Goal: Transaction & Acquisition: Purchase product/service

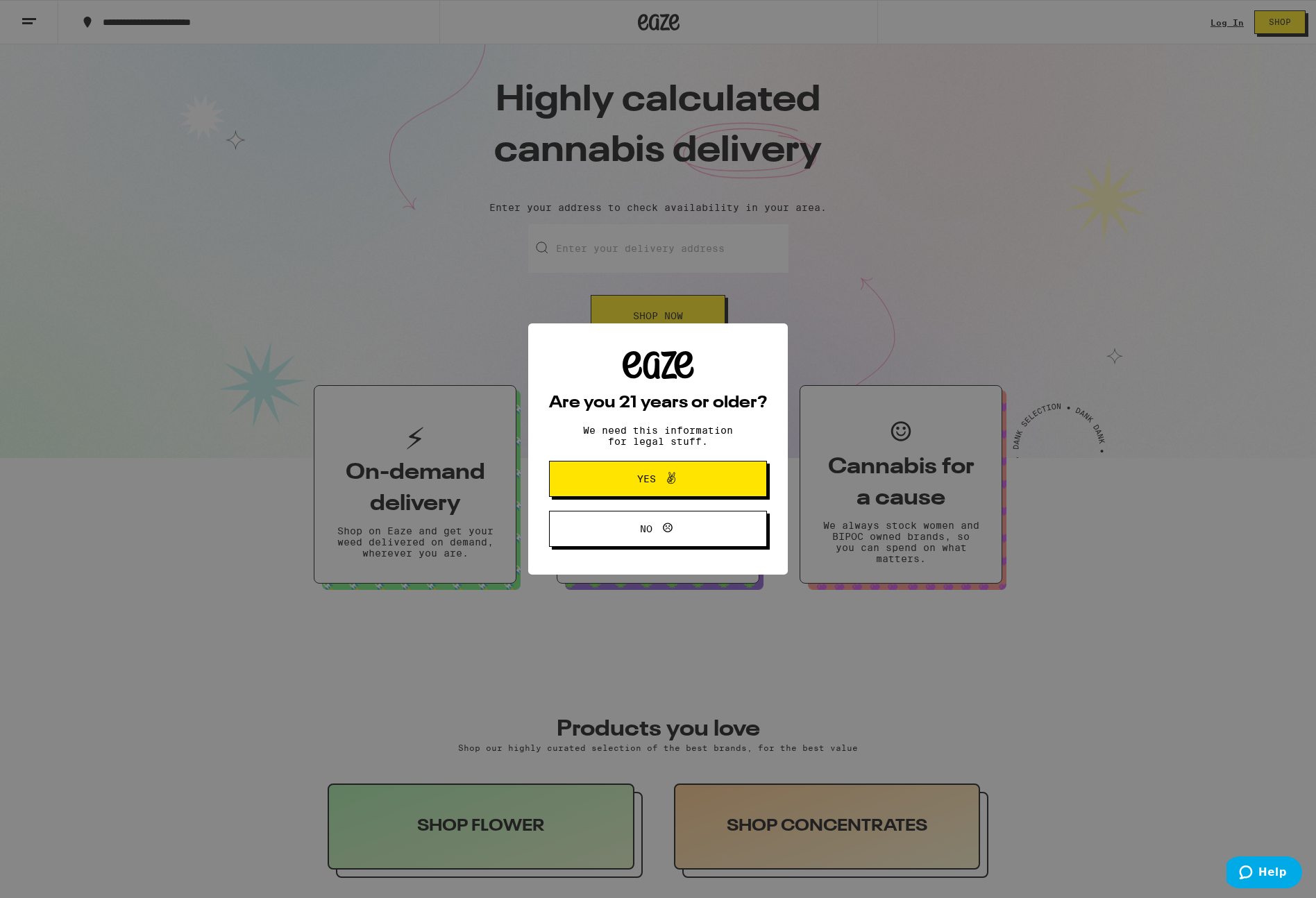
click at [1222, 21] on div "Are you 21 years or older? We need this information for legal stuff. Yes No" at bounding box center [658, 449] width 1316 height 898
click at [685, 483] on span "Yes" at bounding box center [658, 479] width 105 height 18
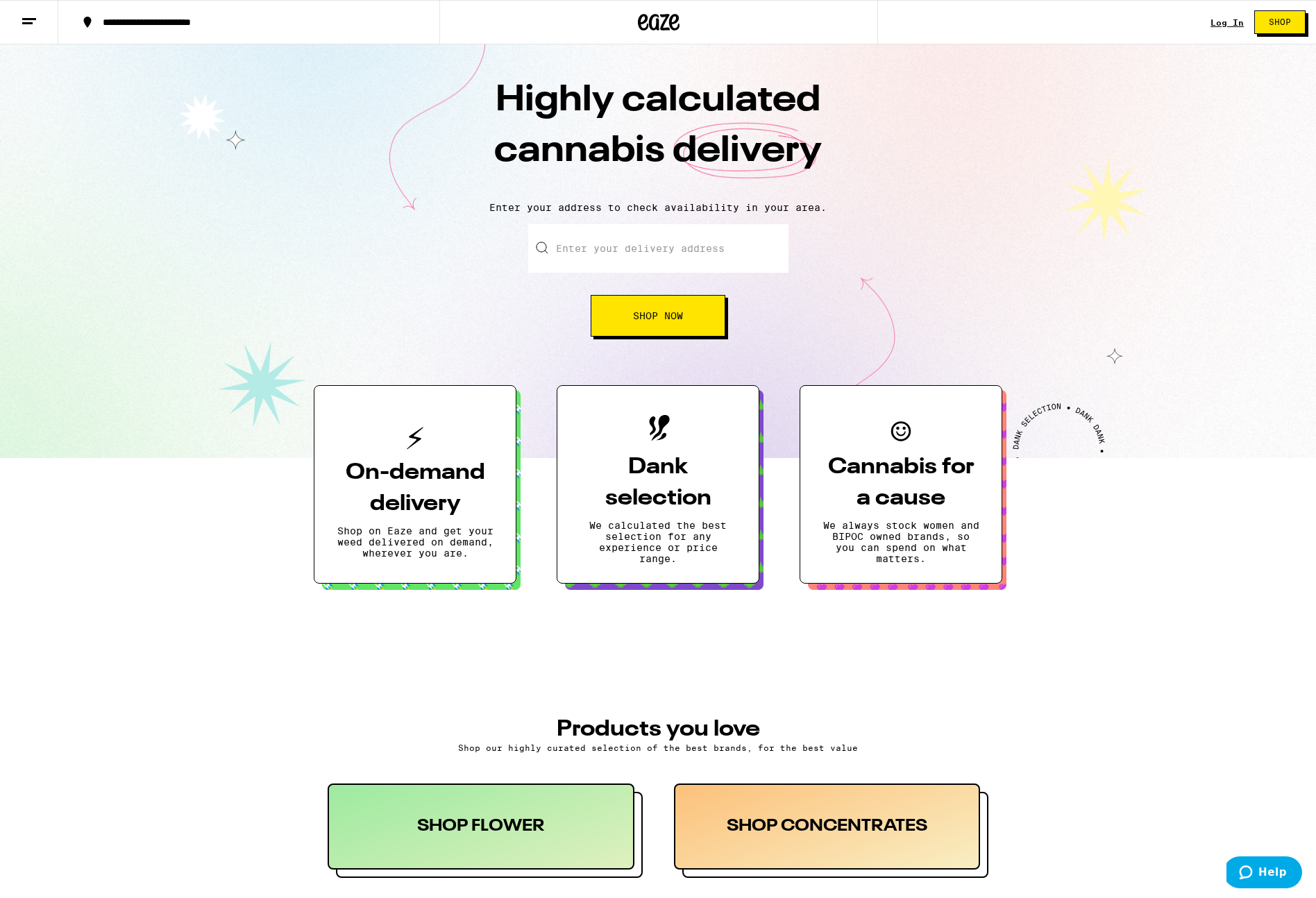
click at [1220, 22] on div "Log In" at bounding box center [1227, 22] width 34 height 9
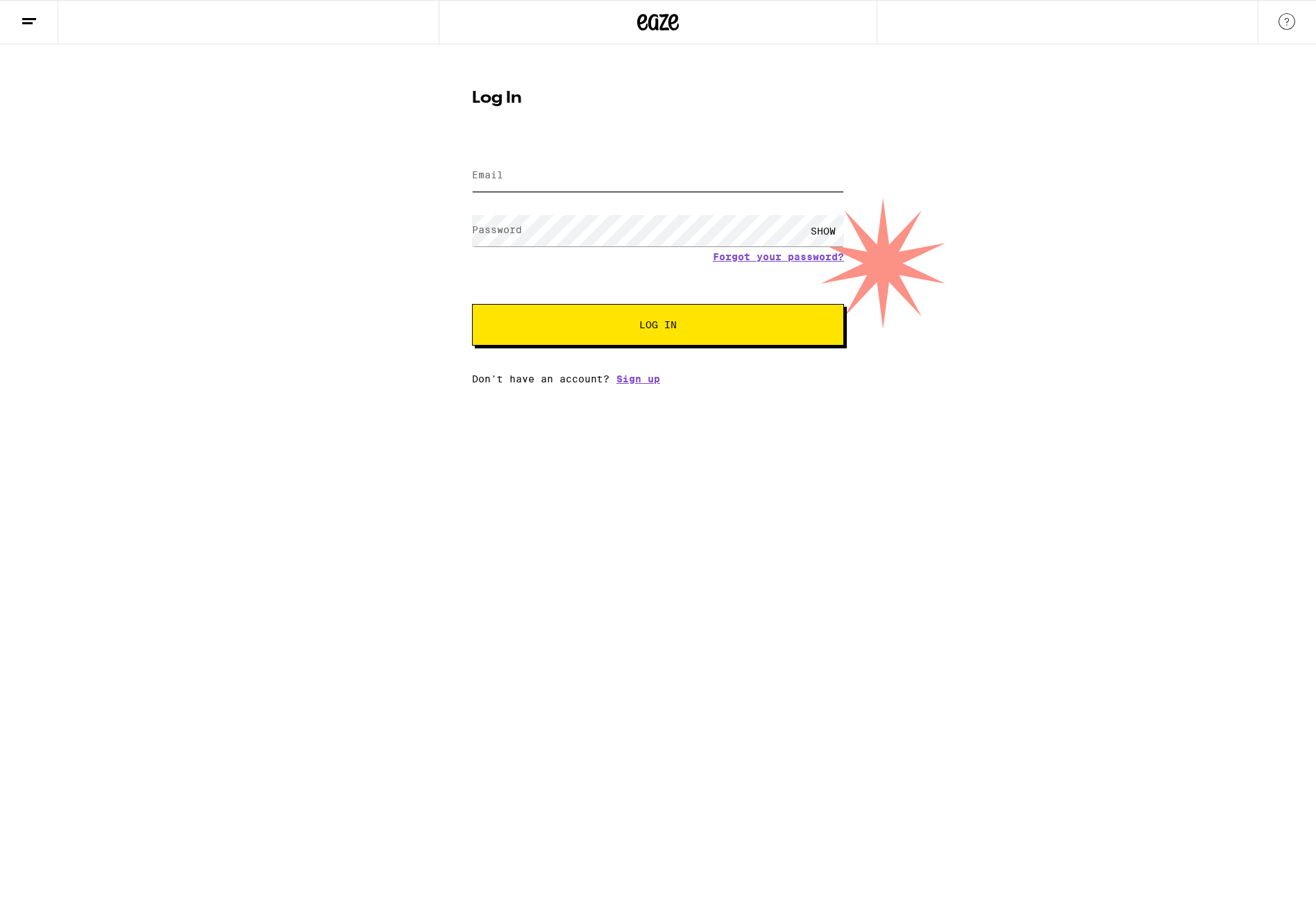
type input "[EMAIL_ADDRESS][DOMAIN_NAME]"
click at [657, 333] on button "Log In" at bounding box center [658, 325] width 372 height 42
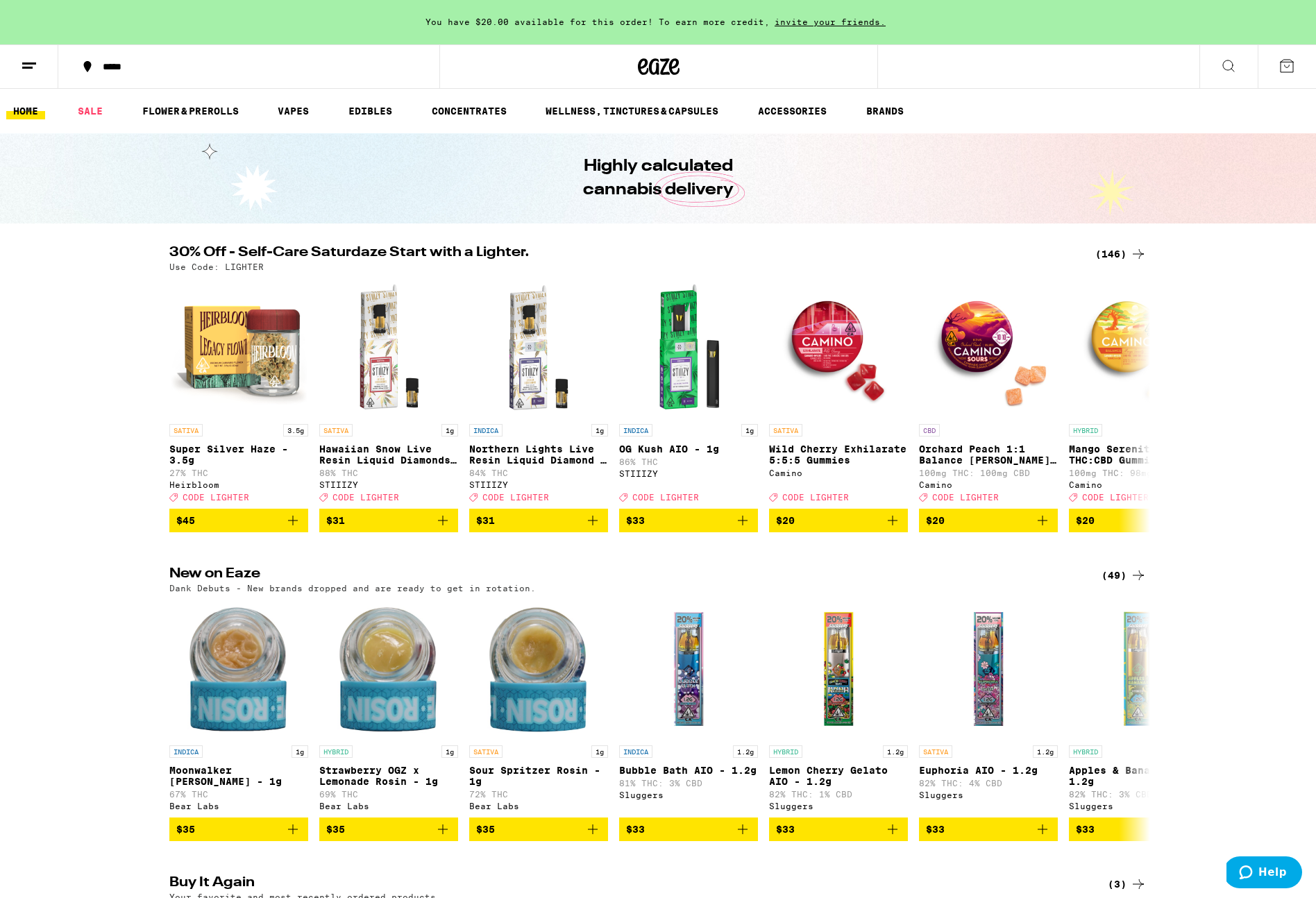
click at [37, 64] on icon at bounding box center [29, 66] width 17 height 17
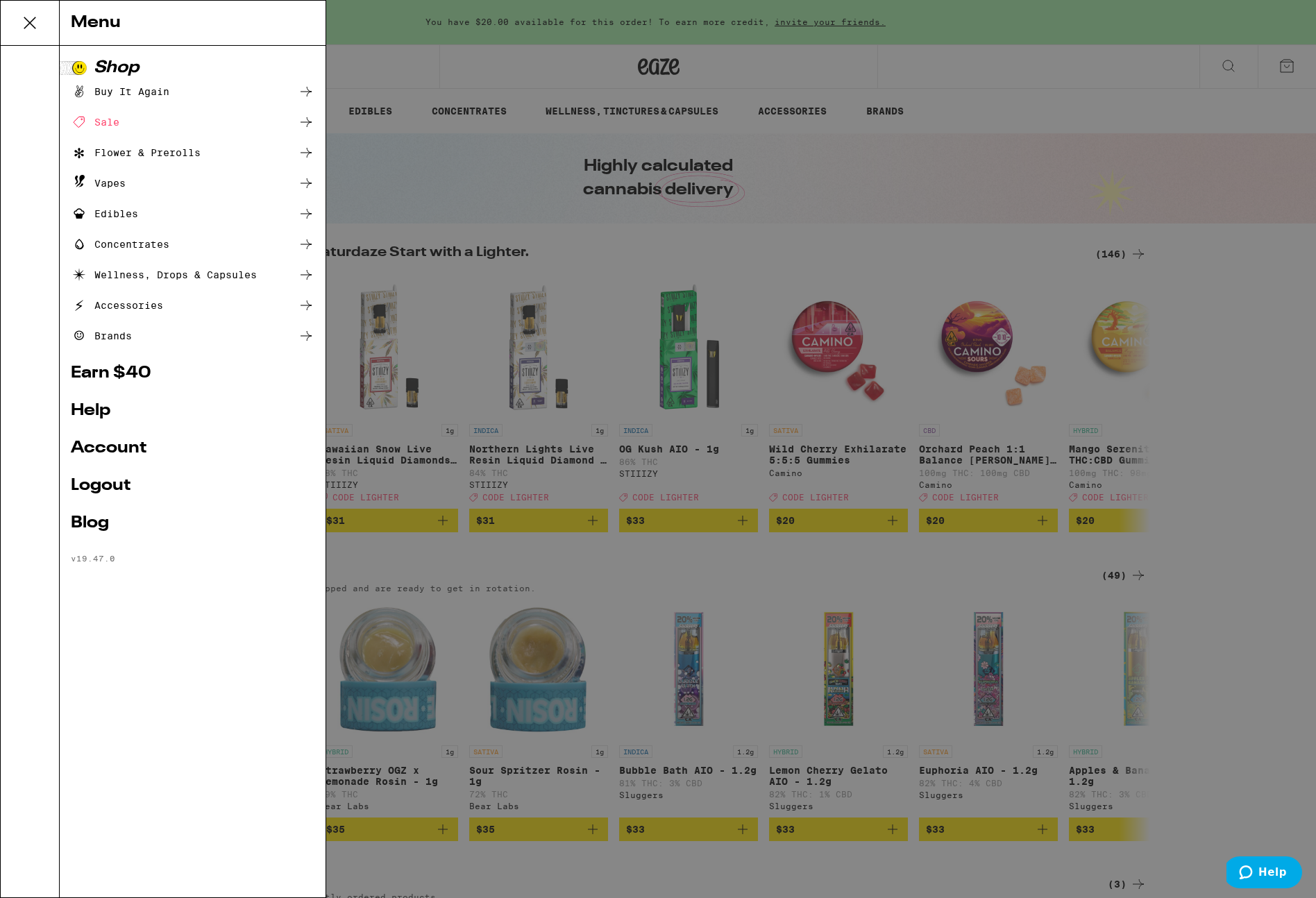
click at [108, 87] on div "Buy It Again" at bounding box center [119, 91] width 98 height 17
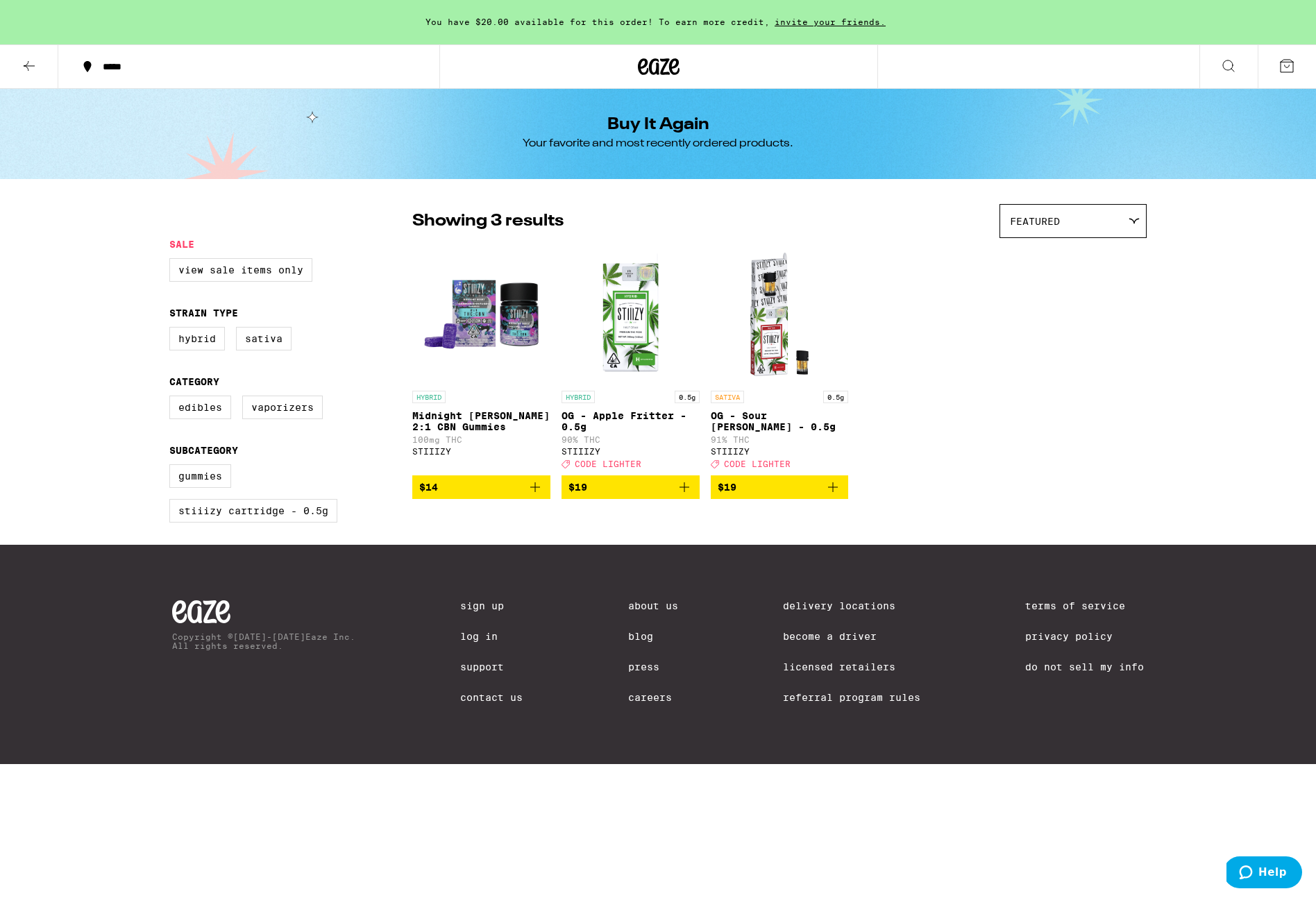
click at [1137, 220] on icon at bounding box center [1134, 221] width 11 height 6
click at [1209, 266] on div "You have $20.00 available for this order! To earn more credit, invite your frie…" at bounding box center [658, 382] width 1316 height 764
click at [634, 349] on img "Open page for OG - Apple Fritter - 0.5g from STIIIZY" at bounding box center [630, 314] width 138 height 139
click at [771, 309] on img "Open page for OG - Sour Tangie - 0.5g from STIIIZY" at bounding box center [780, 314] width 138 height 139
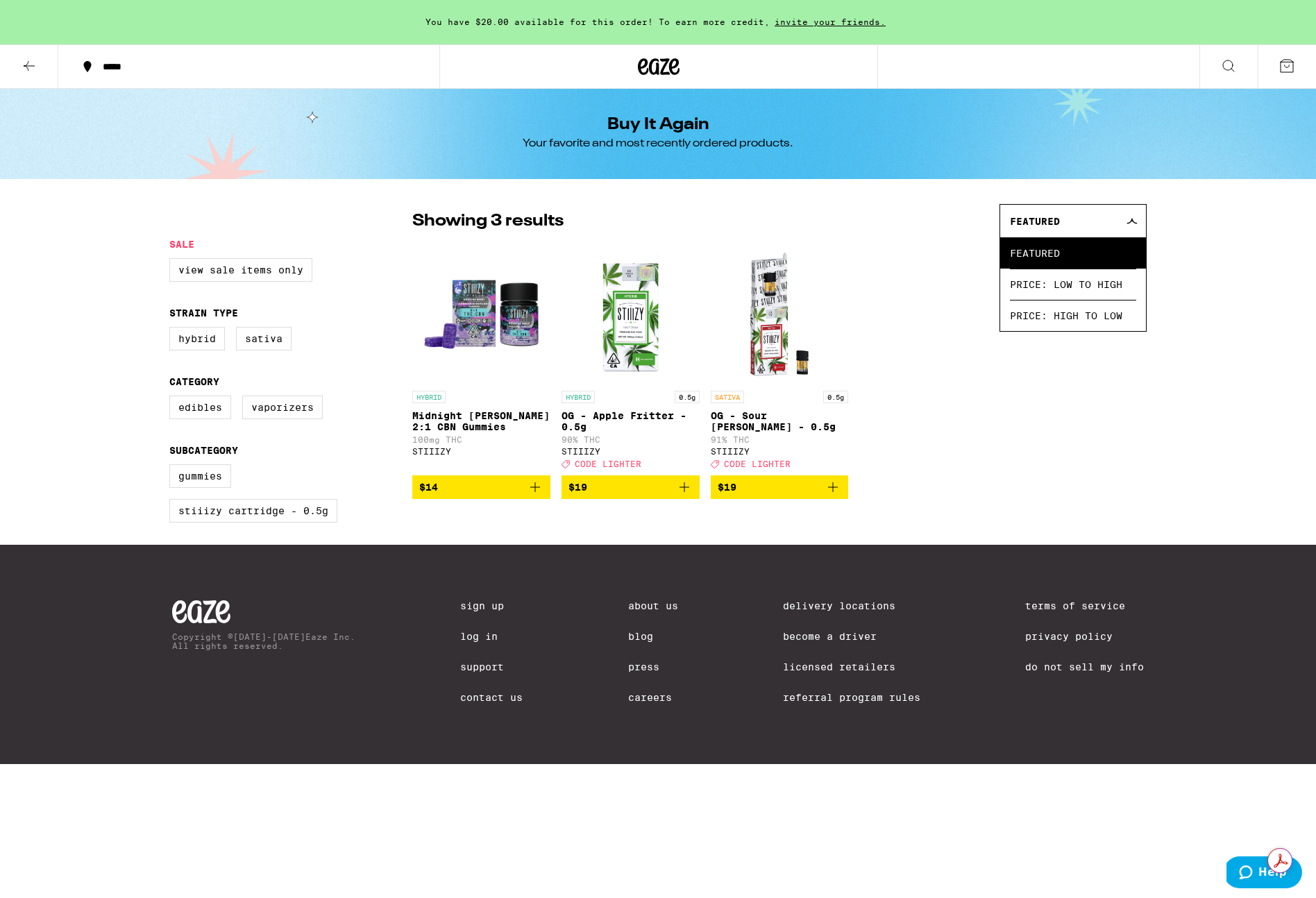
click at [624, 330] on img "Open page for OG - Apple Fritter - 0.5g from STIIIZY" at bounding box center [630, 314] width 138 height 139
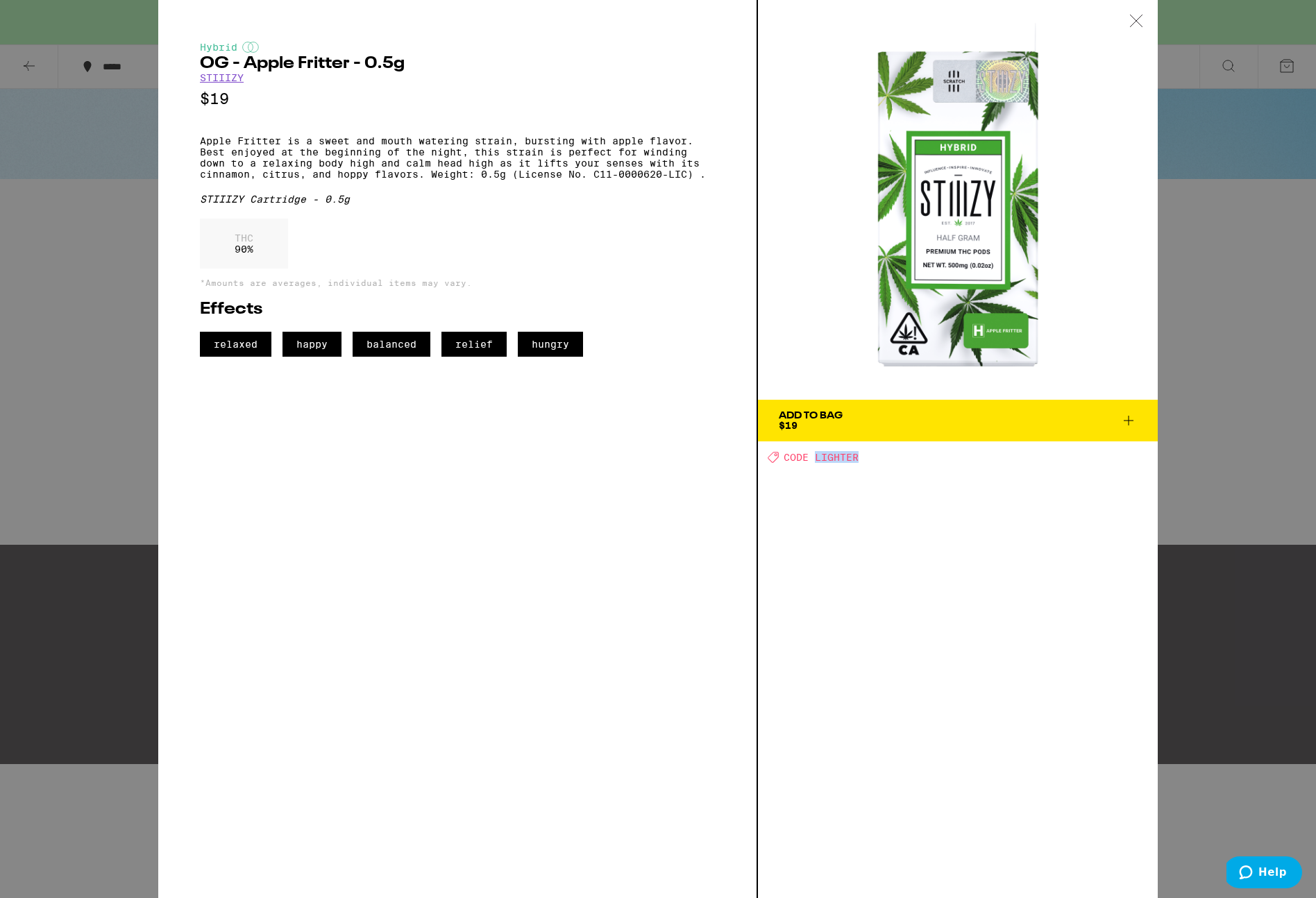
drag, startPoint x: 864, startPoint y: 460, endPoint x: 815, endPoint y: 459, distance: 49.0
click at [815, 459] on div "Deal Created with Sketch. CODE LIGHTER" at bounding box center [962, 457] width 390 height 12
copy span "LIGHTER"
click at [1123, 415] on icon at bounding box center [1128, 420] width 17 height 17
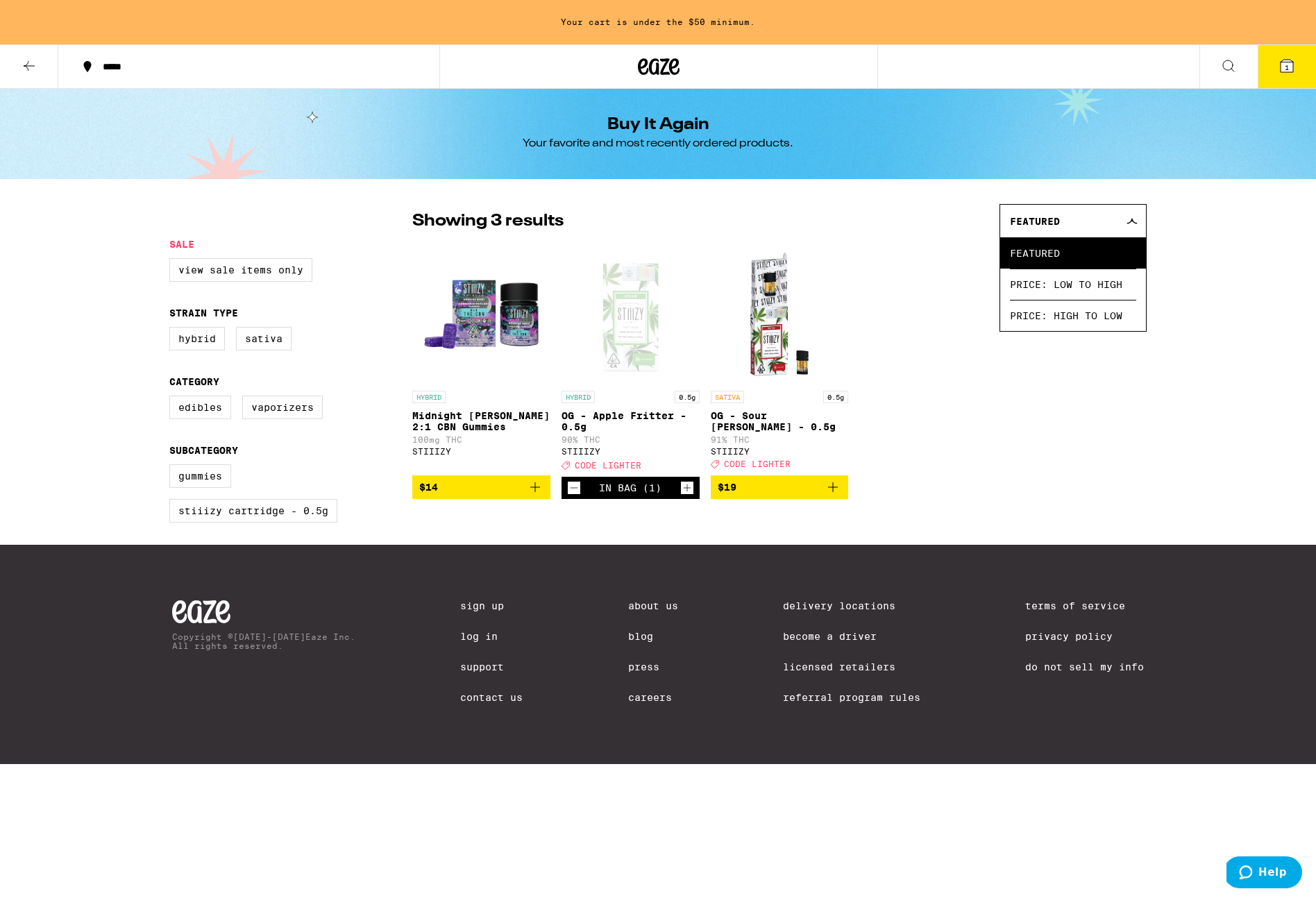
click at [27, 65] on icon at bounding box center [29, 66] width 11 height 10
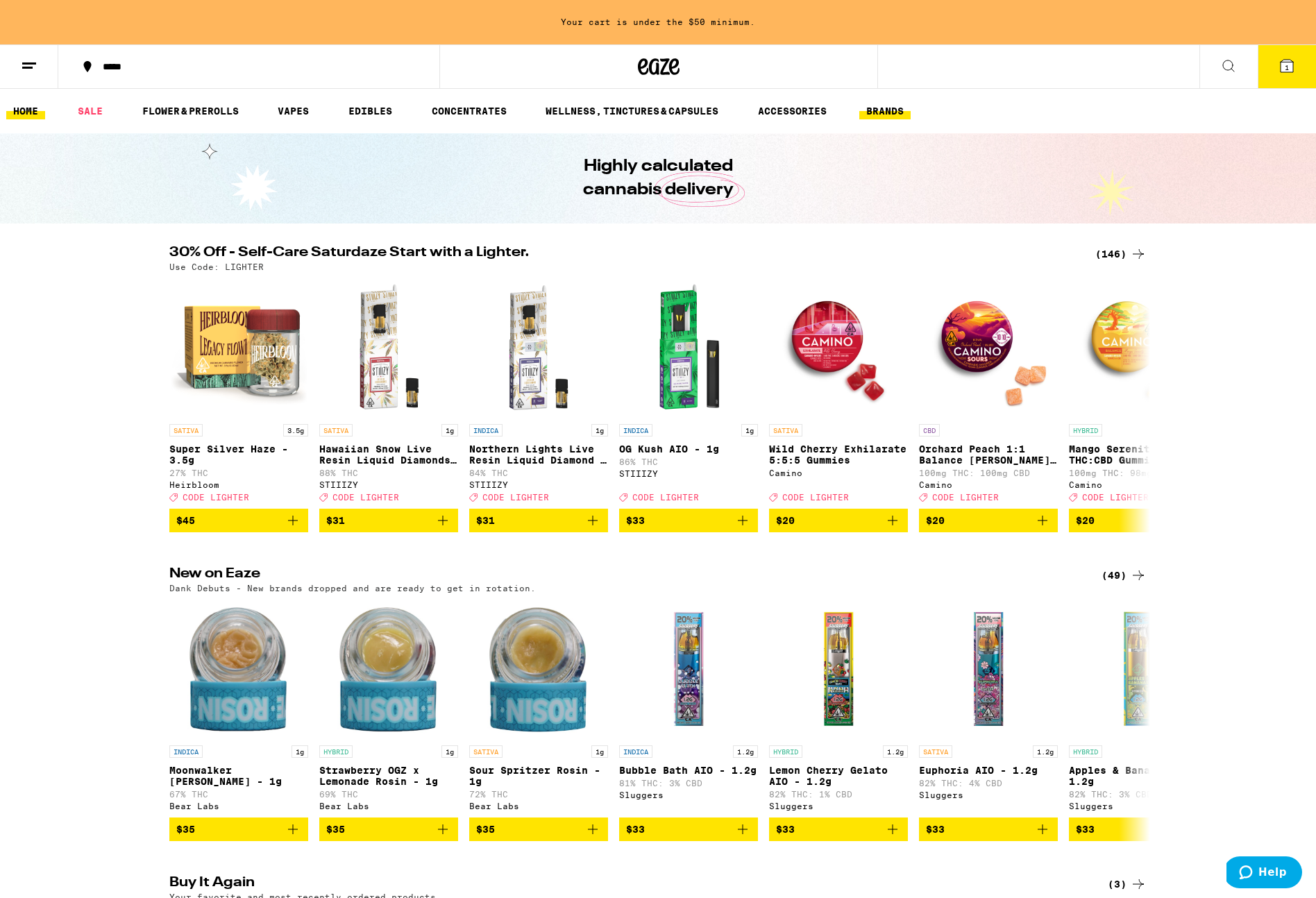
click at [892, 111] on button "BRANDS" at bounding box center [885, 111] width 52 height 17
click at [885, 110] on button "BRANDS" at bounding box center [885, 111] width 52 height 17
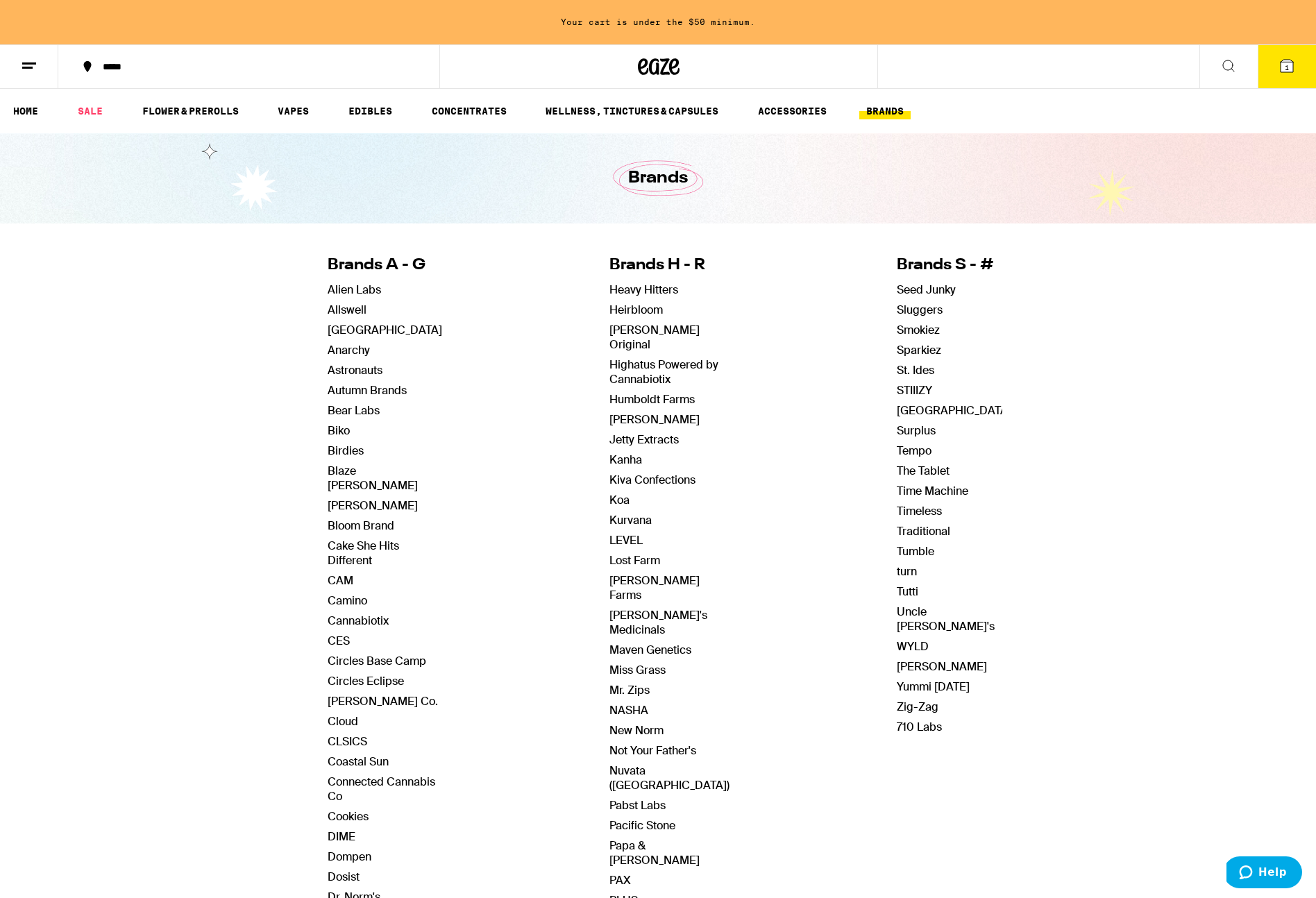
drag, startPoint x: 899, startPoint y: 388, endPoint x: 940, endPoint y: 399, distance: 42.4
click at [899, 388] on link "STIIIZY" at bounding box center [914, 390] width 36 height 15
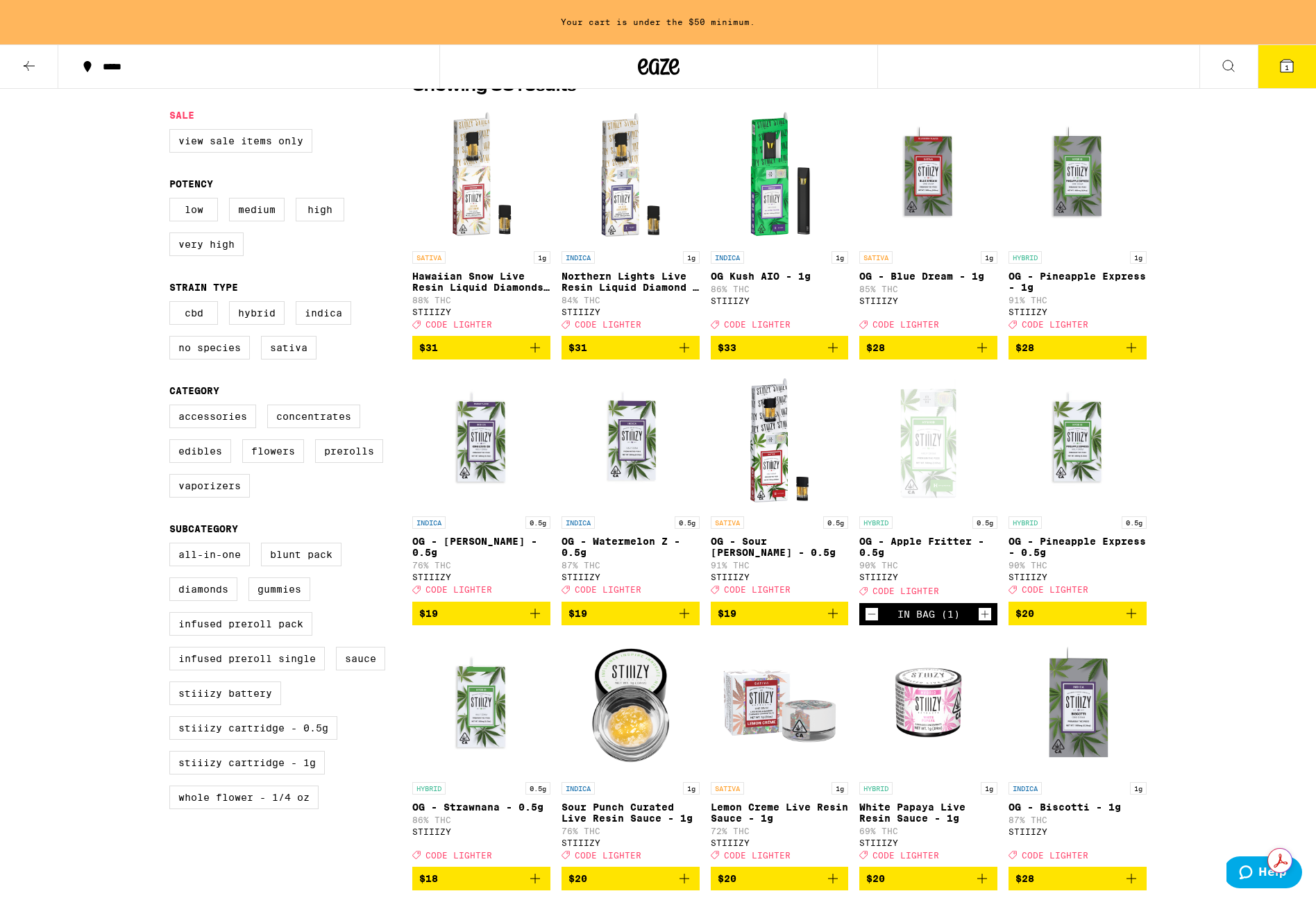
scroll to position [351, 0]
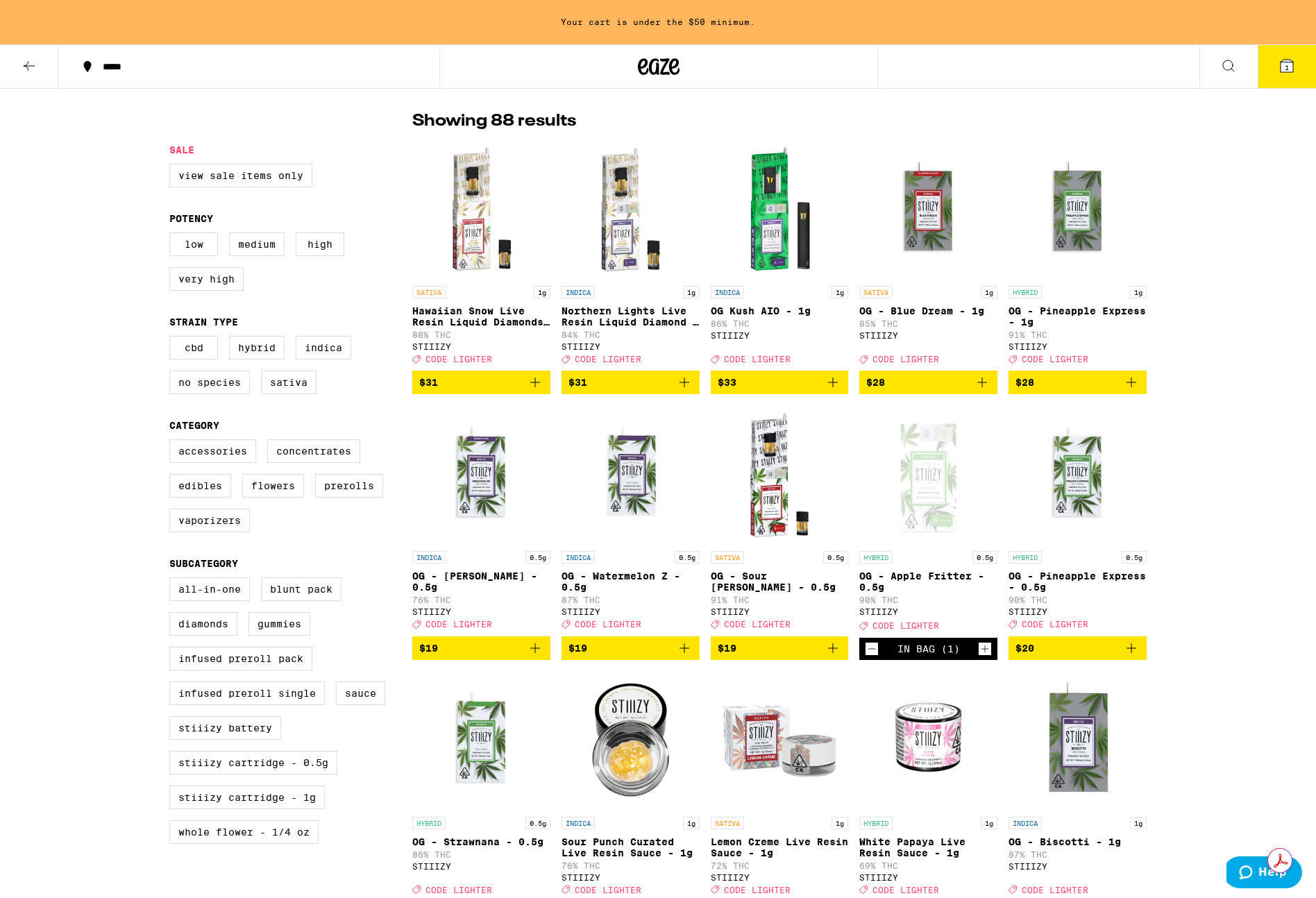
click at [1077, 307] on p "OG - Pineapple Express - 1g" at bounding box center [1077, 316] width 138 height 22
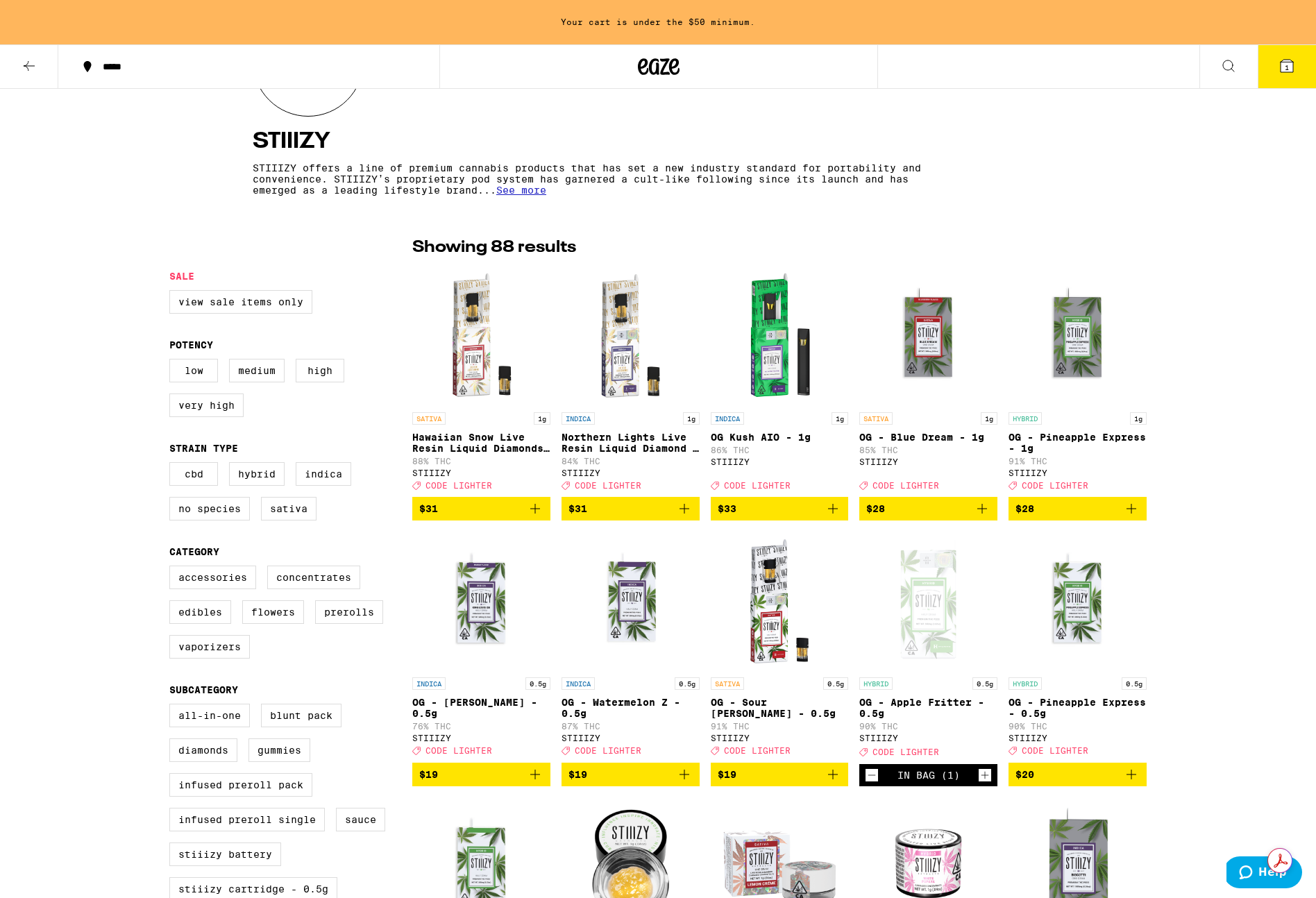
scroll to position [290, 0]
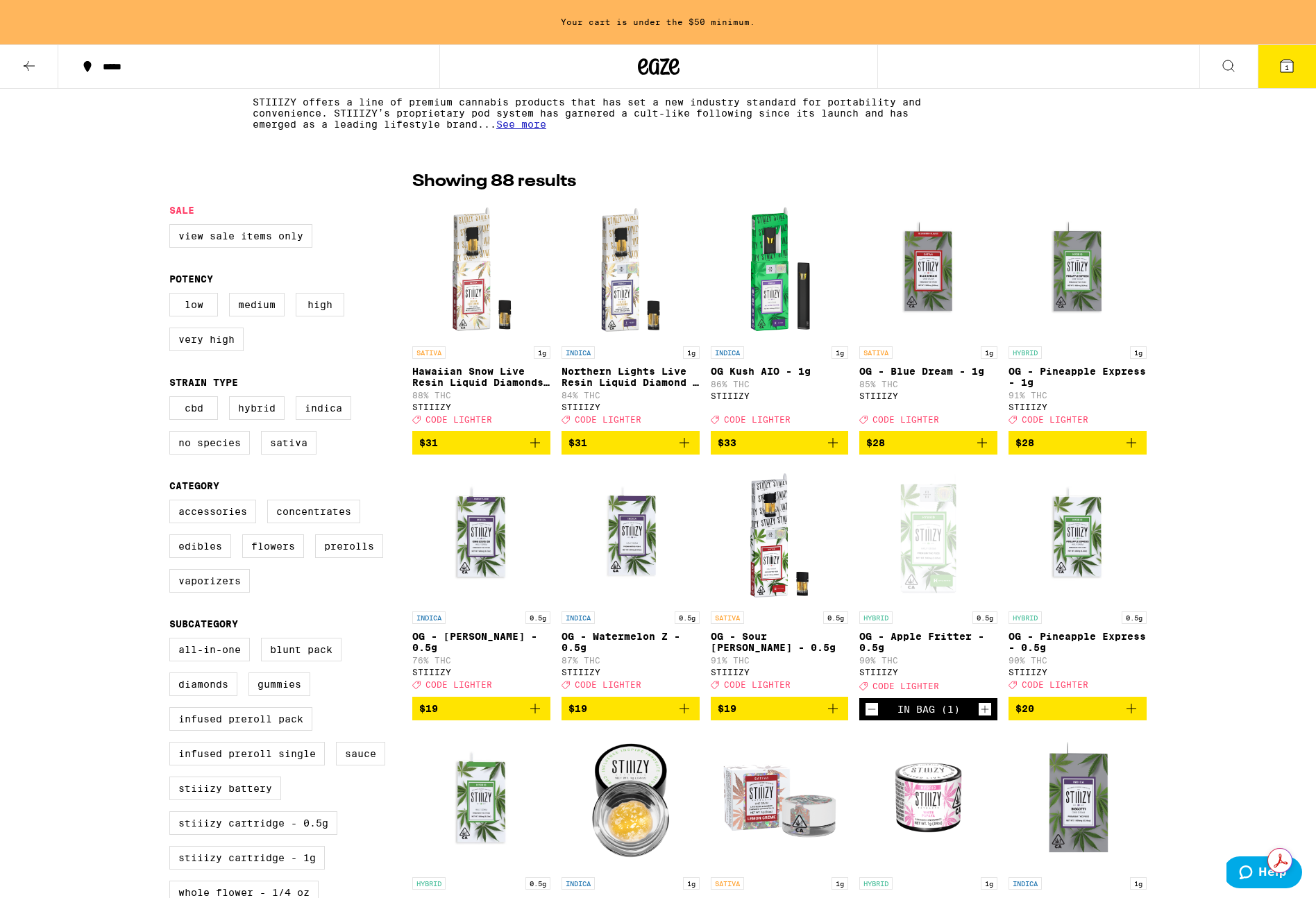
click at [1075, 539] on img "Open page for OG - Pineapple Express - 0.5g from STIIIZY" at bounding box center [1077, 535] width 138 height 139
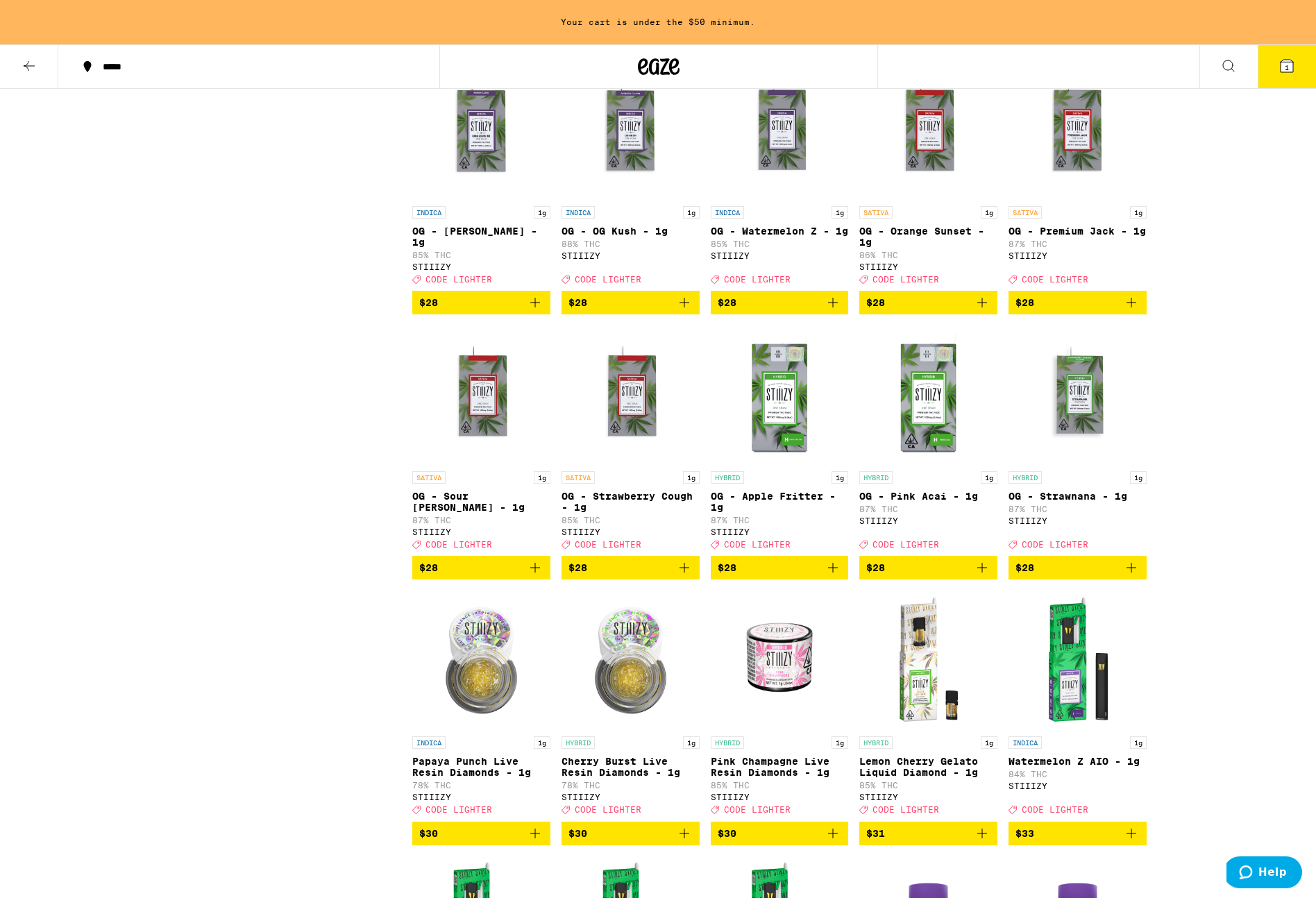
scroll to position [1301, 0]
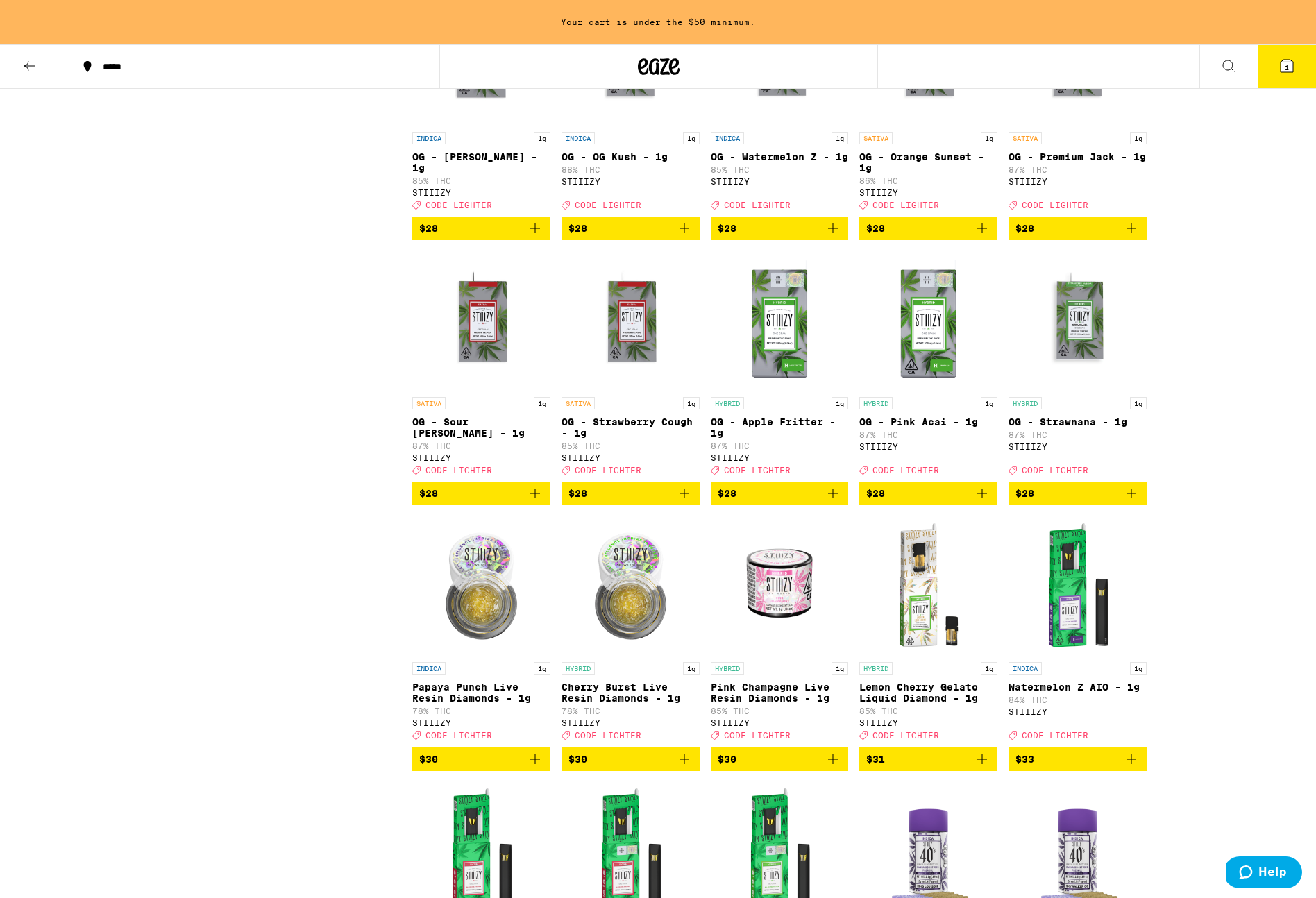
click at [765, 382] on img "Open page for OG - Apple Fritter - 1g from STIIIZY" at bounding box center [780, 321] width 138 height 139
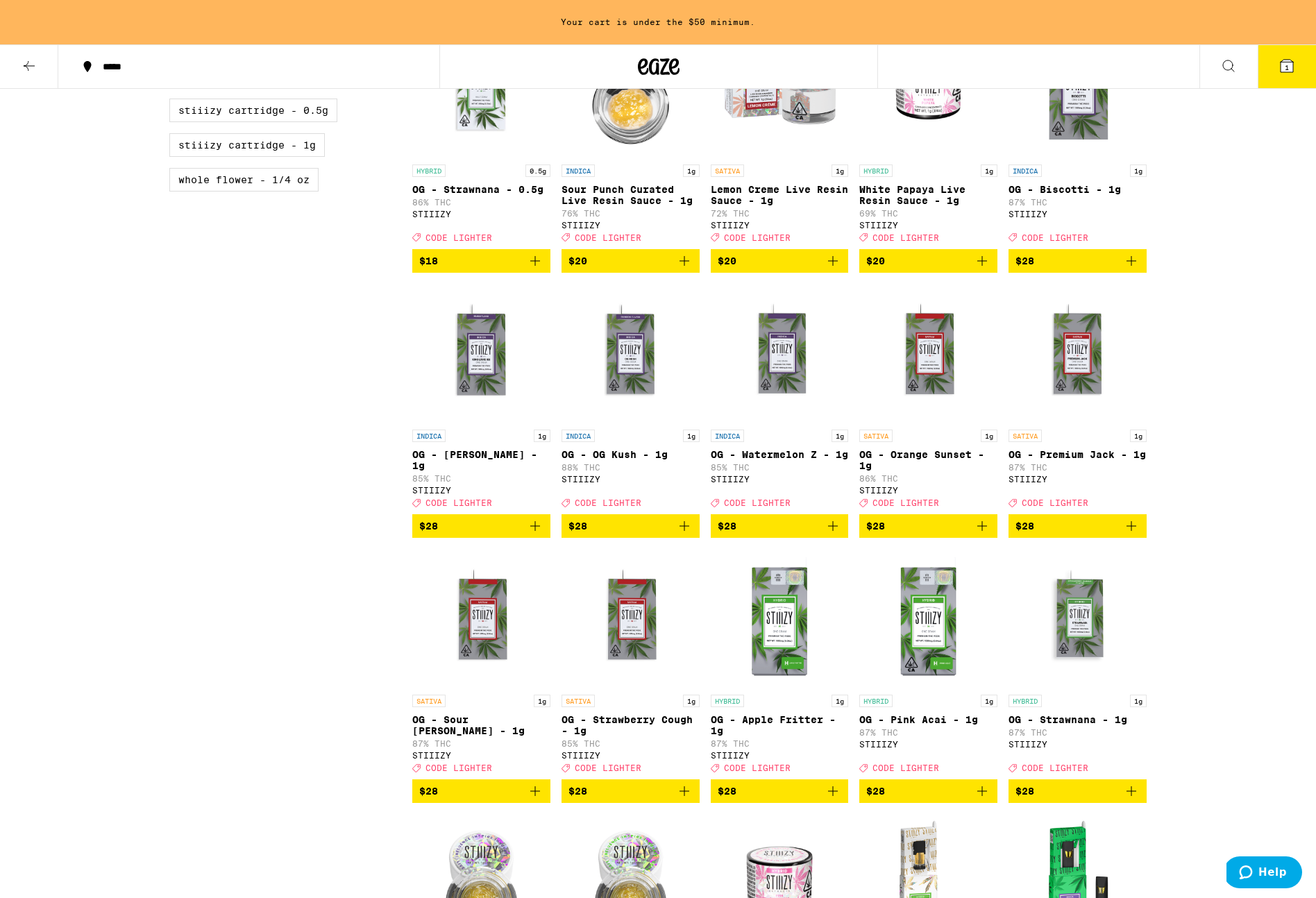
scroll to position [789, 0]
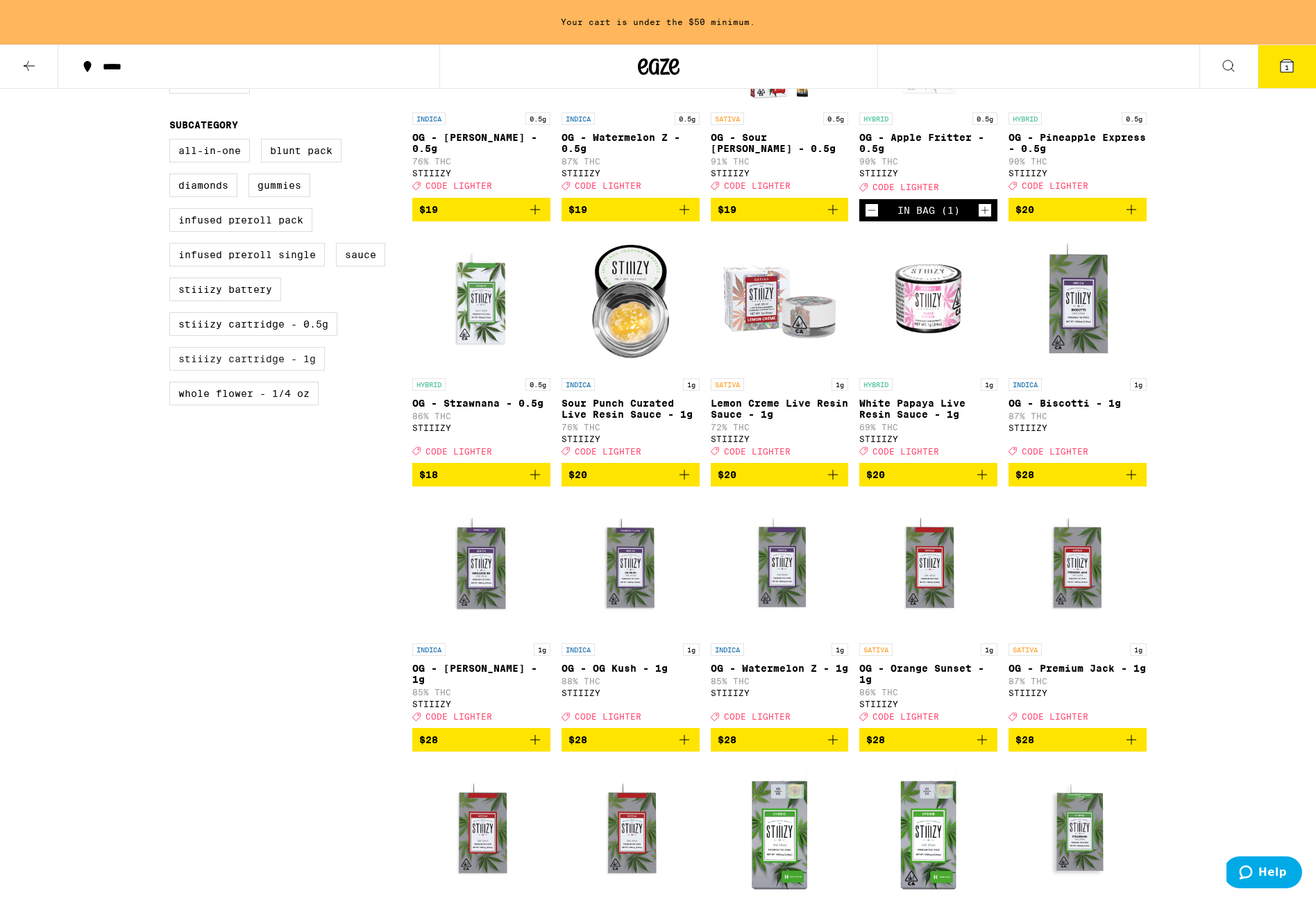
click at [200, 371] on label "STIIIZY Cartridge - 1g" at bounding box center [247, 359] width 156 height 24
click at [173, 142] on input "STIIIZY Cartridge - 1g" at bounding box center [172, 141] width 1 height 1
checkbox input "true"
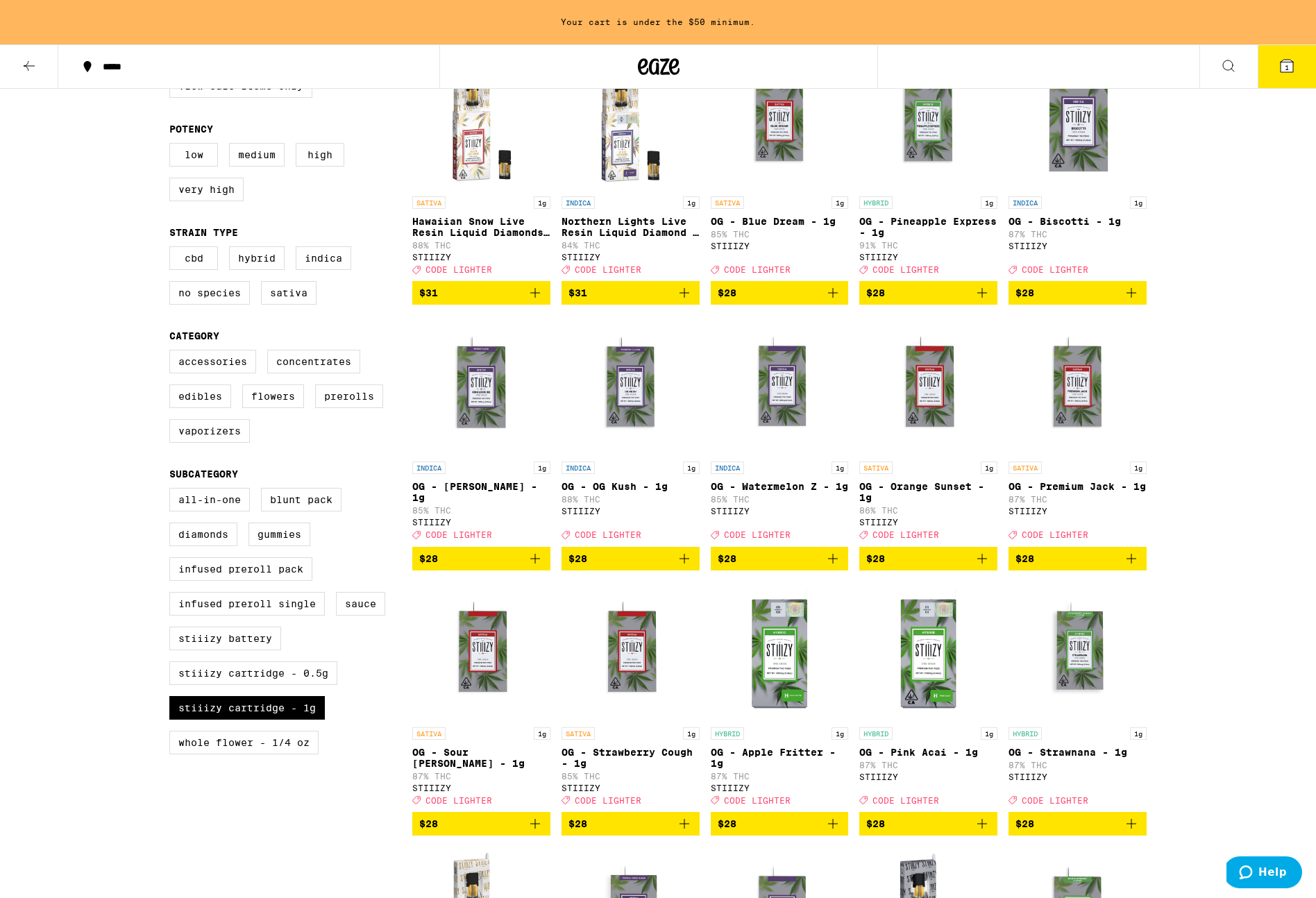
scroll to position [455, 0]
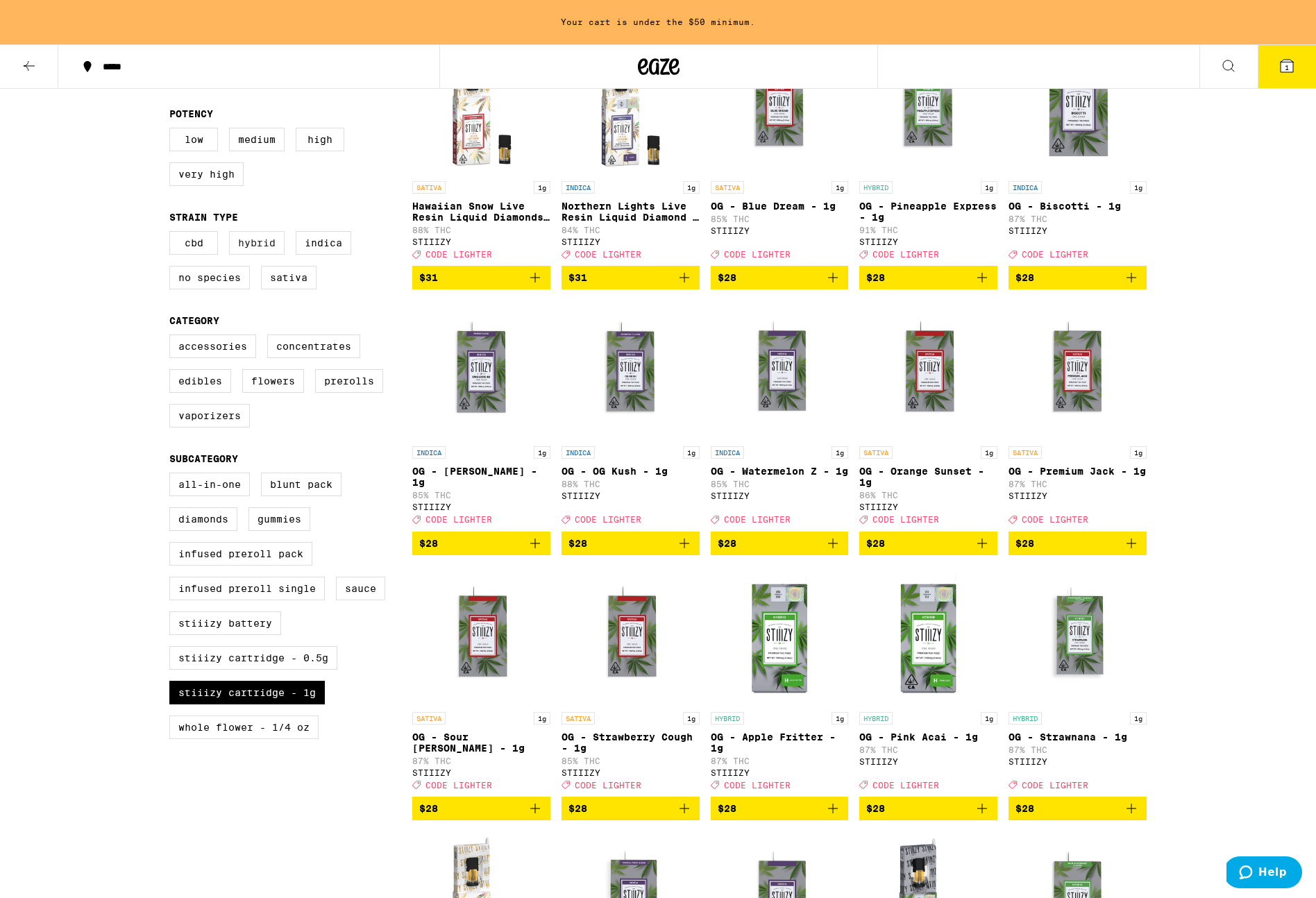
click at [256, 255] on label "Hybrid" at bounding box center [257, 243] width 56 height 24
click at [173, 234] on input "Hybrid" at bounding box center [172, 233] width 1 height 1
checkbox input "true"
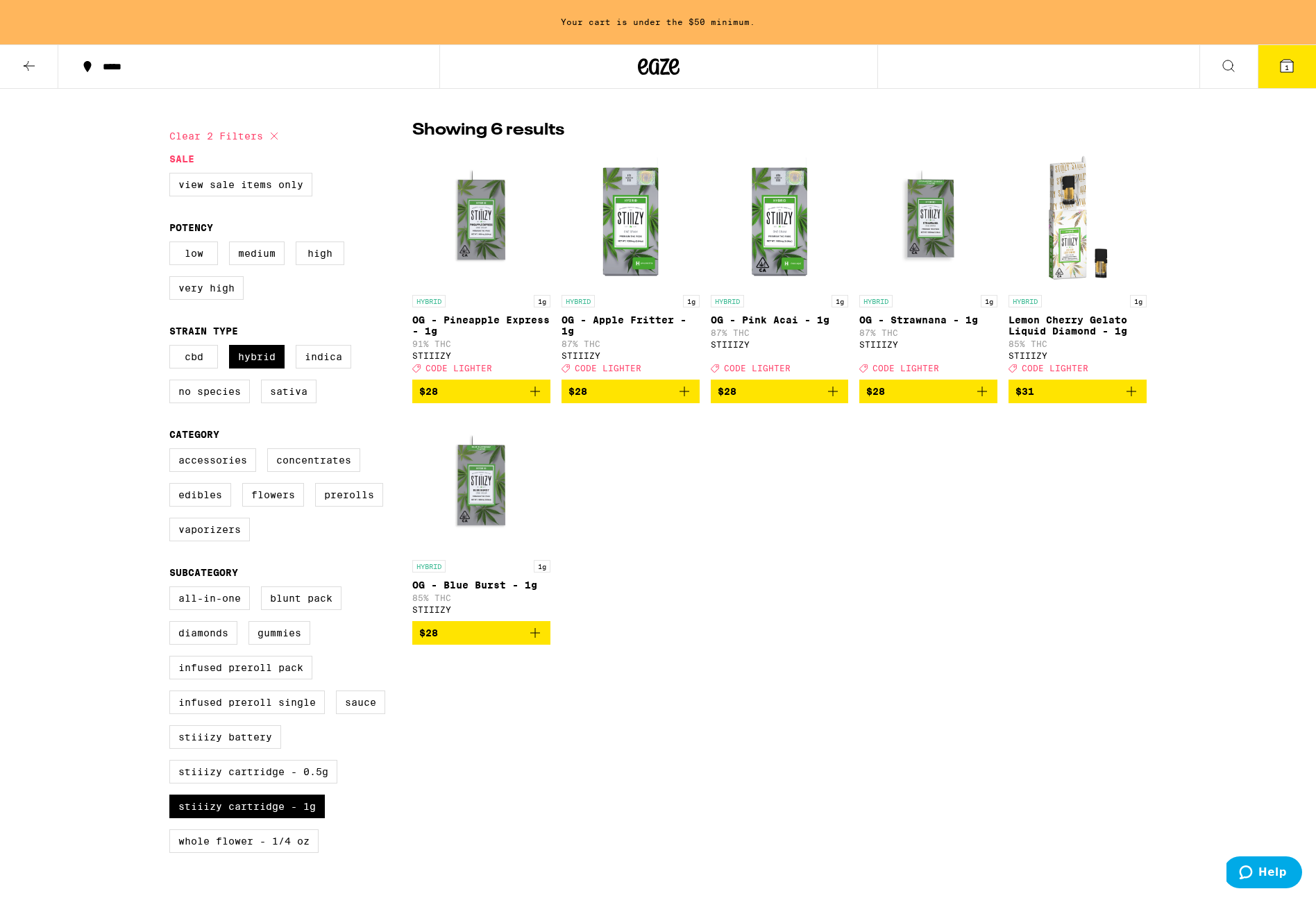
scroll to position [337, 0]
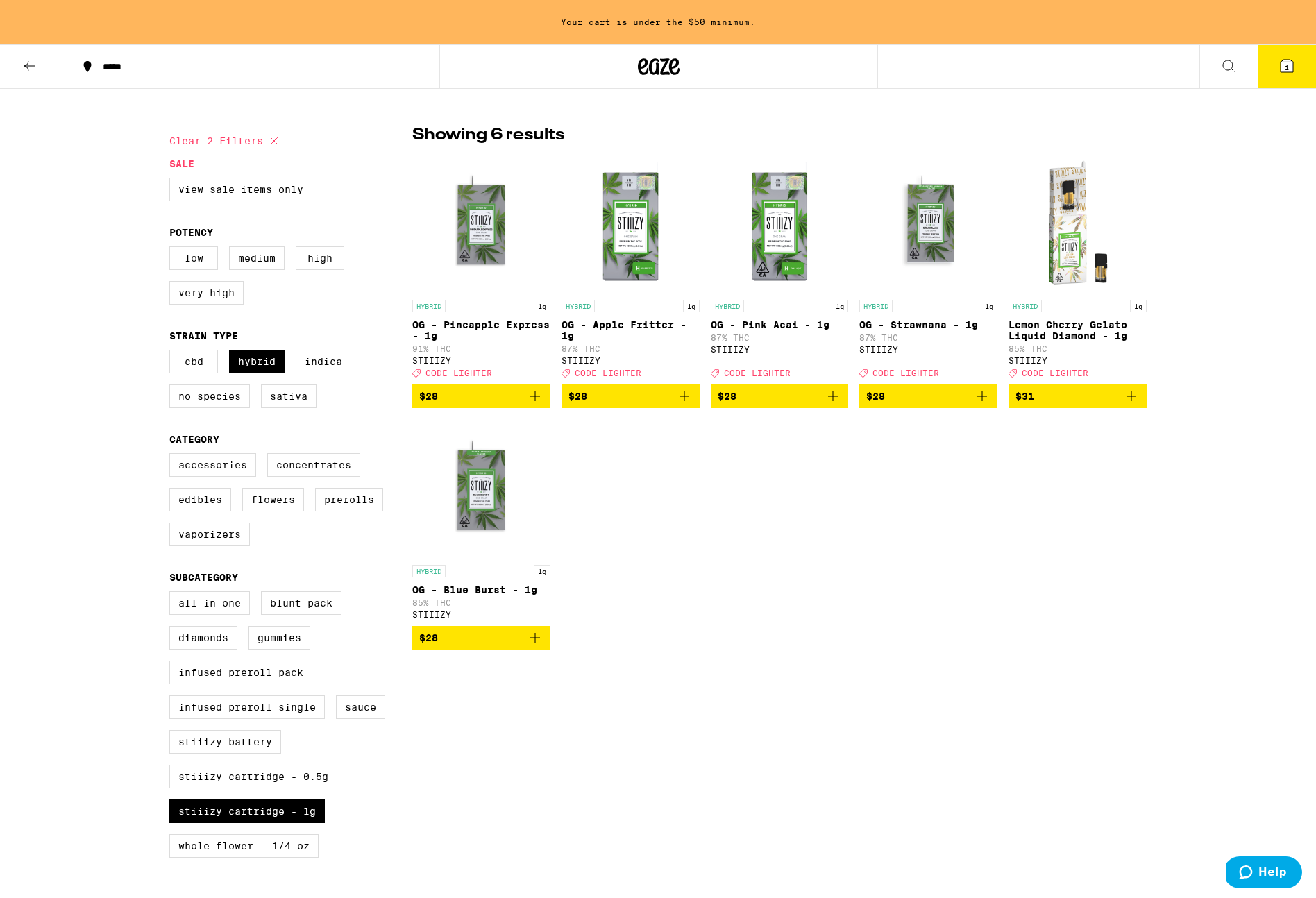
click at [1062, 332] on p "Lemon Cherry Gelato Liquid Diamond - 1g" at bounding box center [1077, 330] width 138 height 22
click at [776, 244] on img "Open page for OG - Pink Acai - 1g from STIIIZY" at bounding box center [780, 223] width 138 height 139
click at [455, 330] on p "OG - Pineapple Express - 1g" at bounding box center [481, 330] width 138 height 22
click at [621, 325] on p "OG - Apple Fritter - 1g" at bounding box center [630, 330] width 138 height 22
click at [475, 522] on img "Open page for OG - Blue Burst - 1g from STIIIZY" at bounding box center [481, 488] width 138 height 139
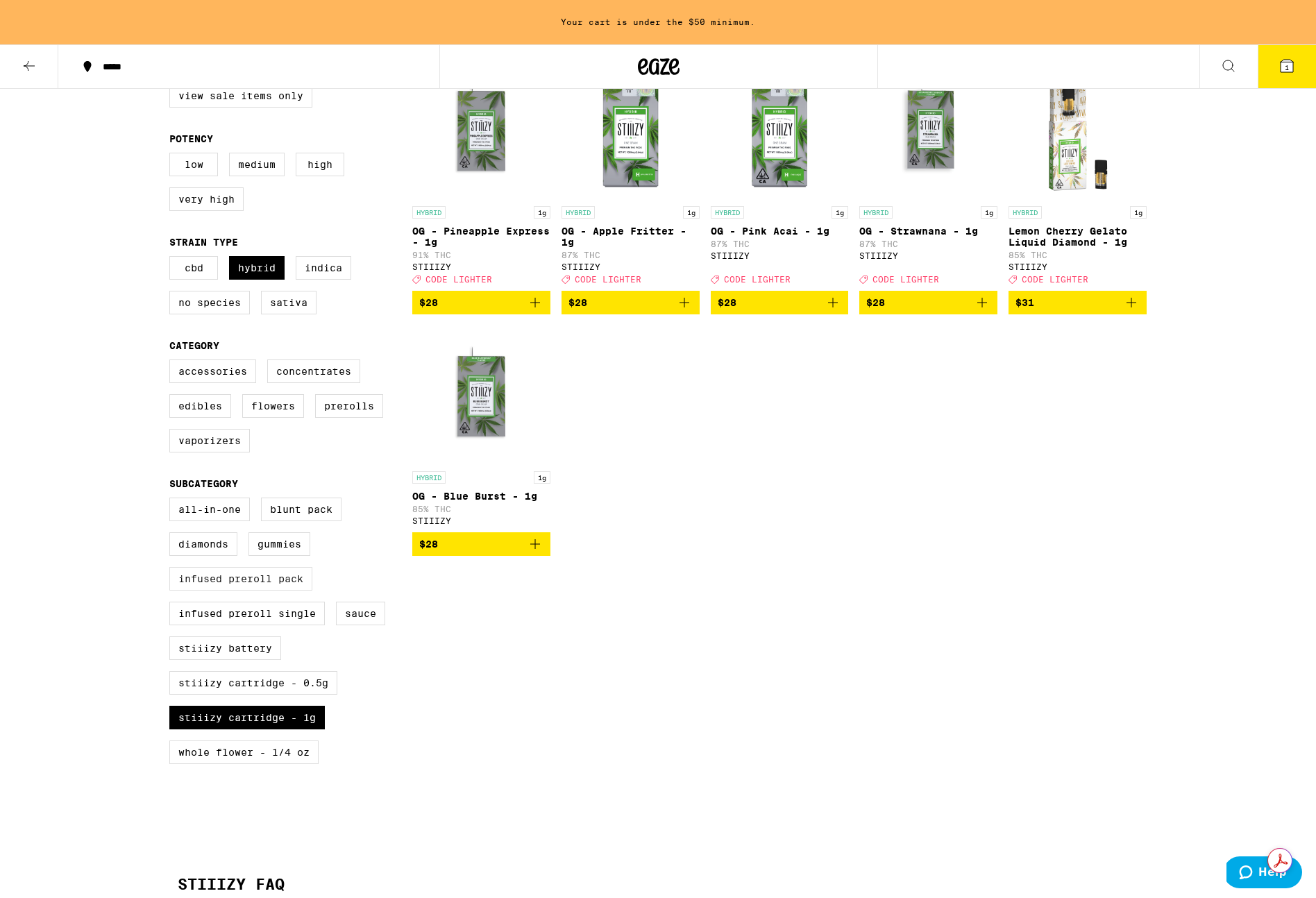
scroll to position [449, 0]
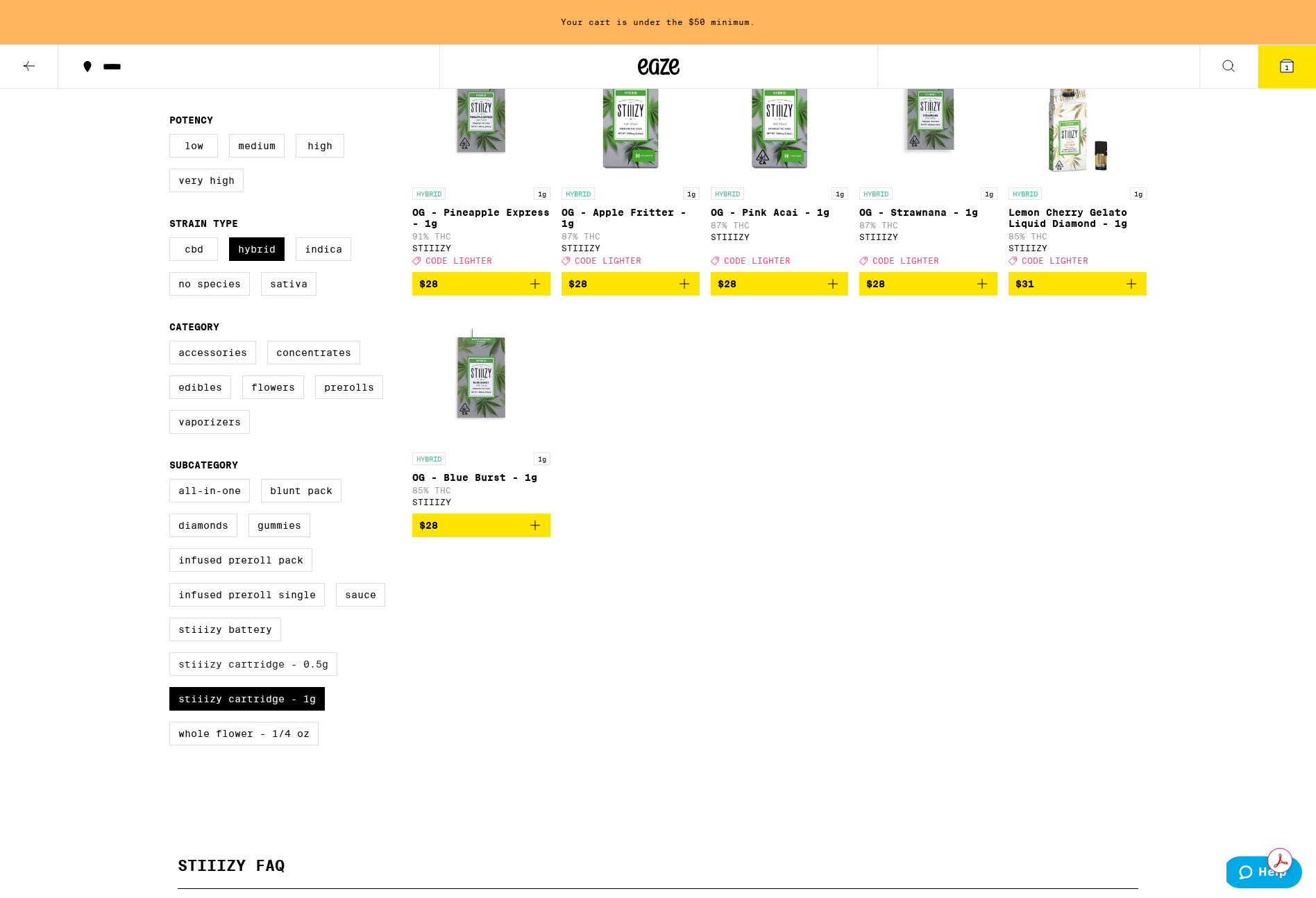
click at [235, 676] on label "STIIIZY Cartridge - 0.5g" at bounding box center [253, 664] width 168 height 24
click at [173, 482] on input "STIIIZY Cartridge - 0.5g" at bounding box center [172, 481] width 1 height 1
checkbox input "true"
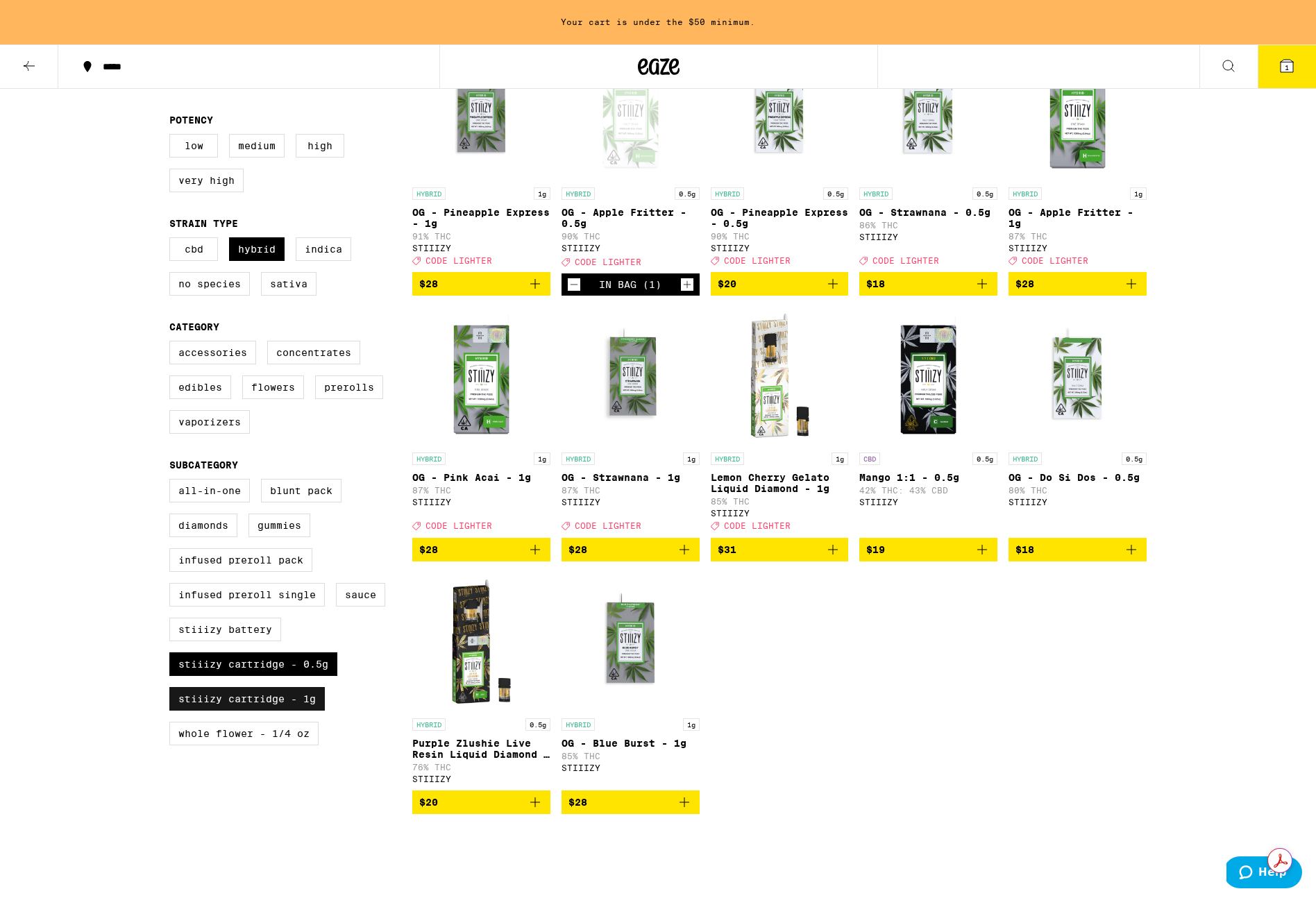
click at [228, 711] on label "STIIIZY Cartridge - 1g" at bounding box center [247, 699] width 156 height 24
click at [173, 482] on input "STIIIZY Cartridge - 1g" at bounding box center [172, 481] width 1 height 1
checkbox input "false"
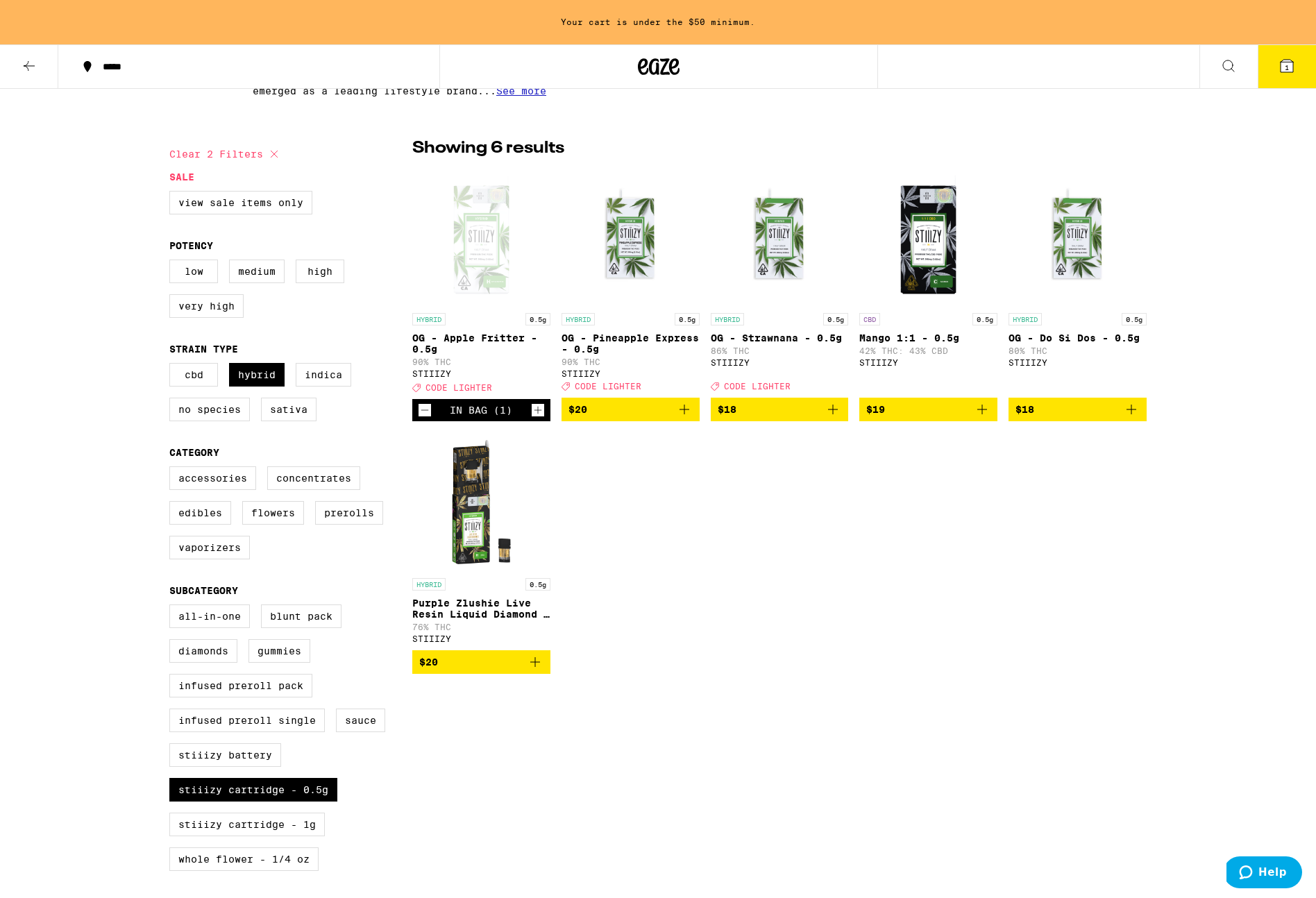
scroll to position [320, 0]
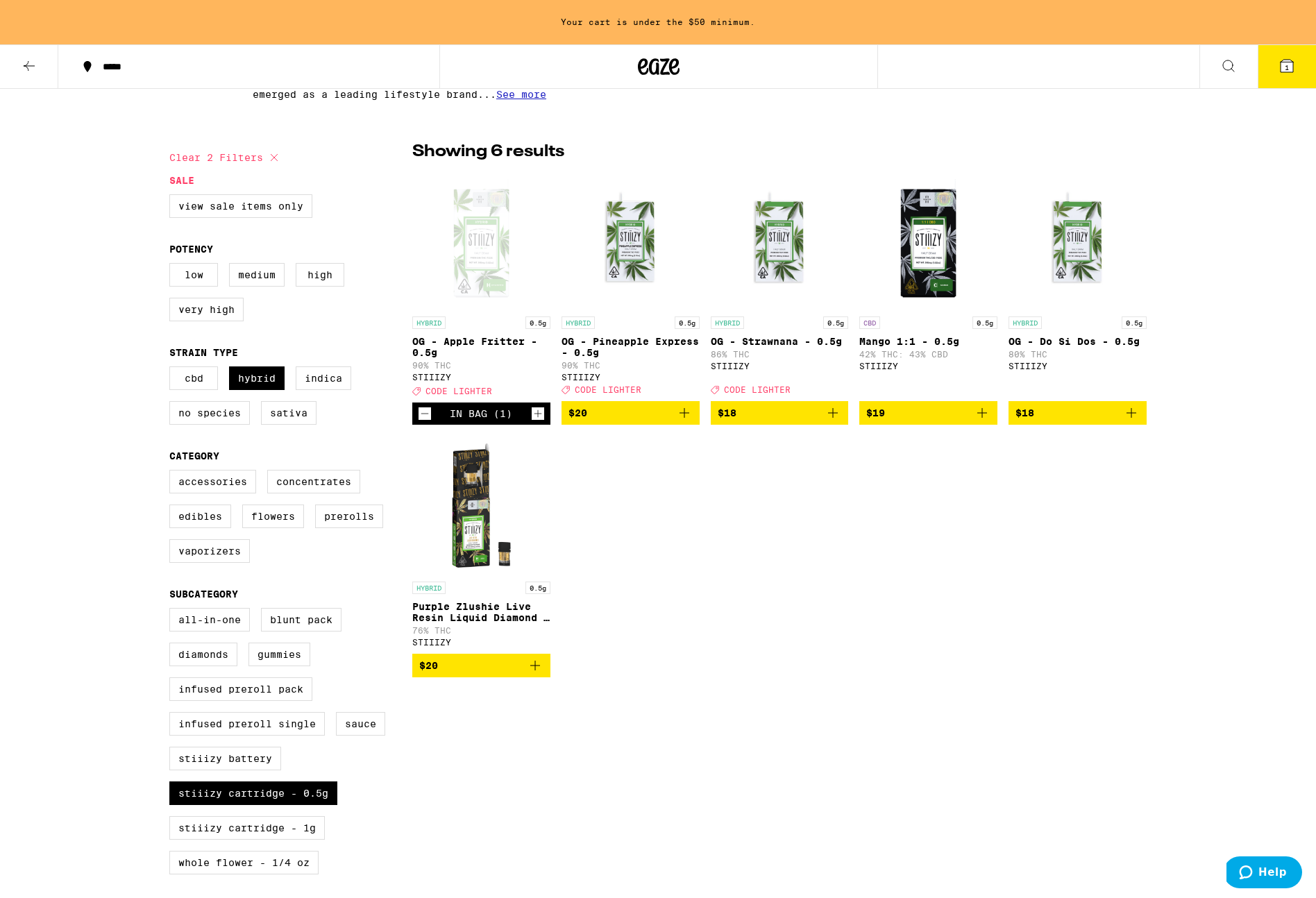
click at [931, 267] on img "Open page for Mango 1:1 - 0.5g from STIIIZY" at bounding box center [929, 240] width 138 height 139
click at [209, 563] on label "Vaporizers" at bounding box center [209, 551] width 80 height 24
click at [173, 473] on input "Vaporizers" at bounding box center [172, 472] width 1 height 1
click at [216, 563] on label "Vaporizers" at bounding box center [209, 551] width 80 height 24
click at [173, 473] on input "Vaporizers" at bounding box center [172, 472] width 1 height 1
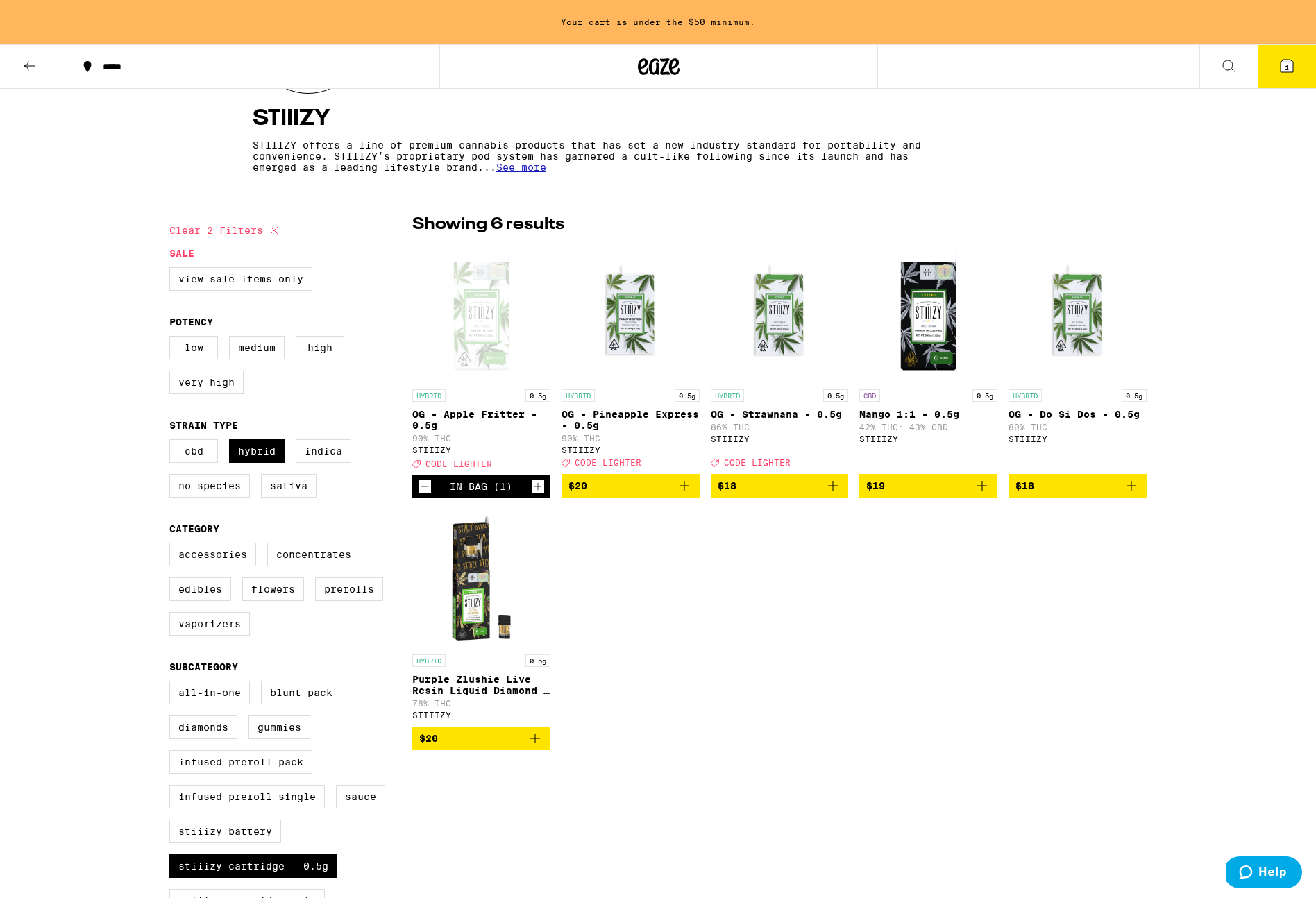
scroll to position [240, 0]
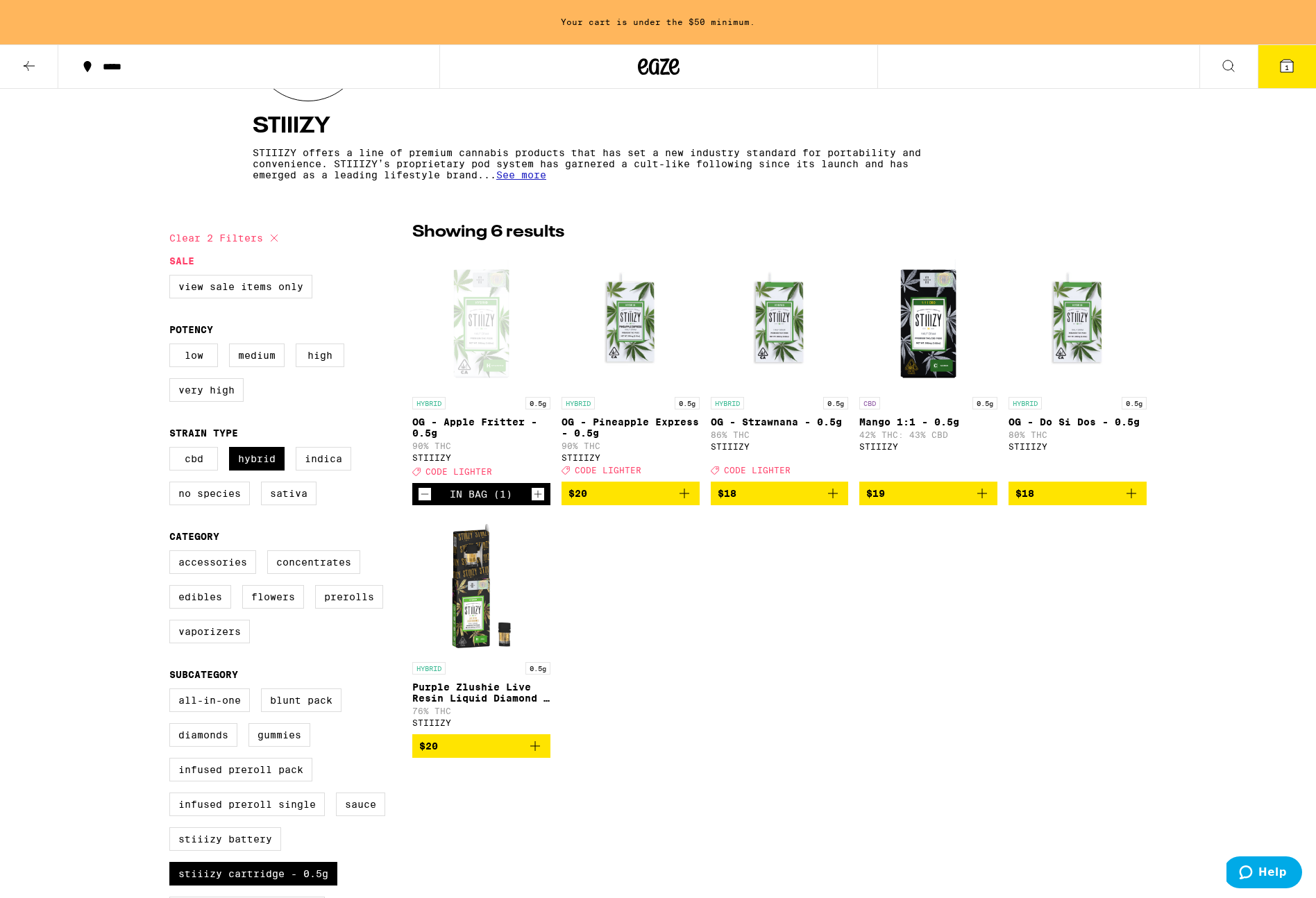
scroll to position [320, 0]
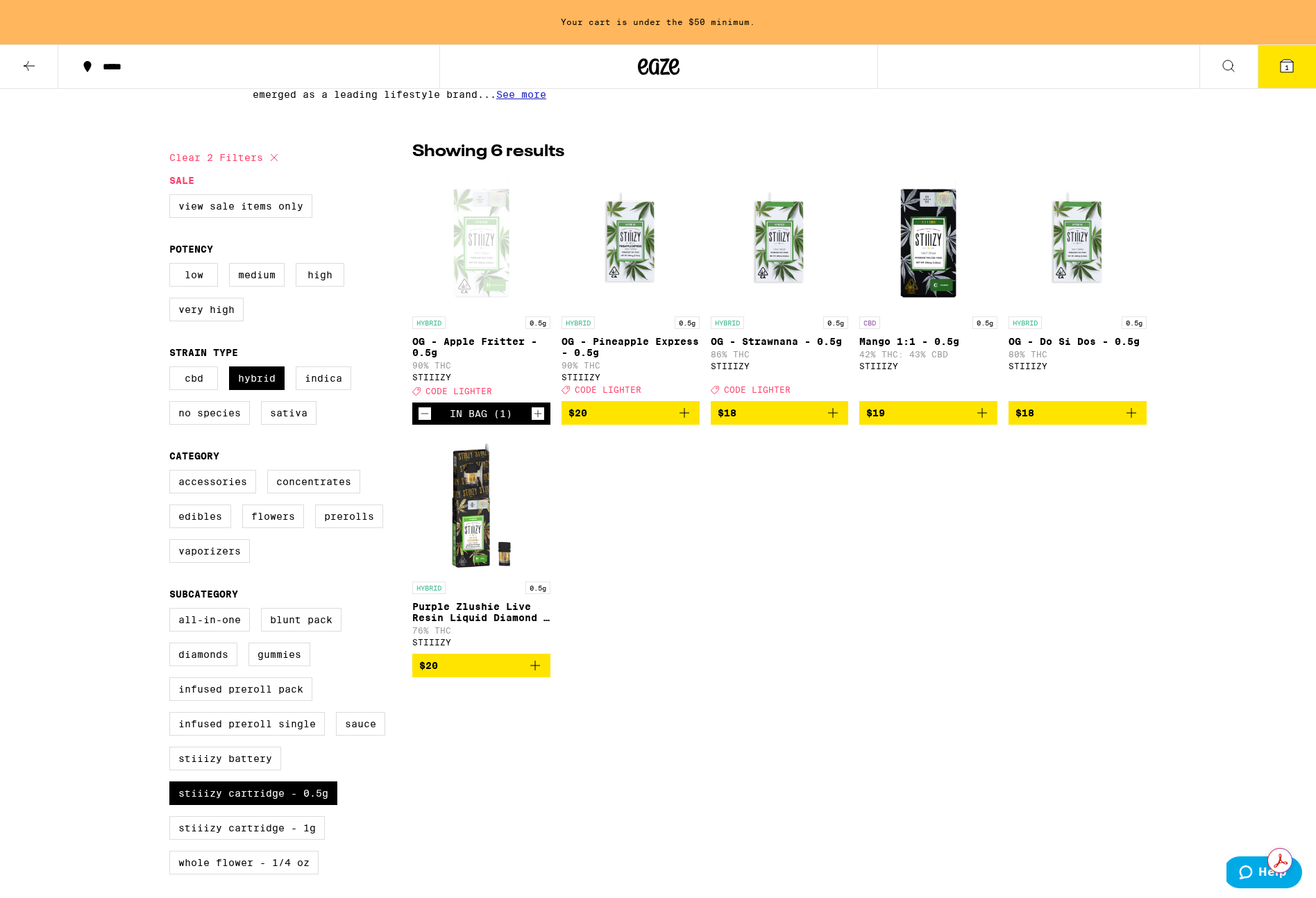
checkbox input "false"
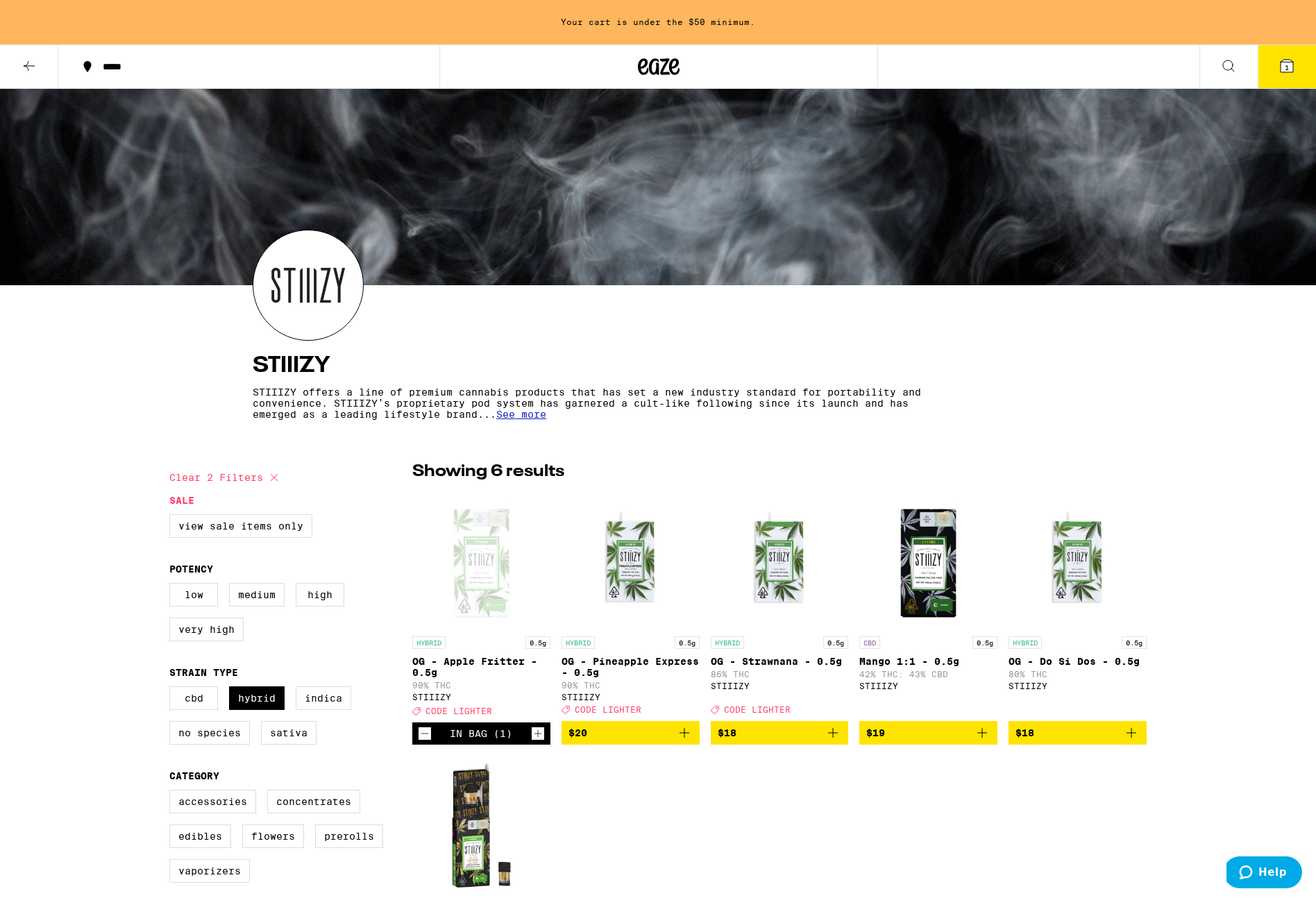
click at [319, 292] on img at bounding box center [308, 285] width 110 height 110
click at [524, 415] on span "See more" at bounding box center [522, 414] width 50 height 11
checkbox input "true"
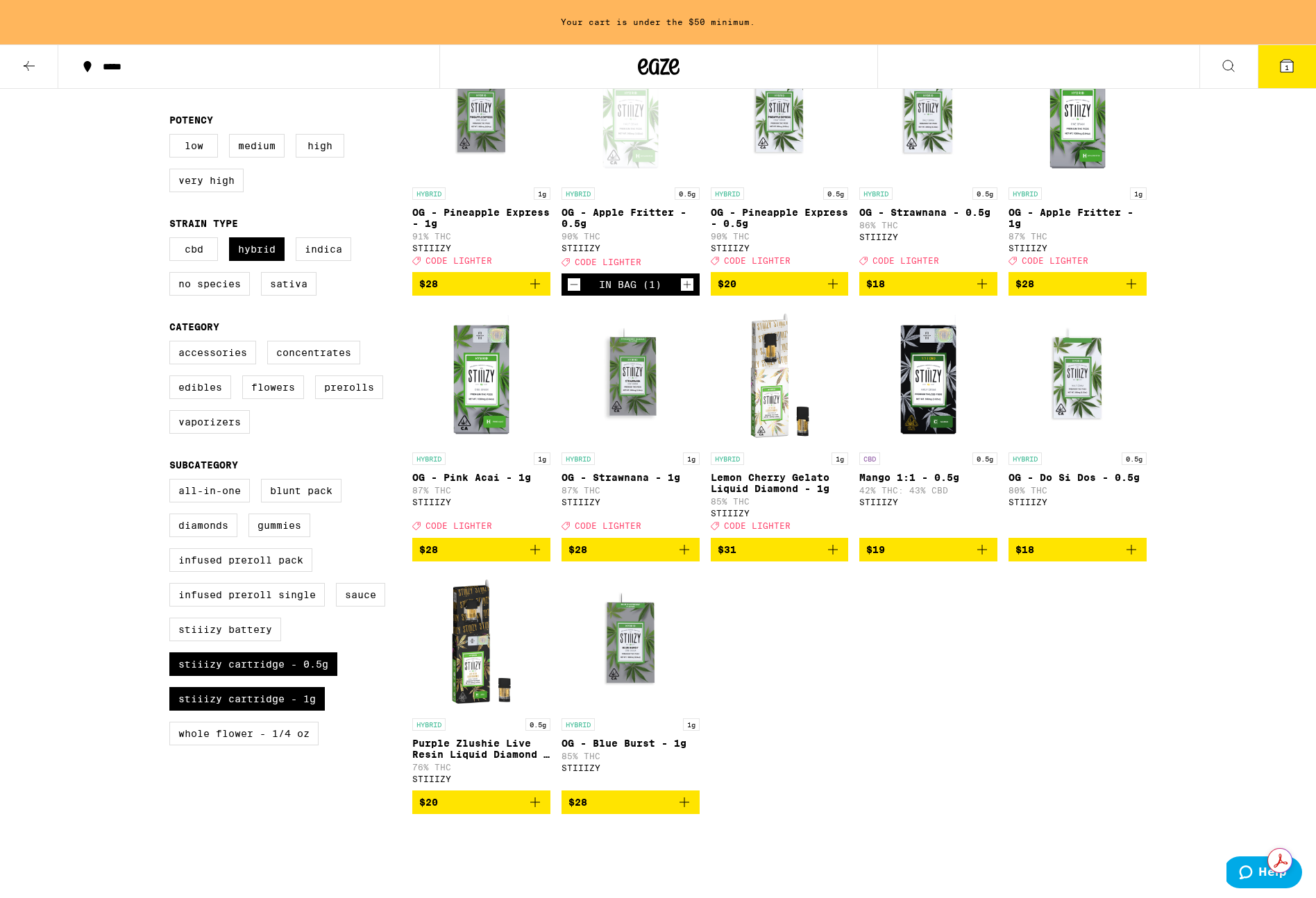
checkbox input "false"
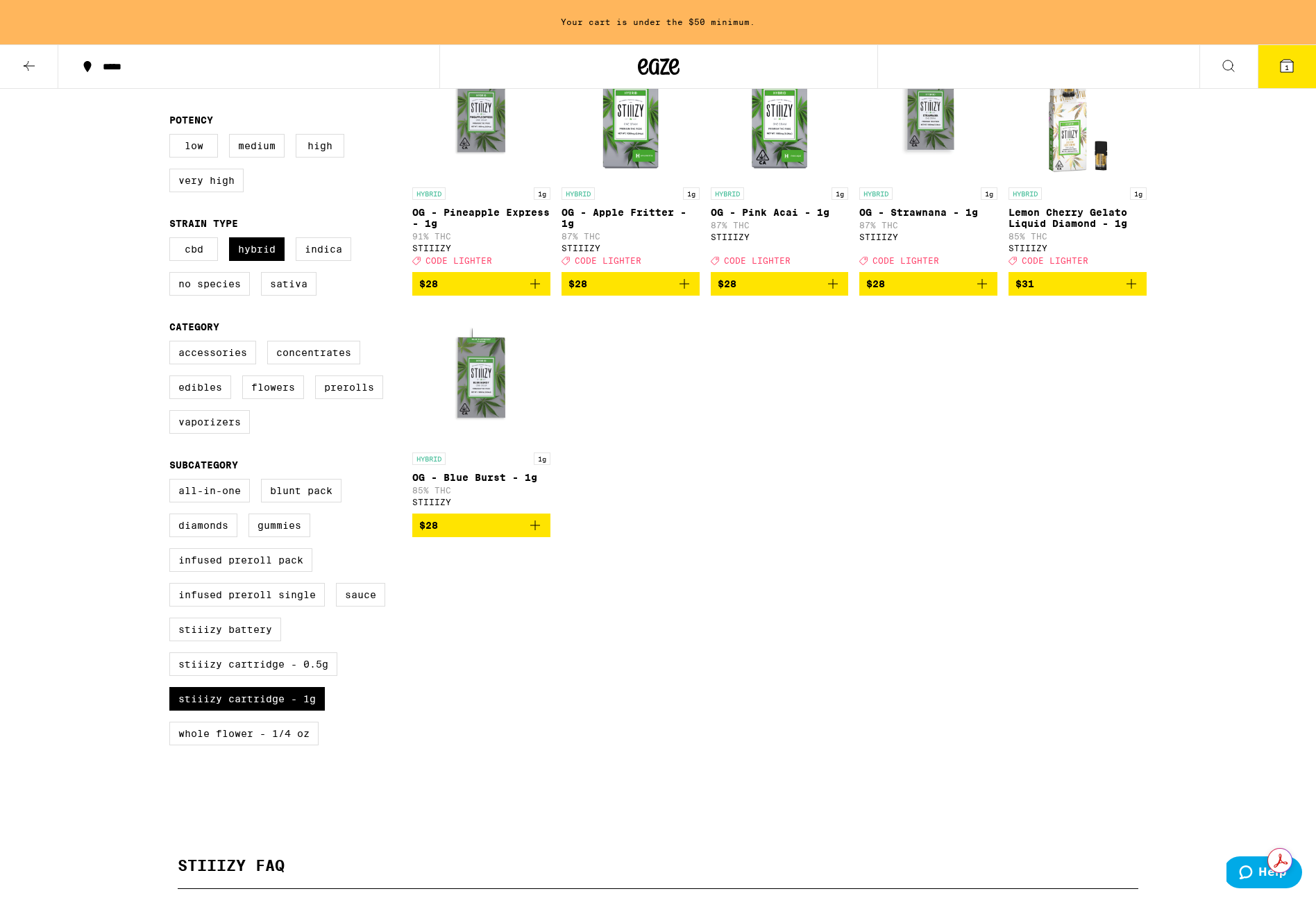
scroll to position [455, 0]
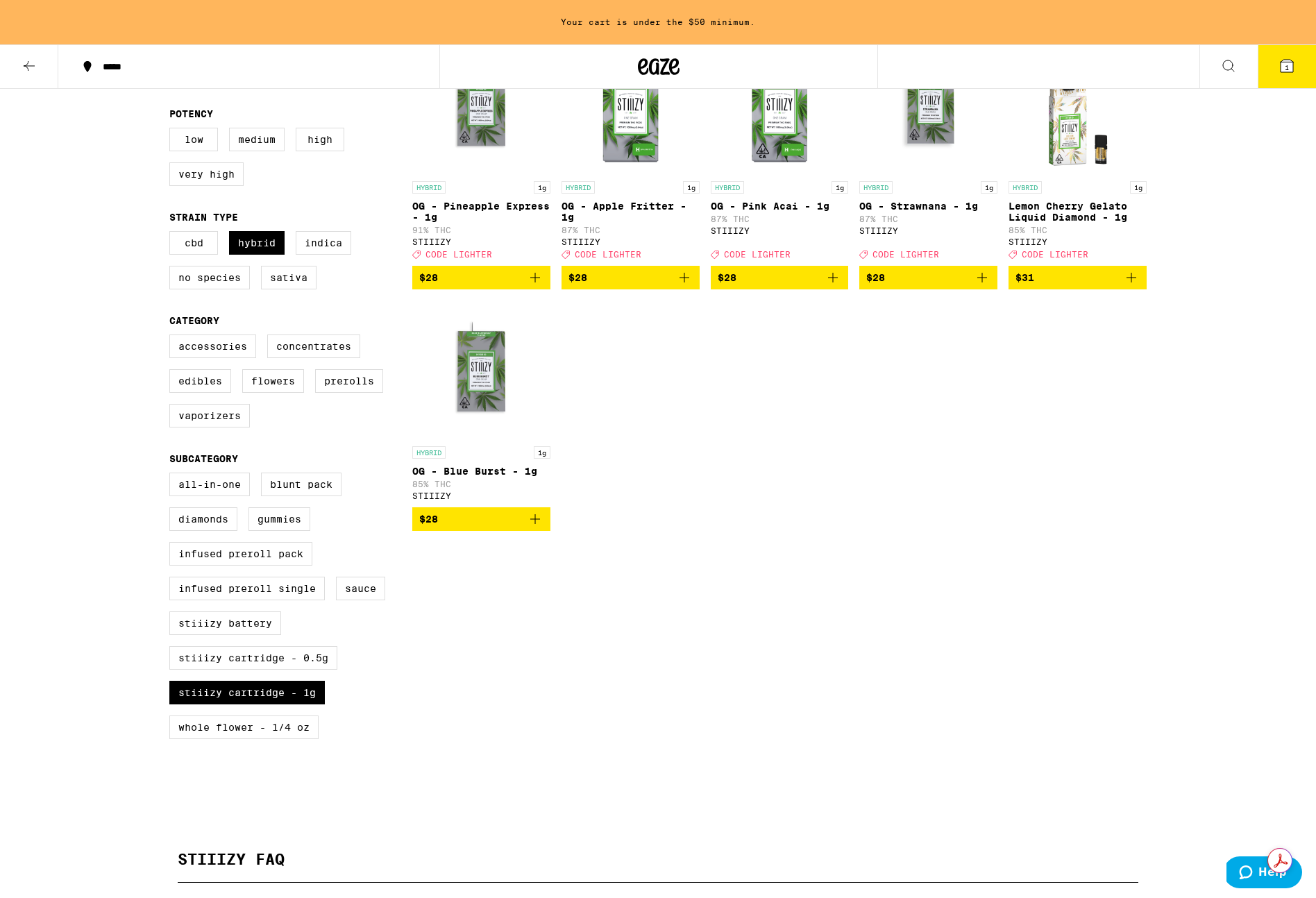
checkbox input "false"
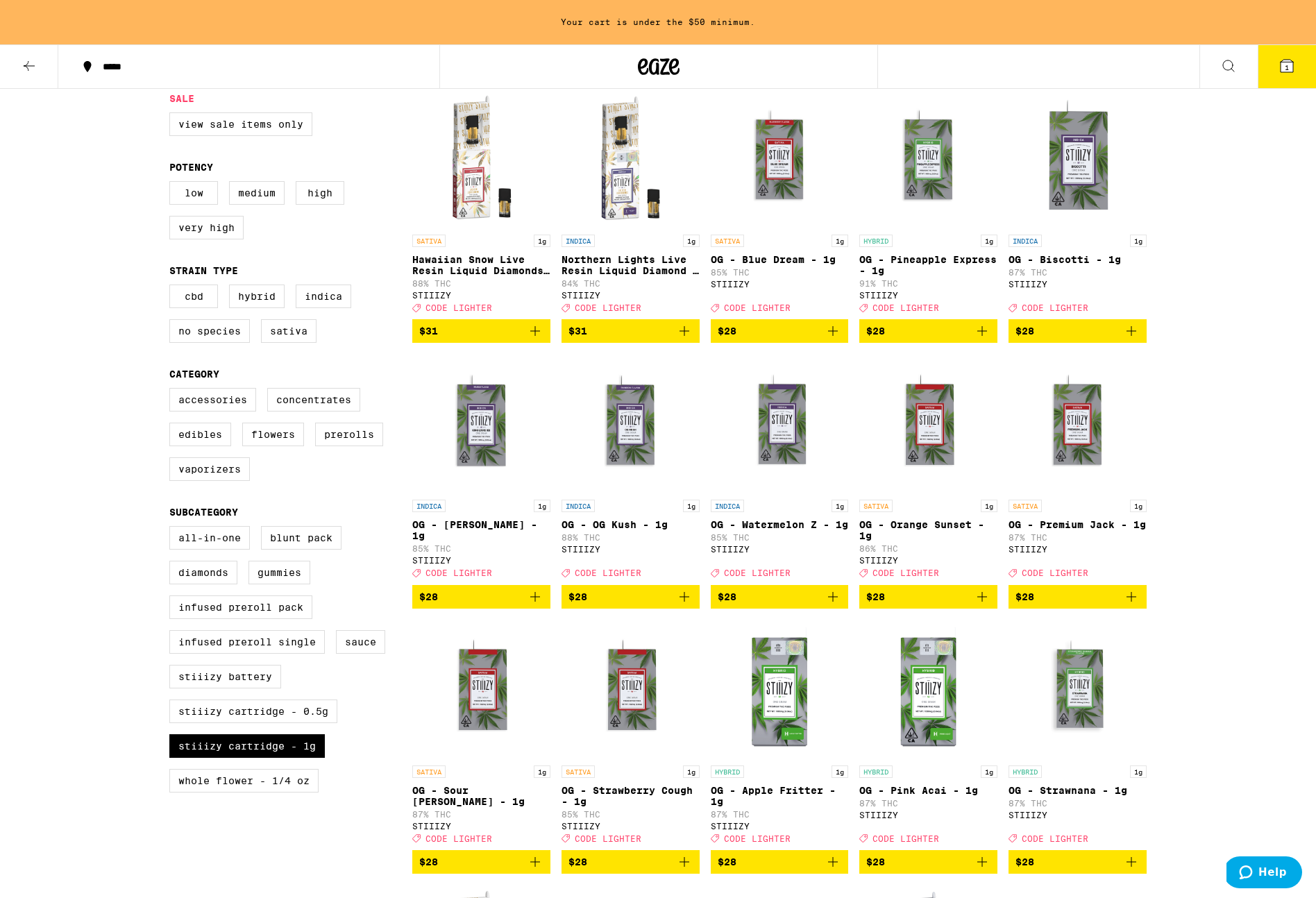
scroll to position [623, 0]
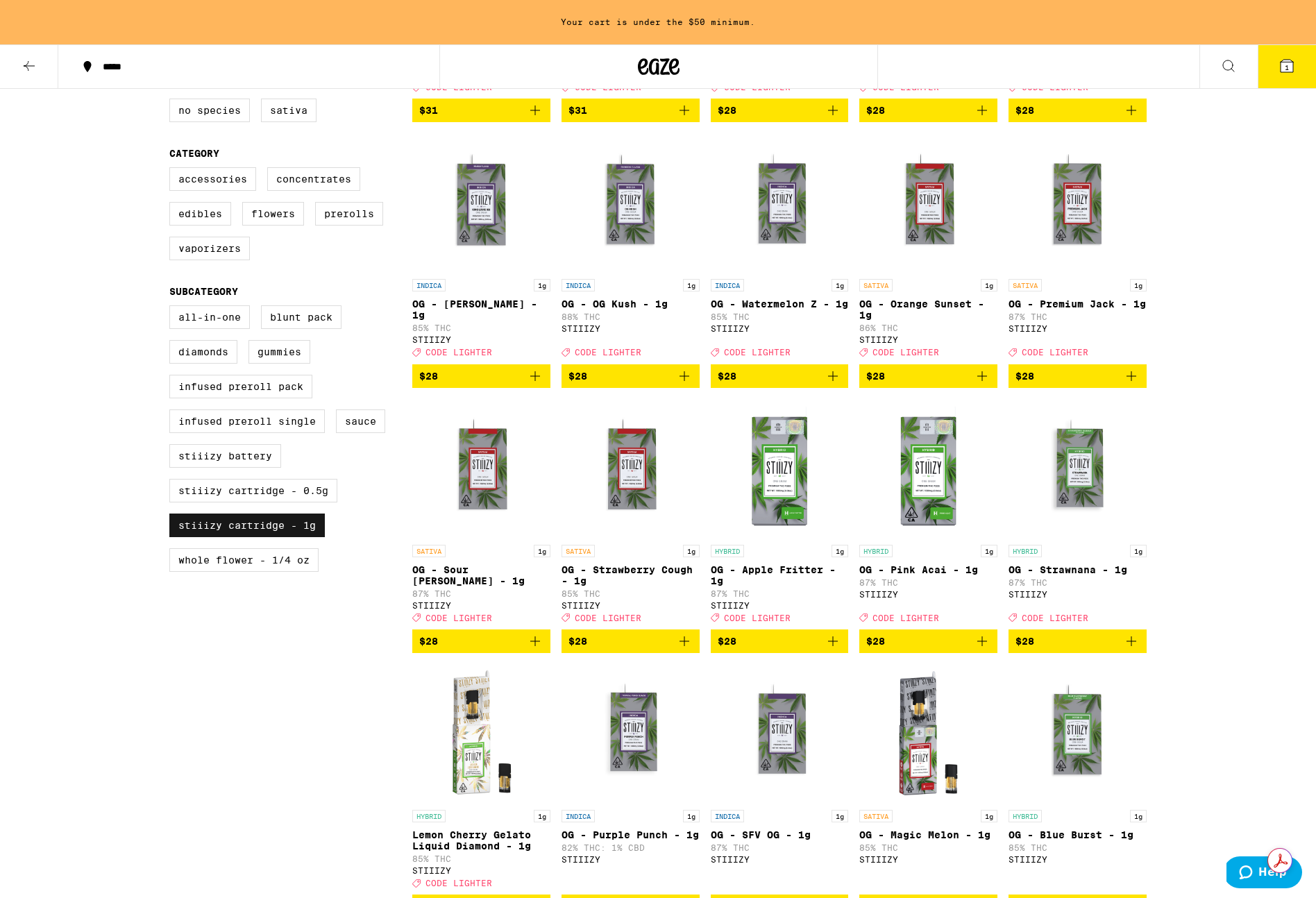
click at [263, 537] on label "STIIIZY Cartridge - 1g" at bounding box center [247, 526] width 156 height 24
click at [173, 308] on input "STIIIZY Cartridge - 1g" at bounding box center [172, 307] width 1 height 1
checkbox input "false"
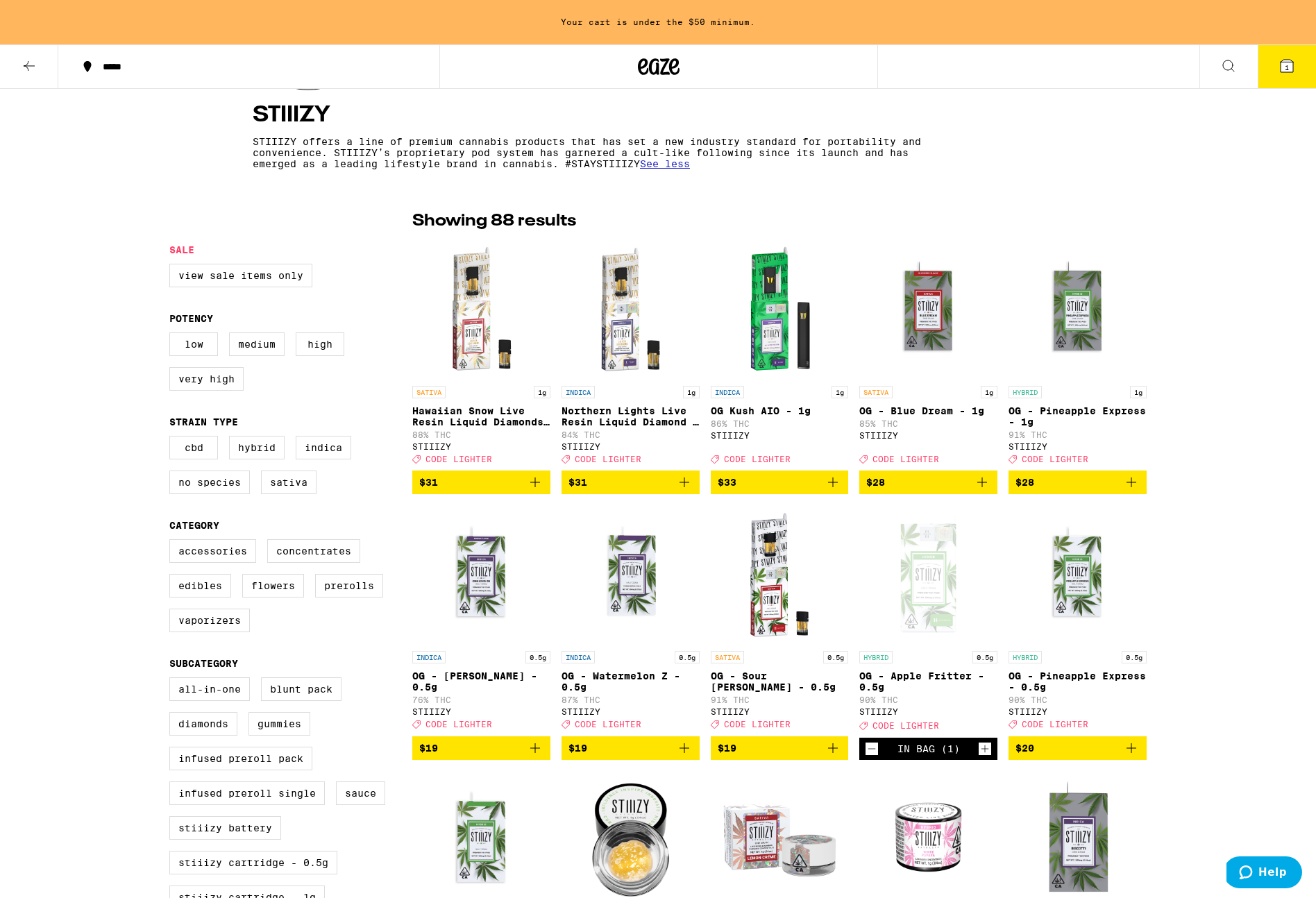
scroll to position [257, 0]
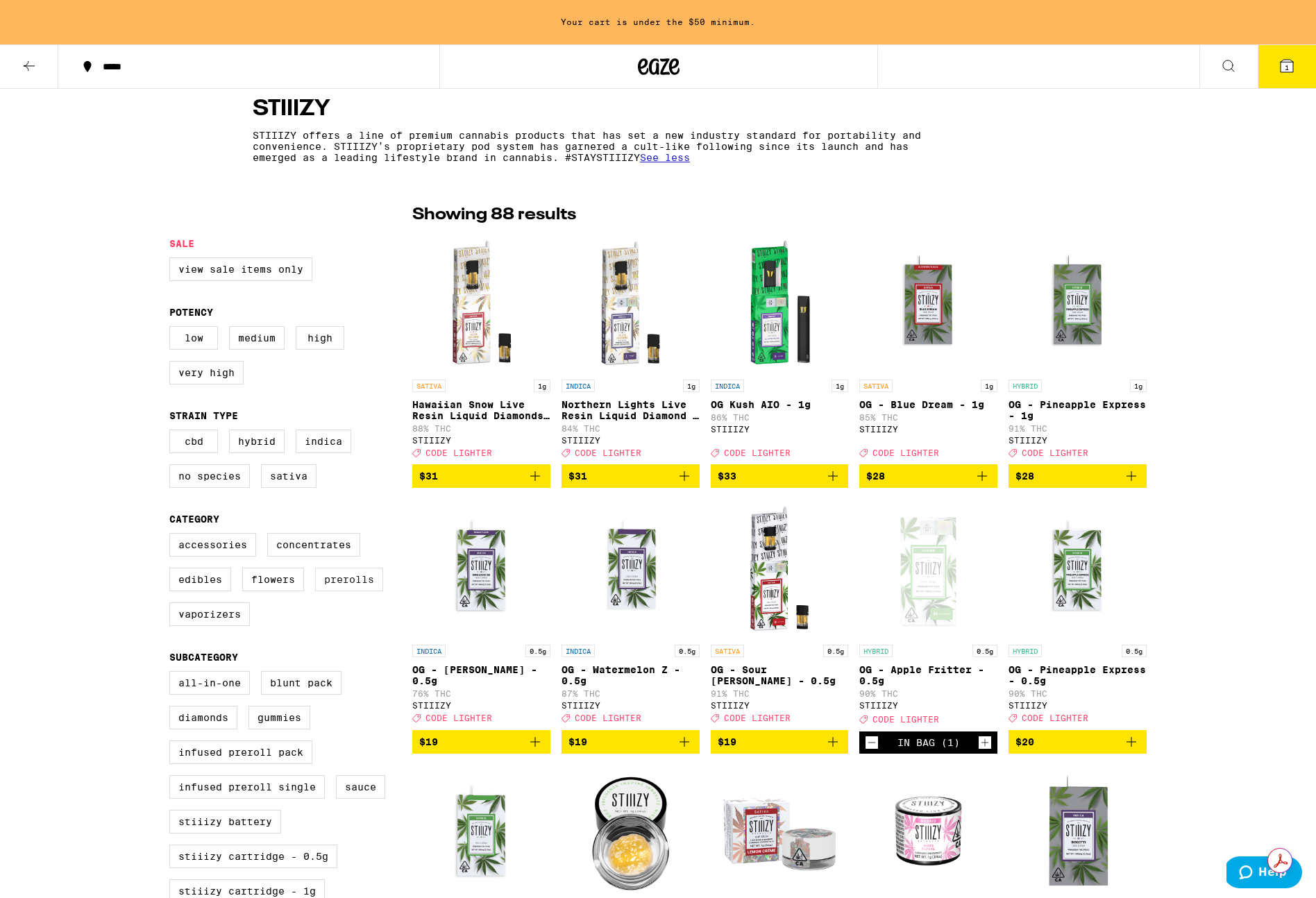
click at [347, 591] on label "Prerolls" at bounding box center [348, 580] width 68 height 24
click at [173, 536] on input "Prerolls" at bounding box center [172, 535] width 1 height 1
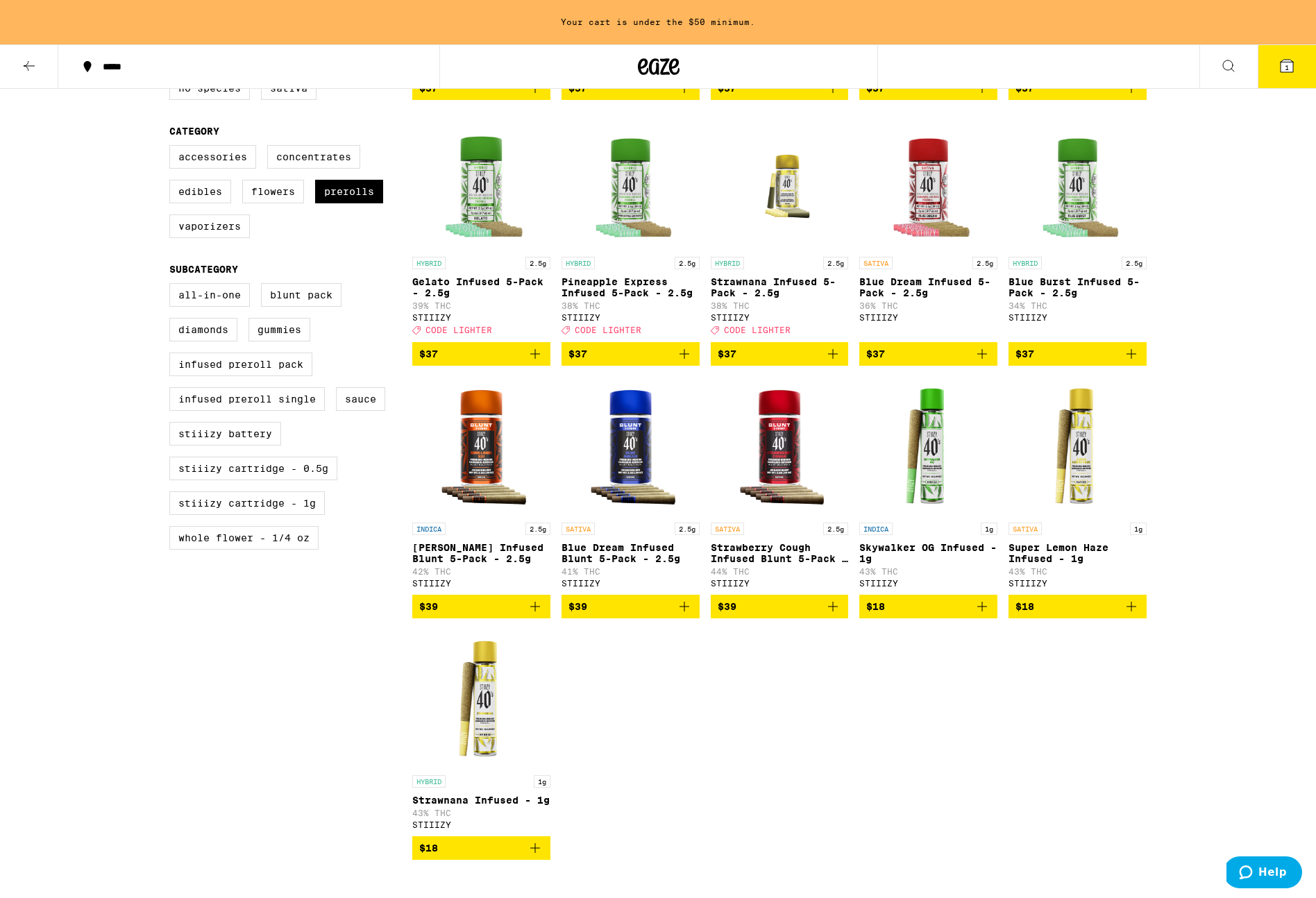
scroll to position [658, 0]
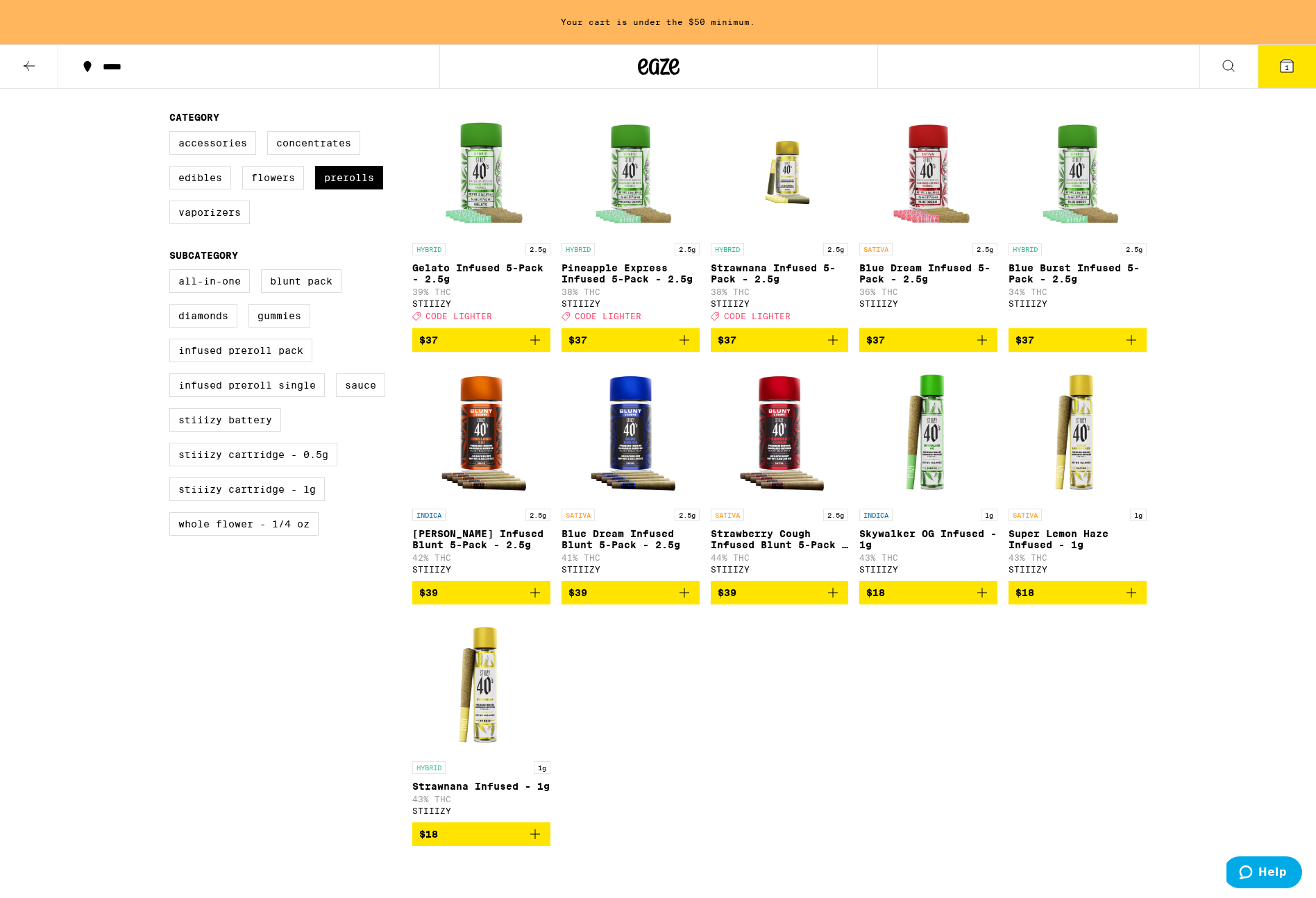
scroll to position [257, 0]
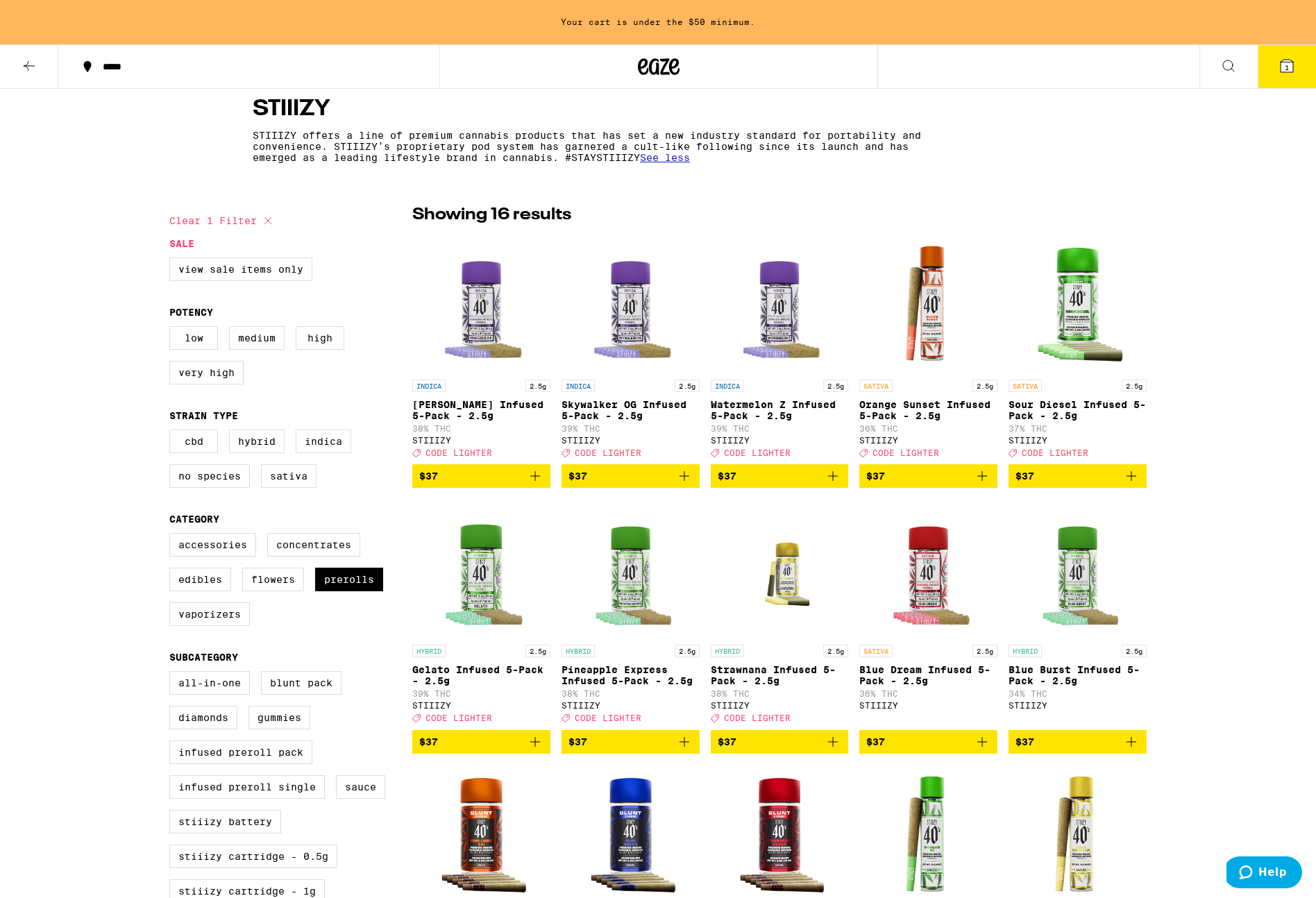
checkbox input "false"
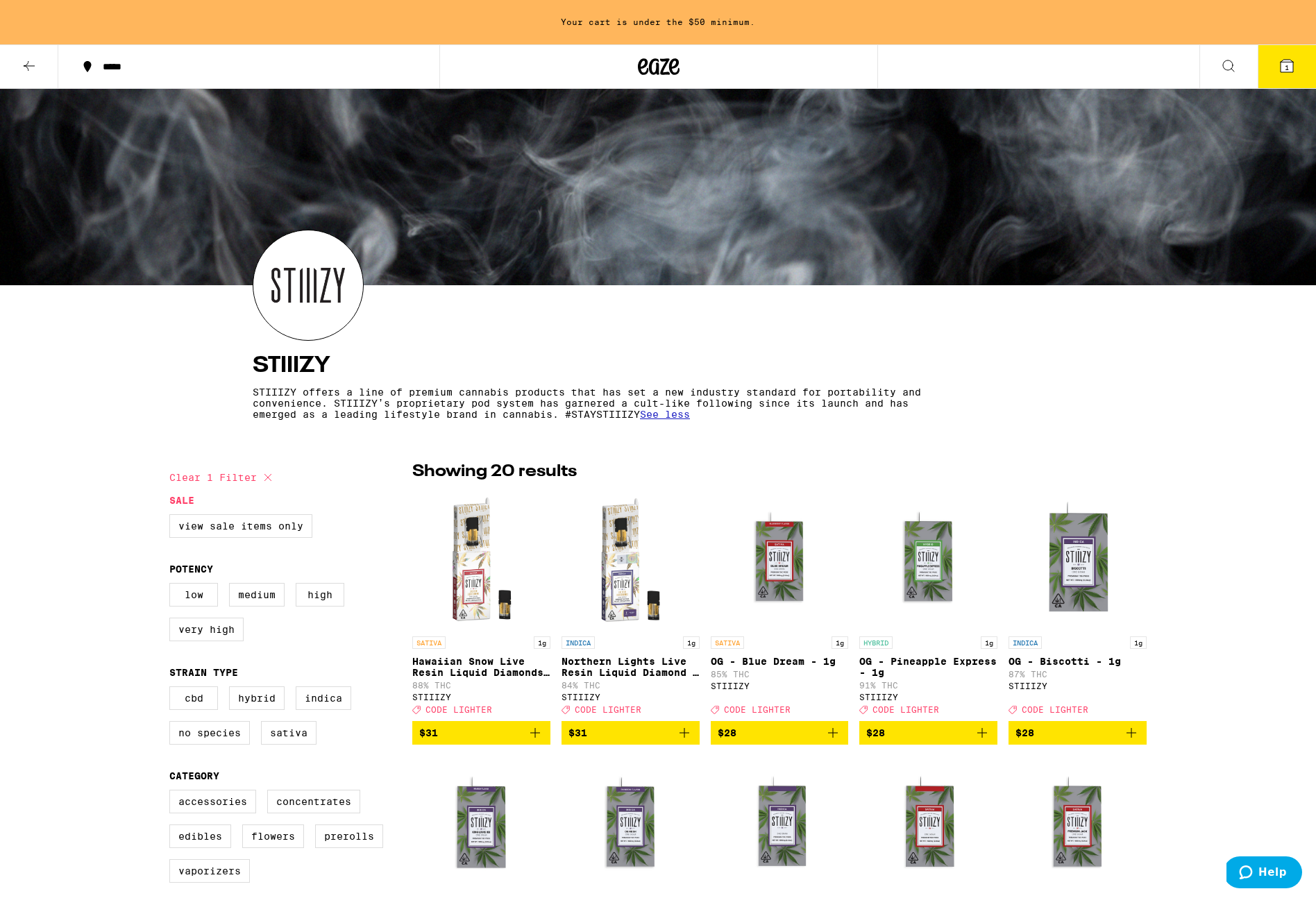
scroll to position [789, 0]
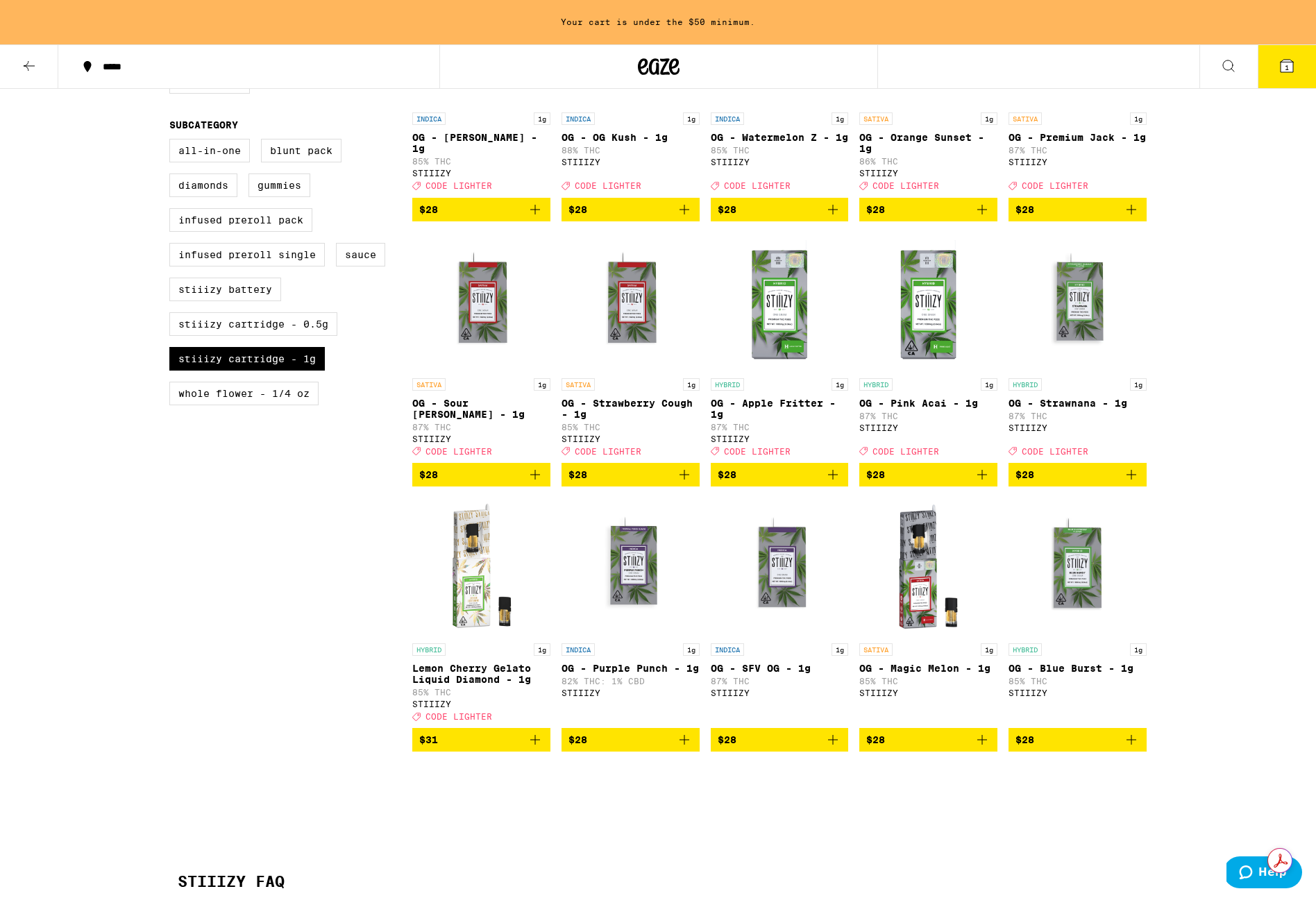
checkbox input "false"
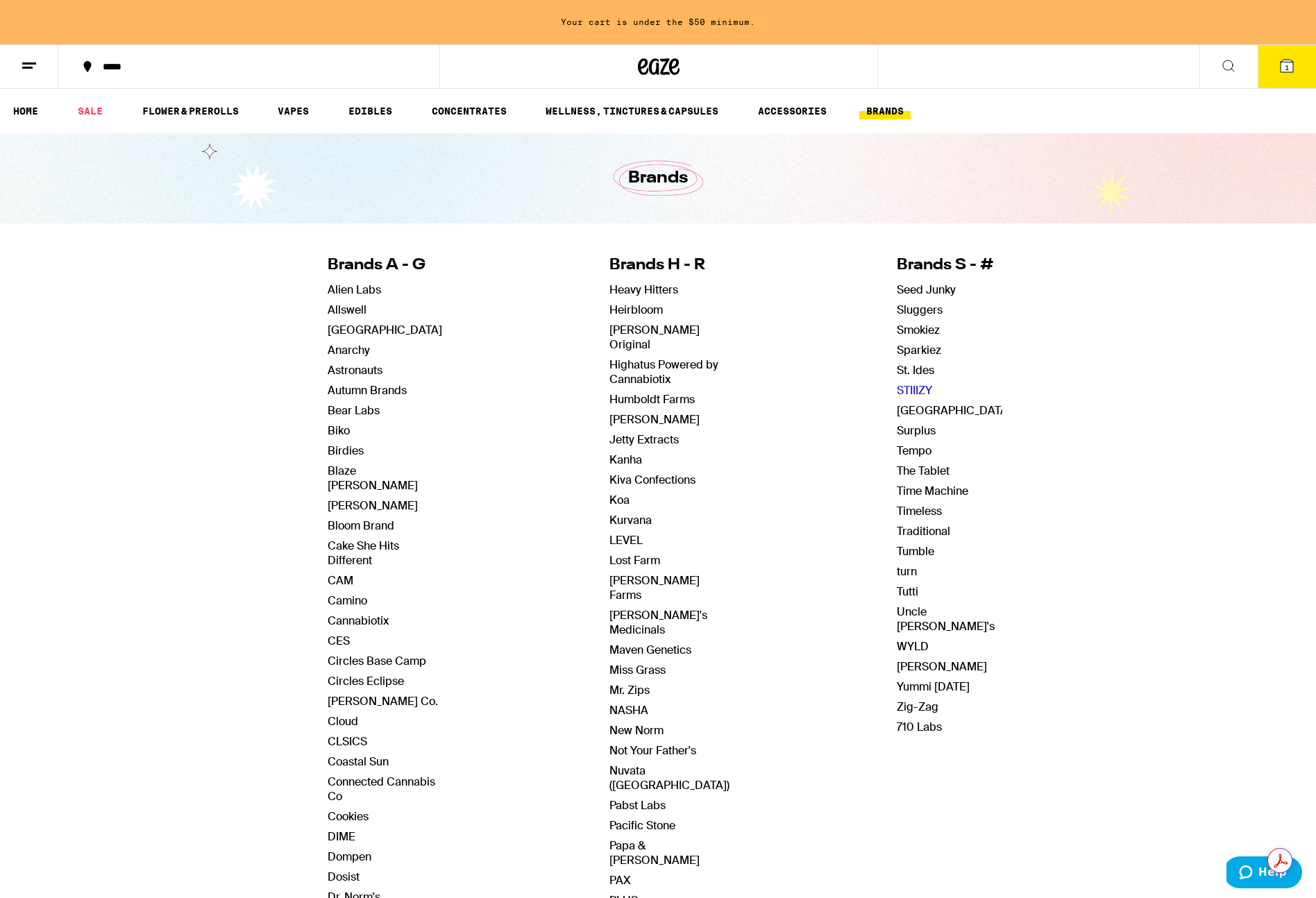
click at [911, 389] on link "STIIIZY" at bounding box center [914, 390] width 36 height 15
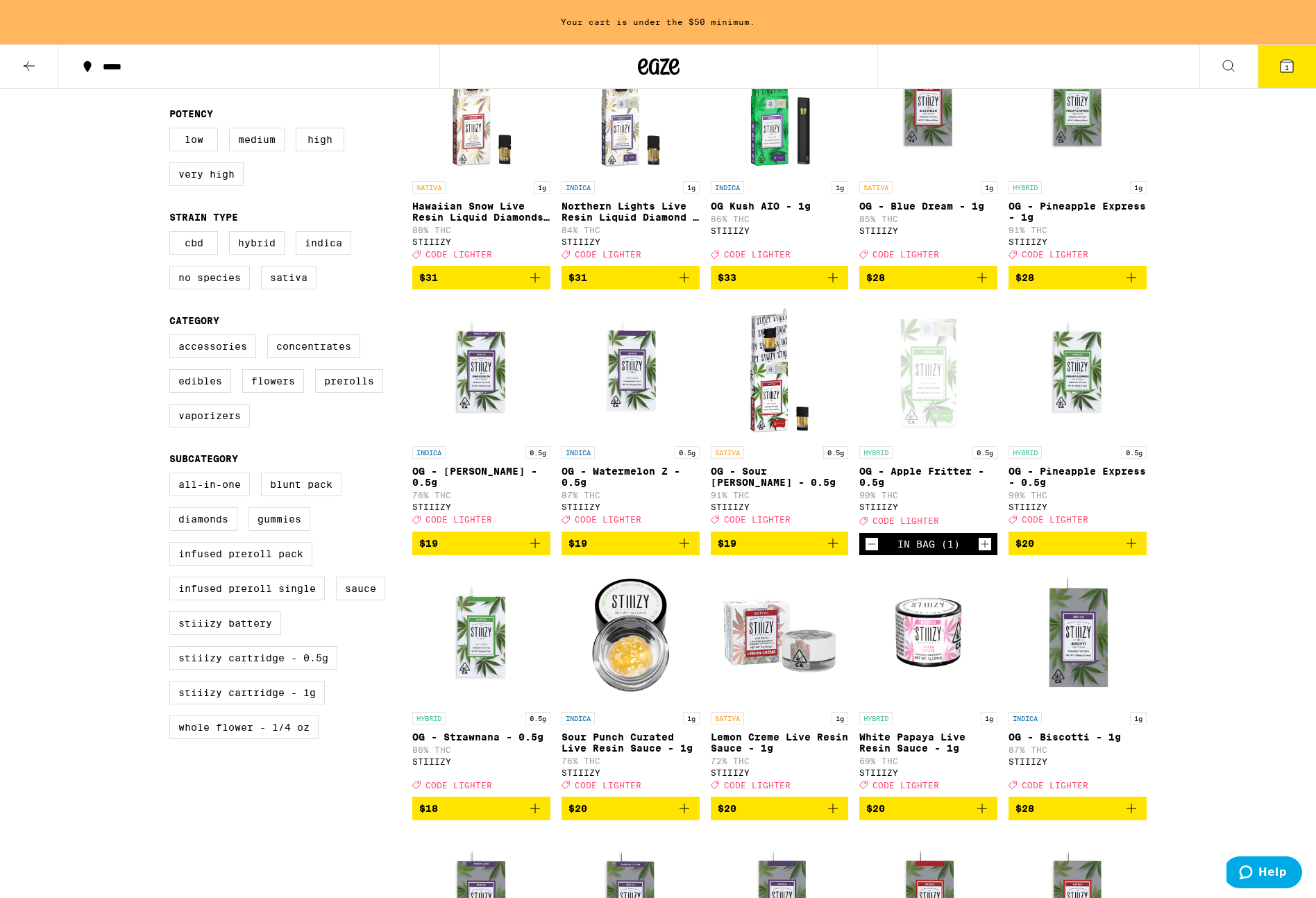
scroll to position [459, 0]
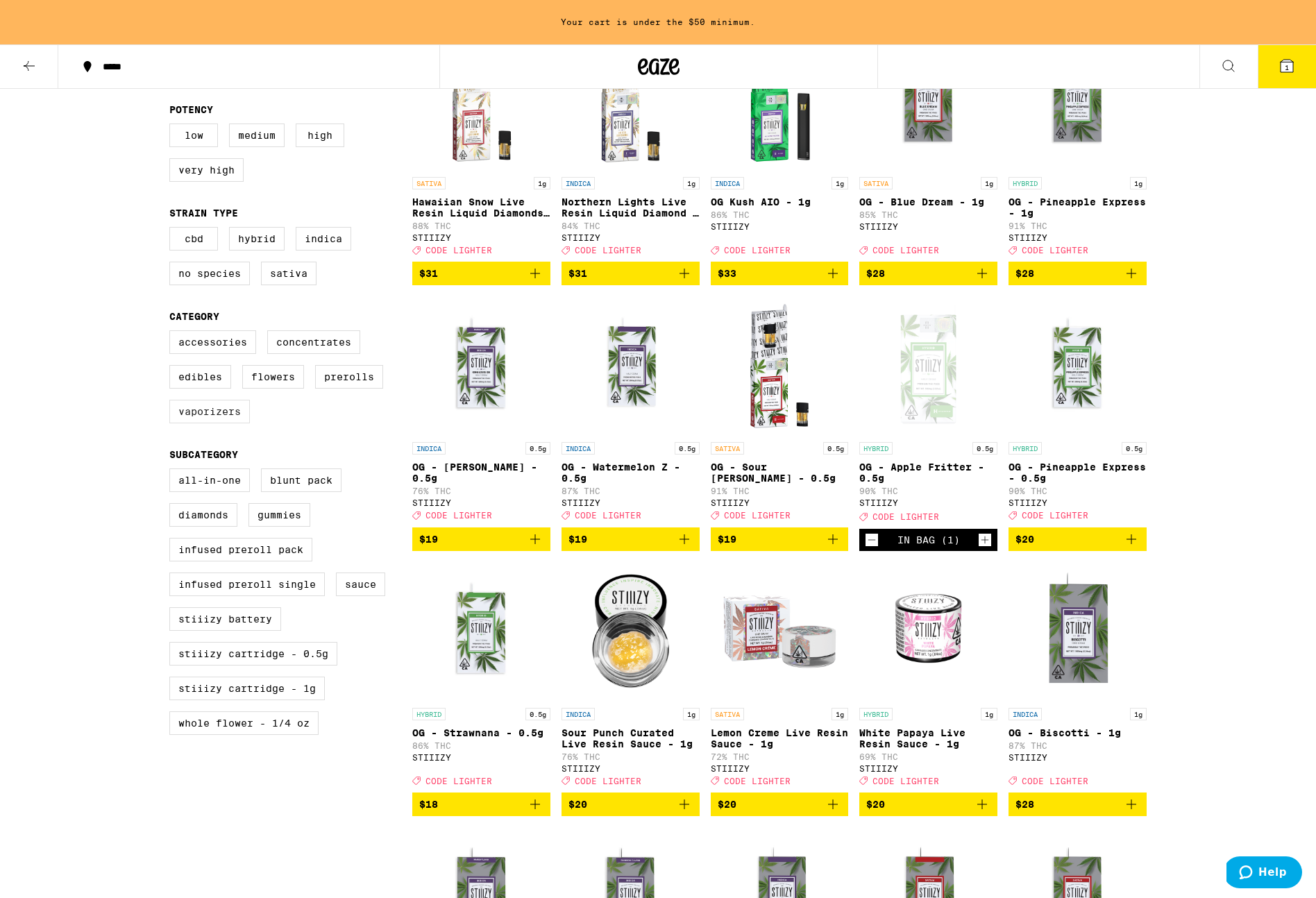
click at [200, 423] on label "Vaporizers" at bounding box center [209, 412] width 80 height 24
click at [173, 333] on input "Vaporizers" at bounding box center [172, 332] width 1 height 1
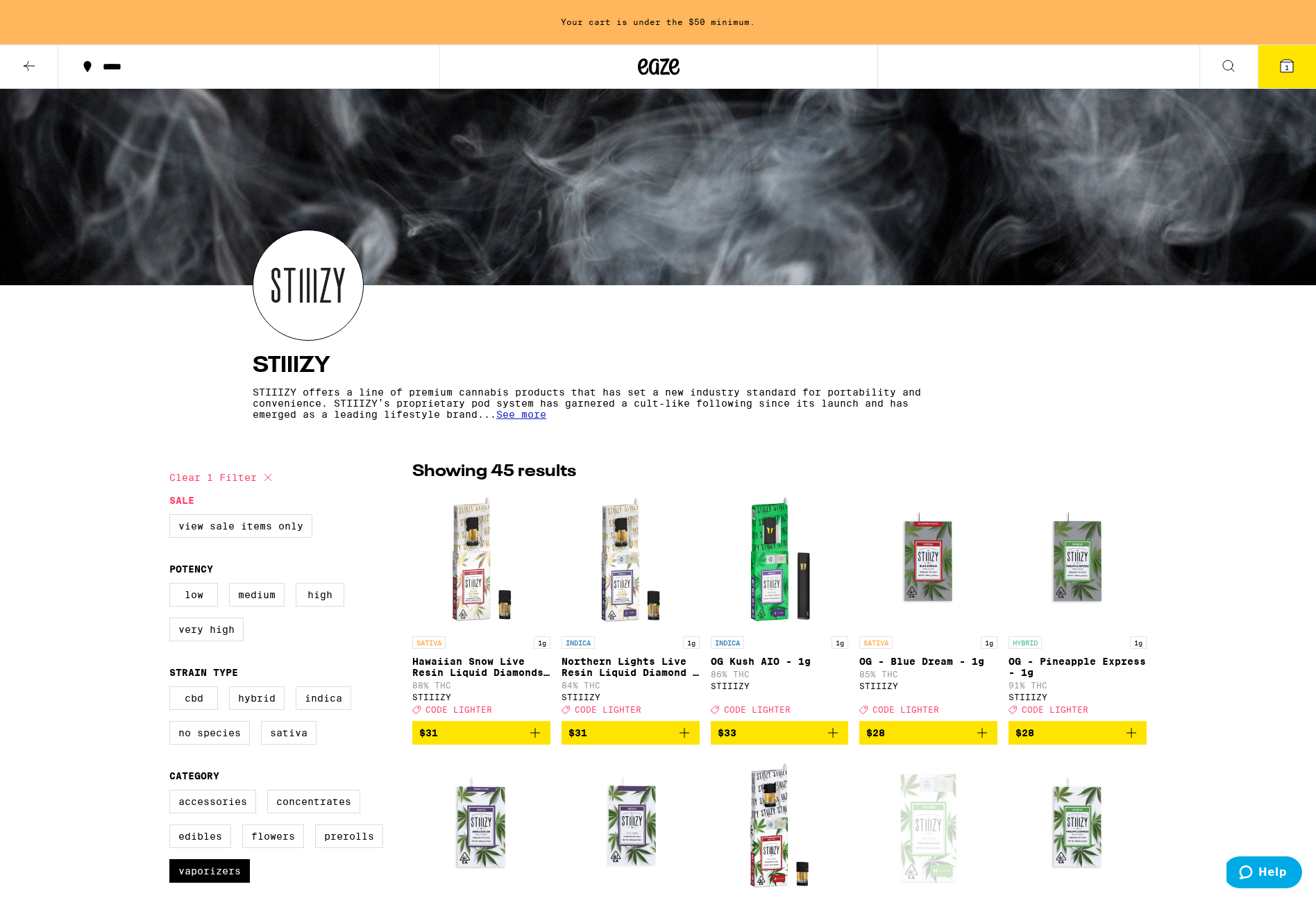
scroll to position [458, 0]
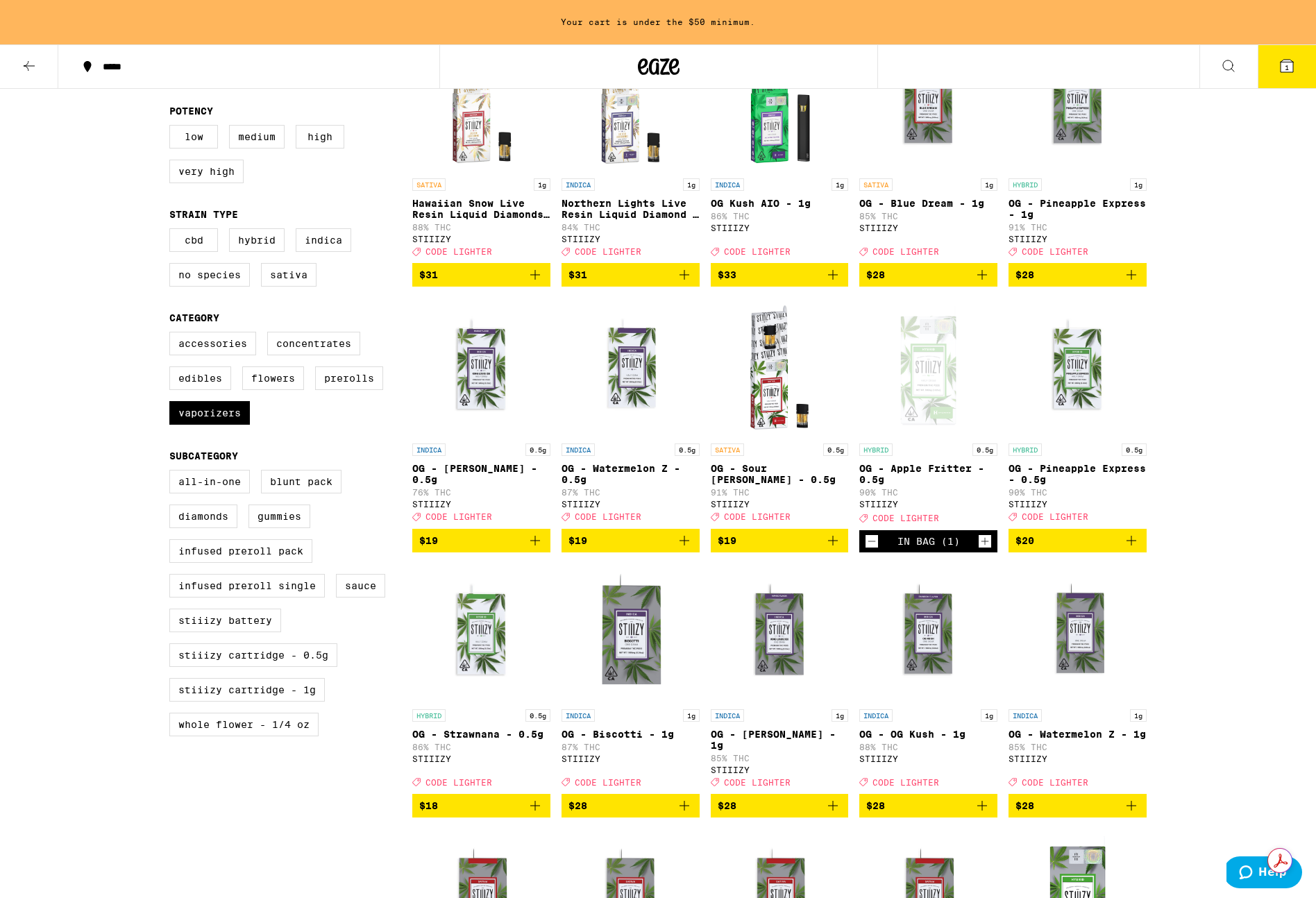
checkbox input "false"
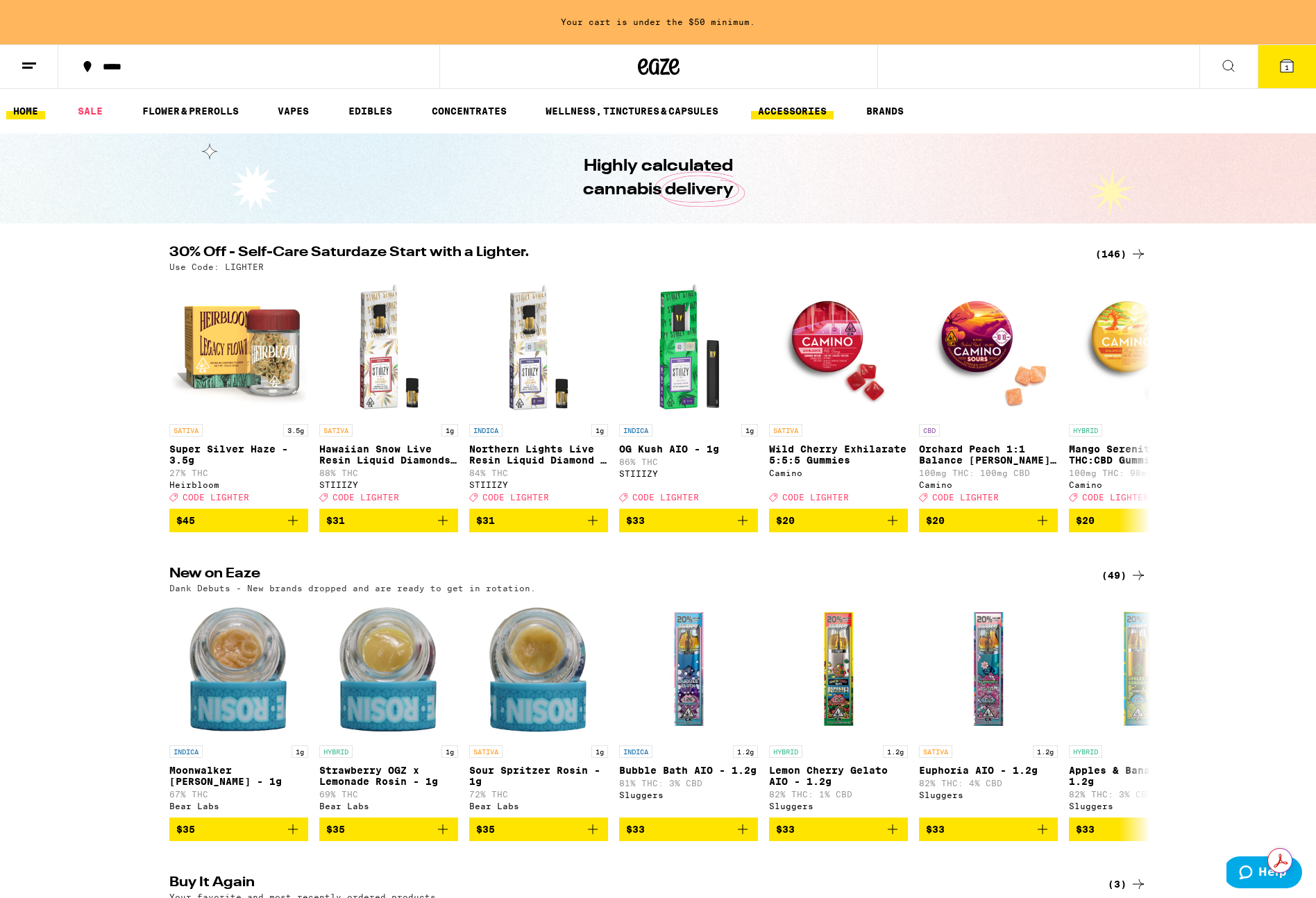
click at [820, 107] on link "ACCESSORIES" at bounding box center [792, 111] width 82 height 17
click at [883, 108] on button "BRANDS" at bounding box center [885, 111] width 52 height 17
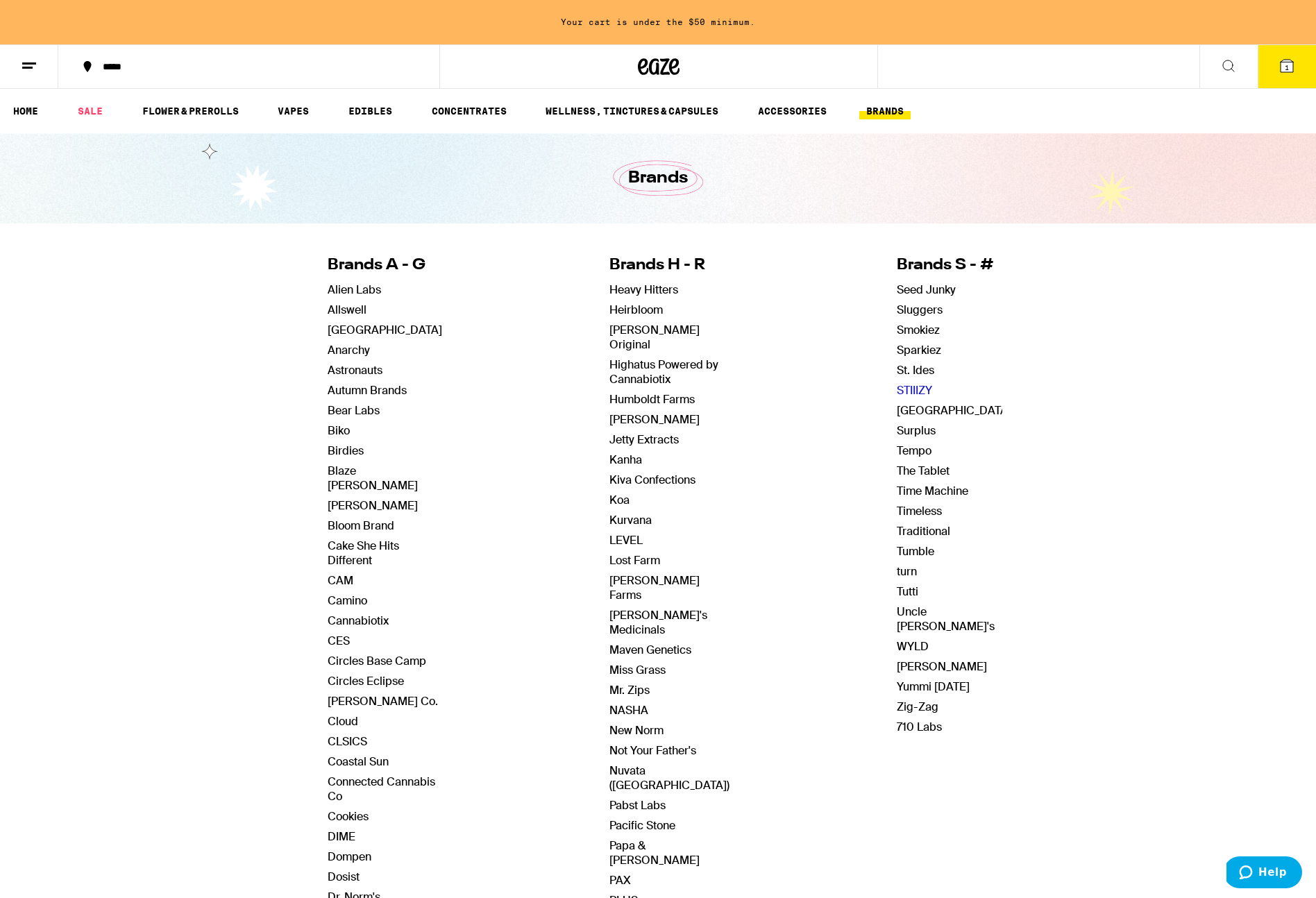
click at [908, 385] on link "STIIIZY" at bounding box center [914, 390] width 36 height 15
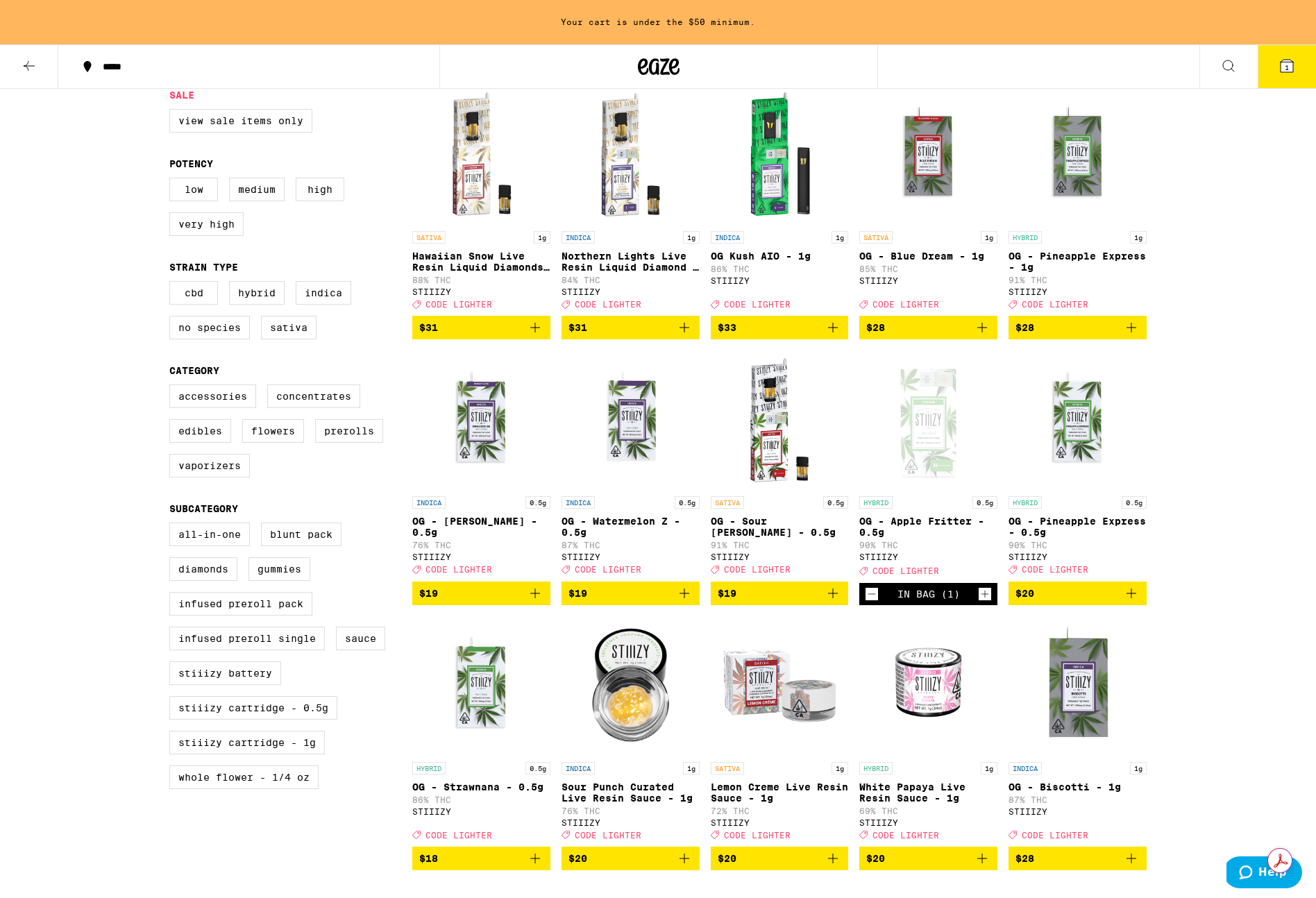
scroll to position [404, 0]
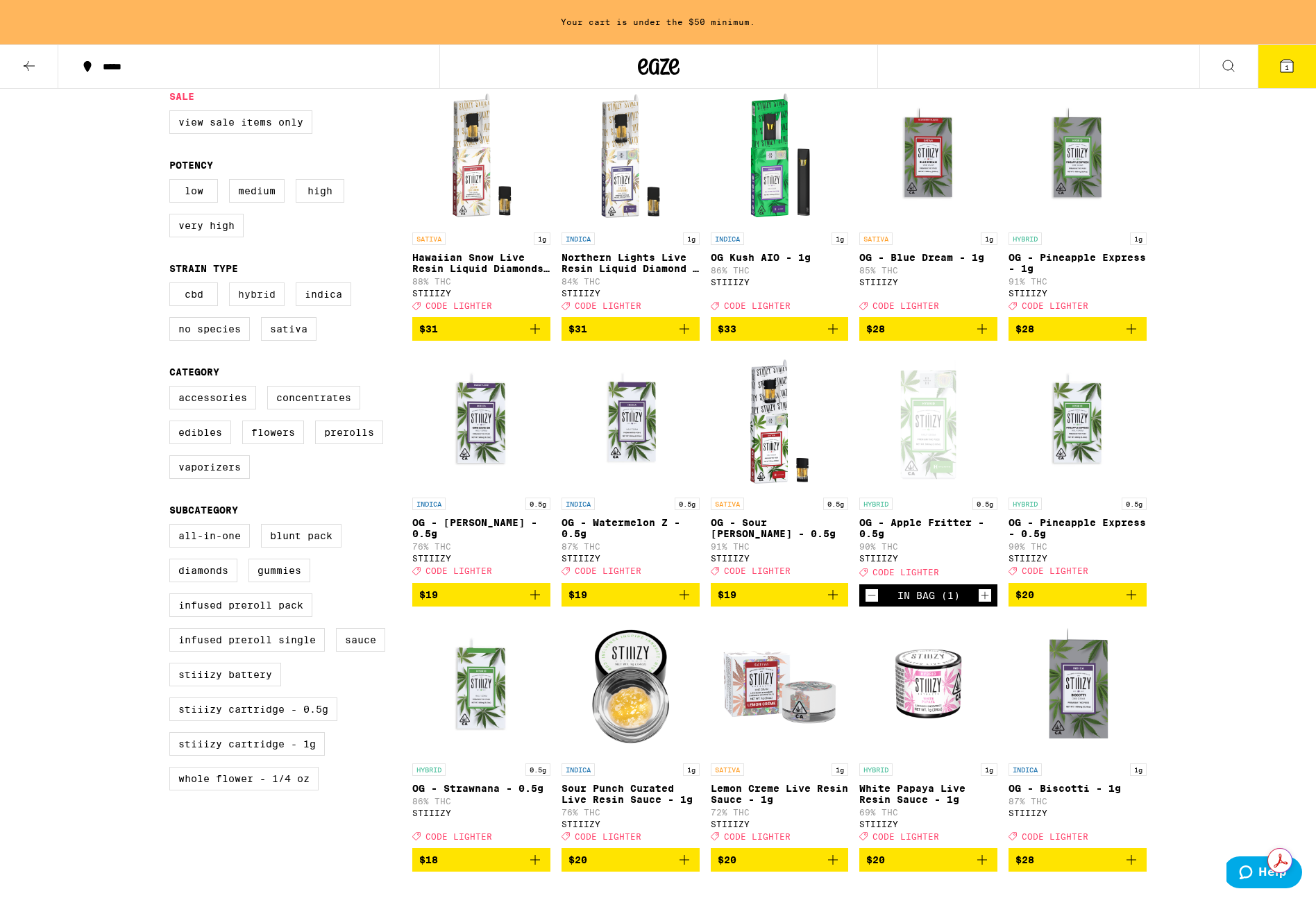
click at [265, 302] on label "Hybrid" at bounding box center [257, 295] width 56 height 24
click at [173, 286] on input "Hybrid" at bounding box center [172, 285] width 1 height 1
checkbox input "true"
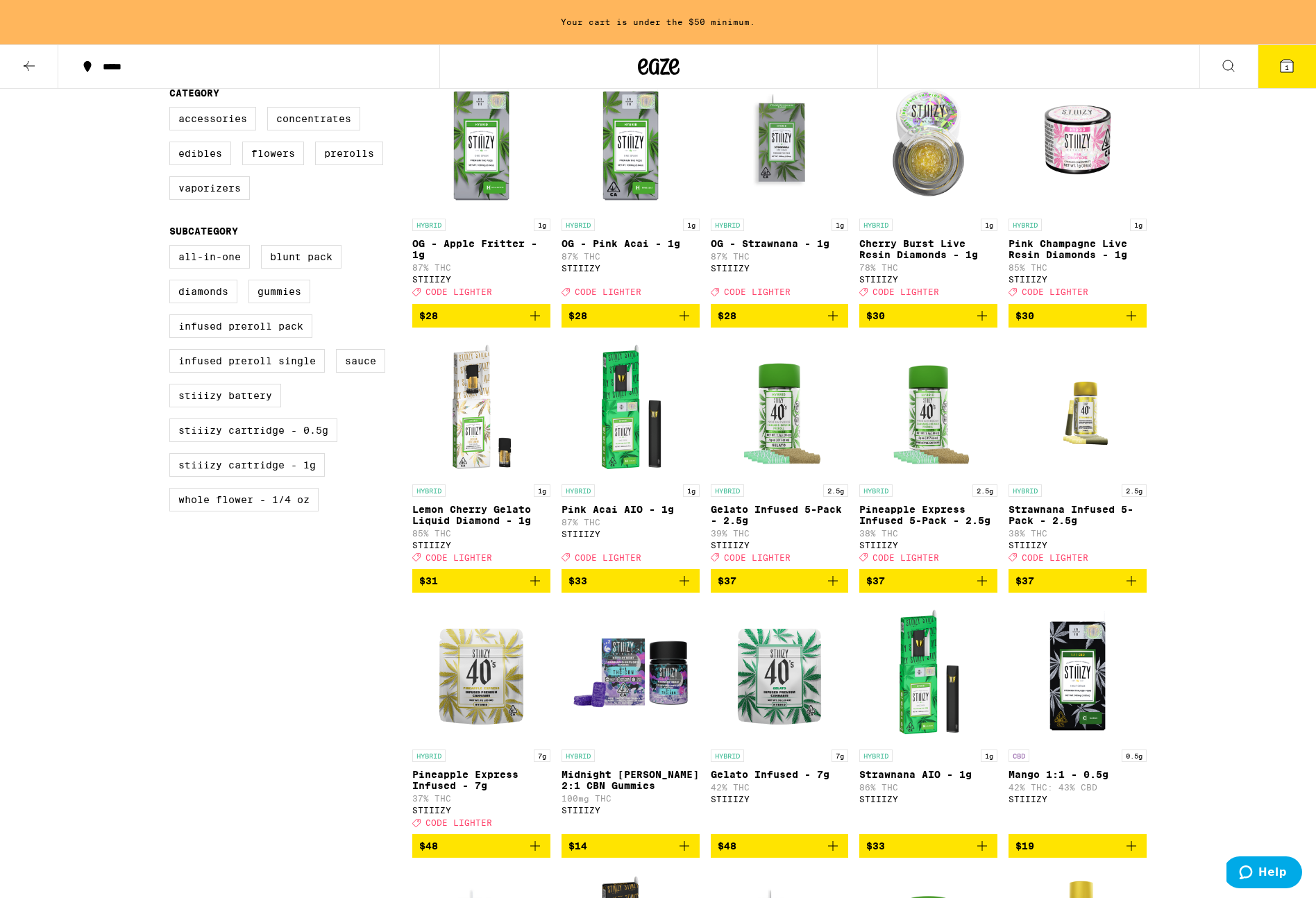
scroll to position [706, 0]
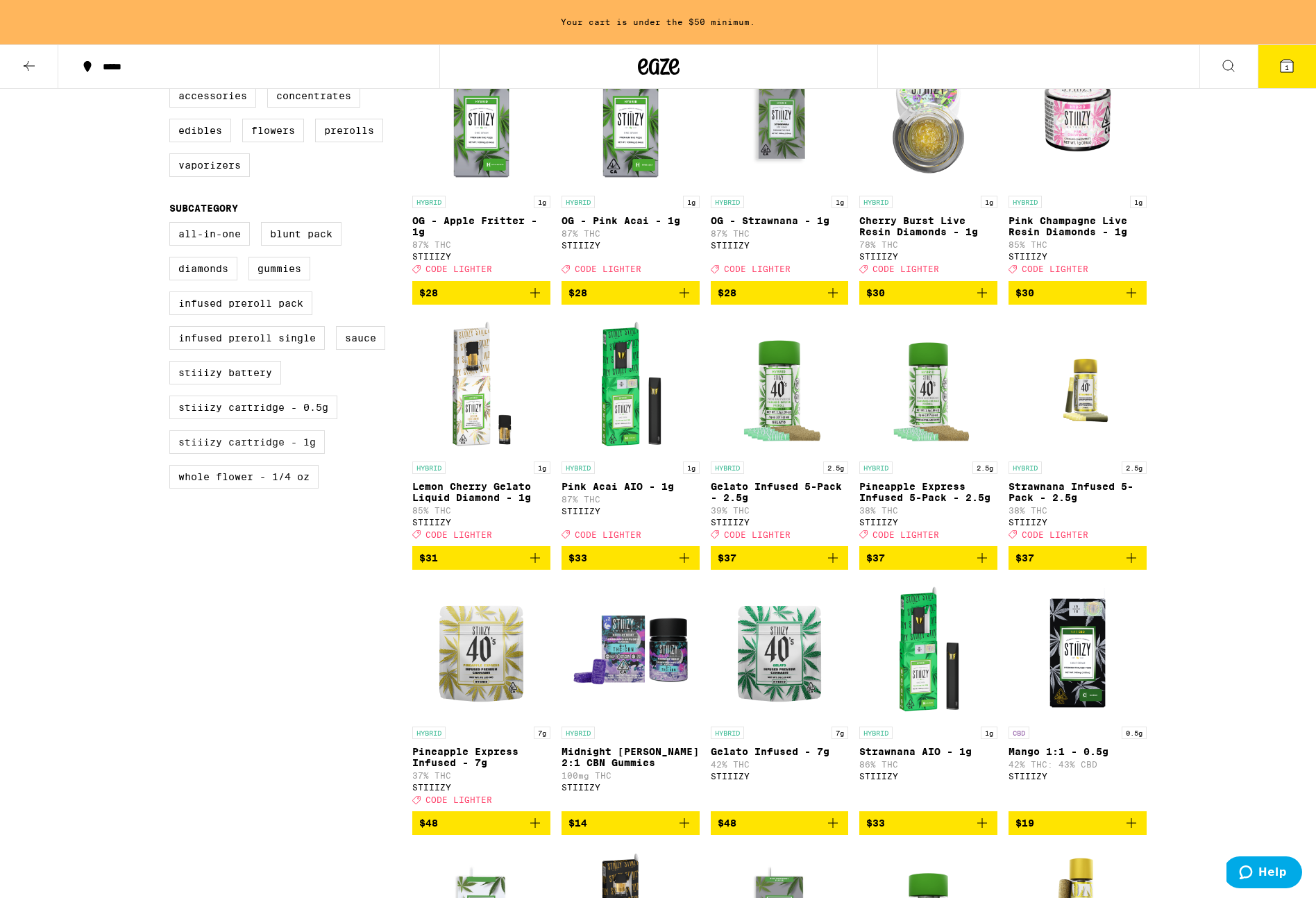
click at [215, 454] on label "STIIIZY Cartridge - 1g" at bounding box center [247, 442] width 156 height 24
click at [173, 225] on input "STIIIZY Cartridge - 1g" at bounding box center [172, 224] width 1 height 1
checkbox input "true"
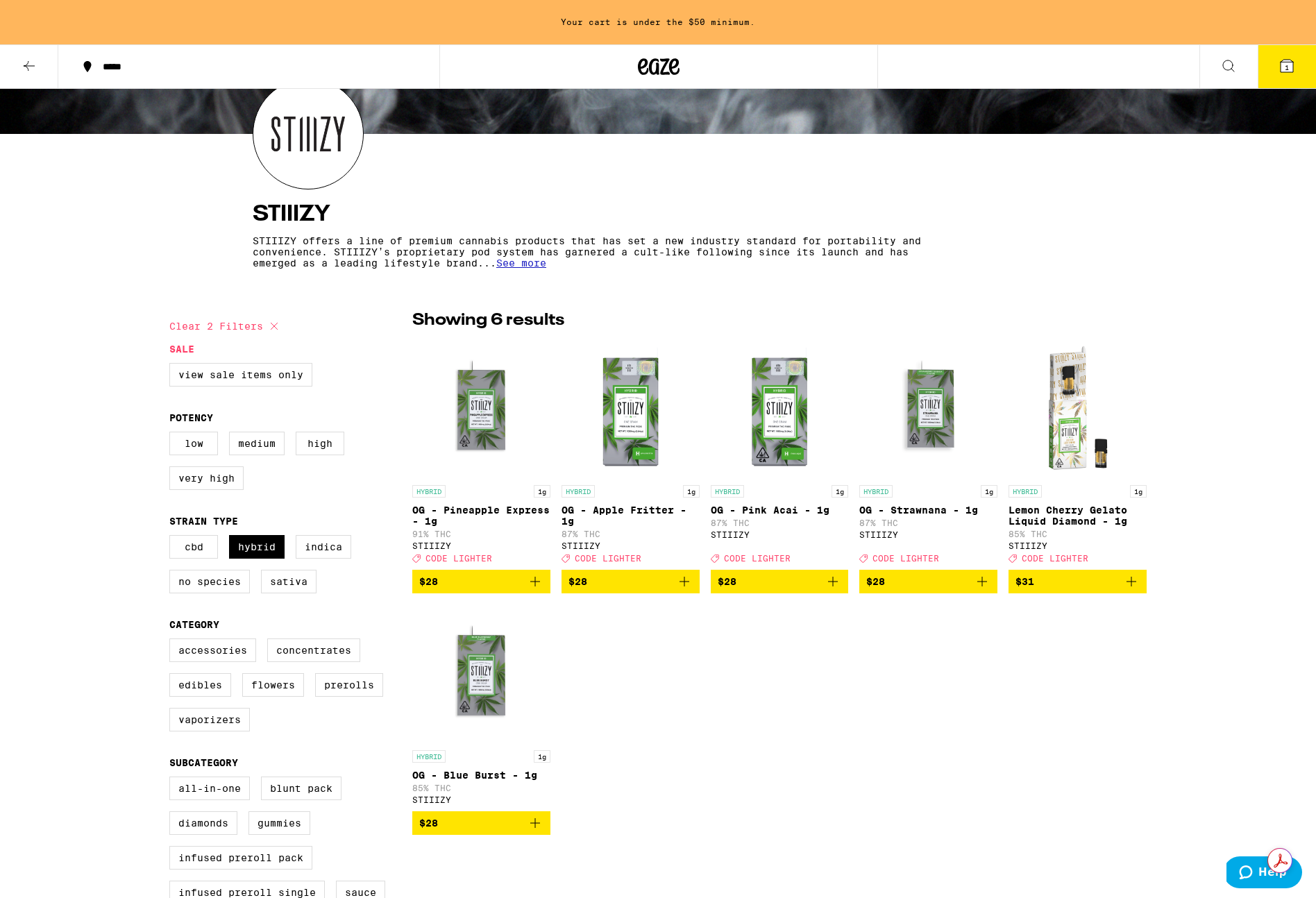
scroll to position [160, 0]
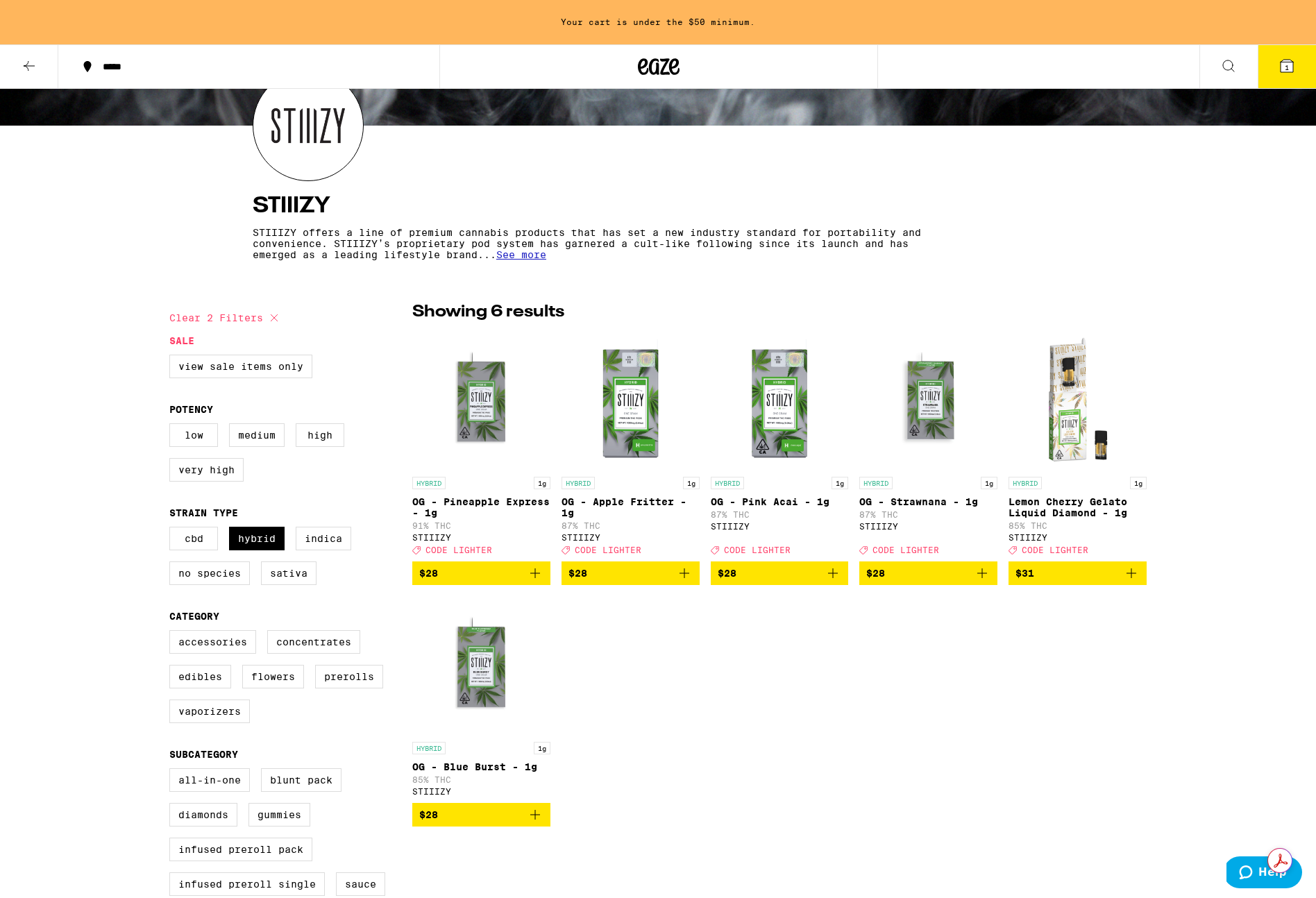
click at [533, 580] on icon "Add to bag" at bounding box center [535, 573] width 17 height 17
click at [1042, 508] on p "Lemon Cherry Gelato Liquid Diamond - 1g" at bounding box center [1077, 508] width 138 height 22
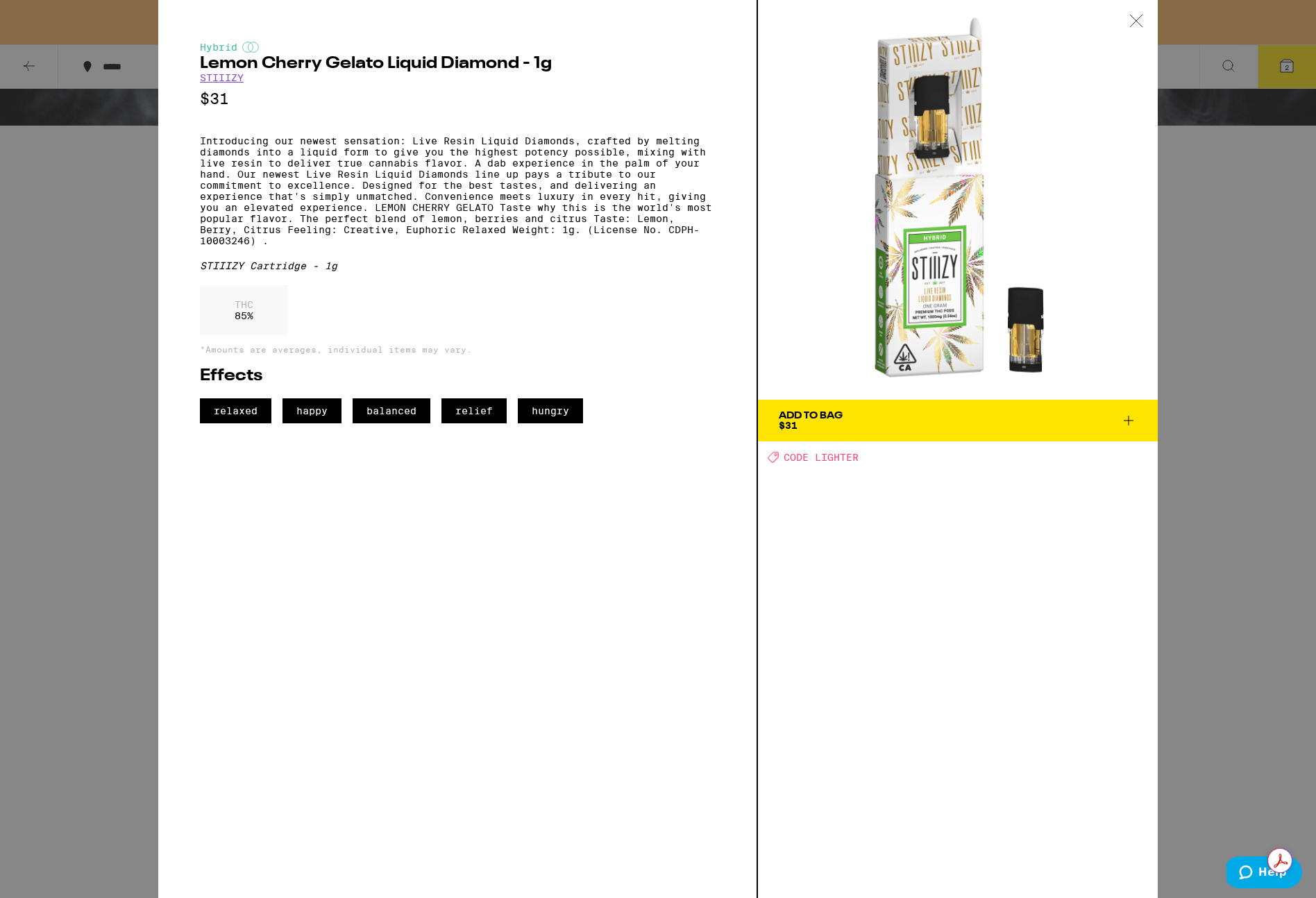
click at [1130, 418] on icon at bounding box center [1128, 420] width 17 height 17
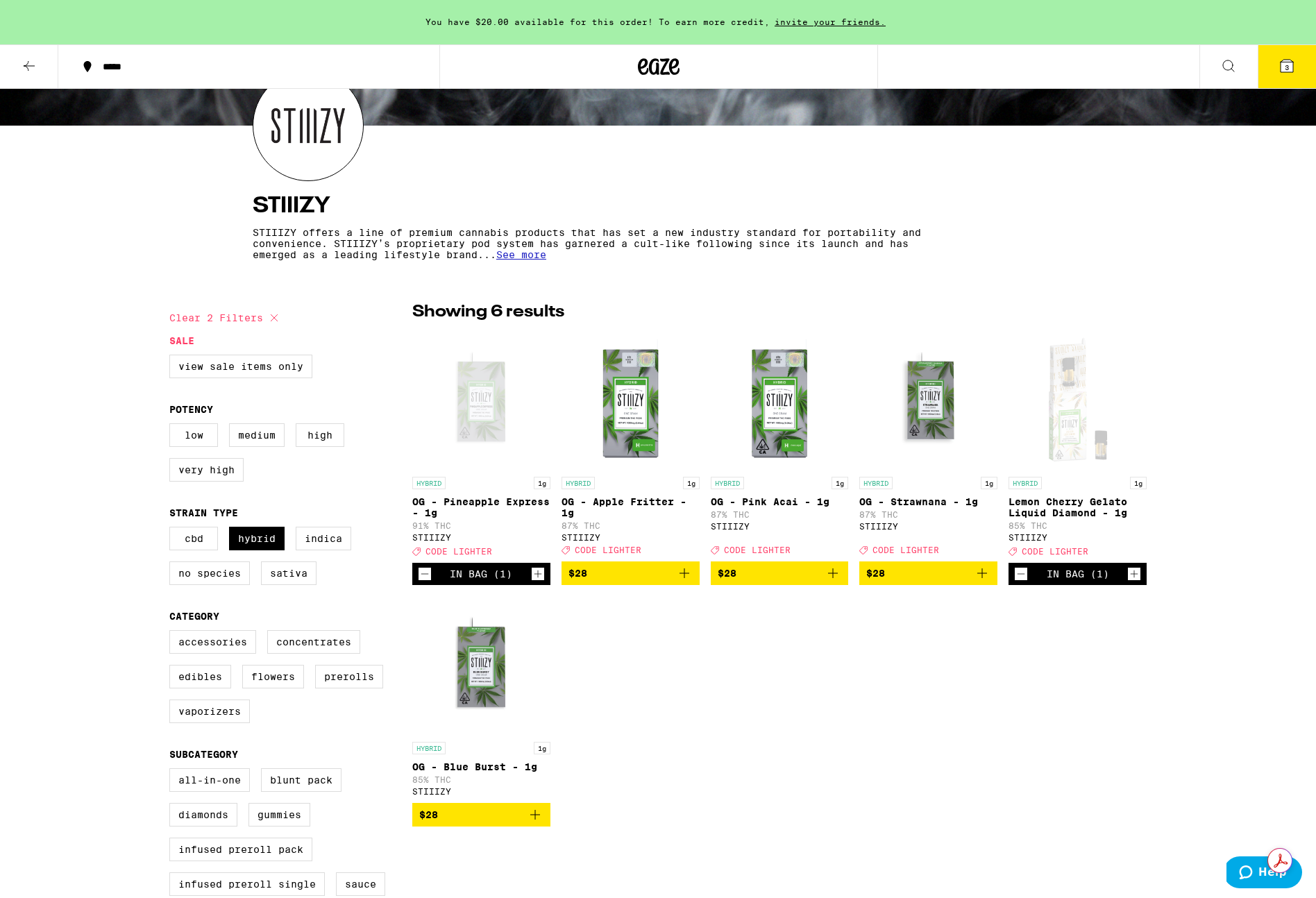
click at [1285, 66] on span "3" at bounding box center [1287, 67] width 4 height 8
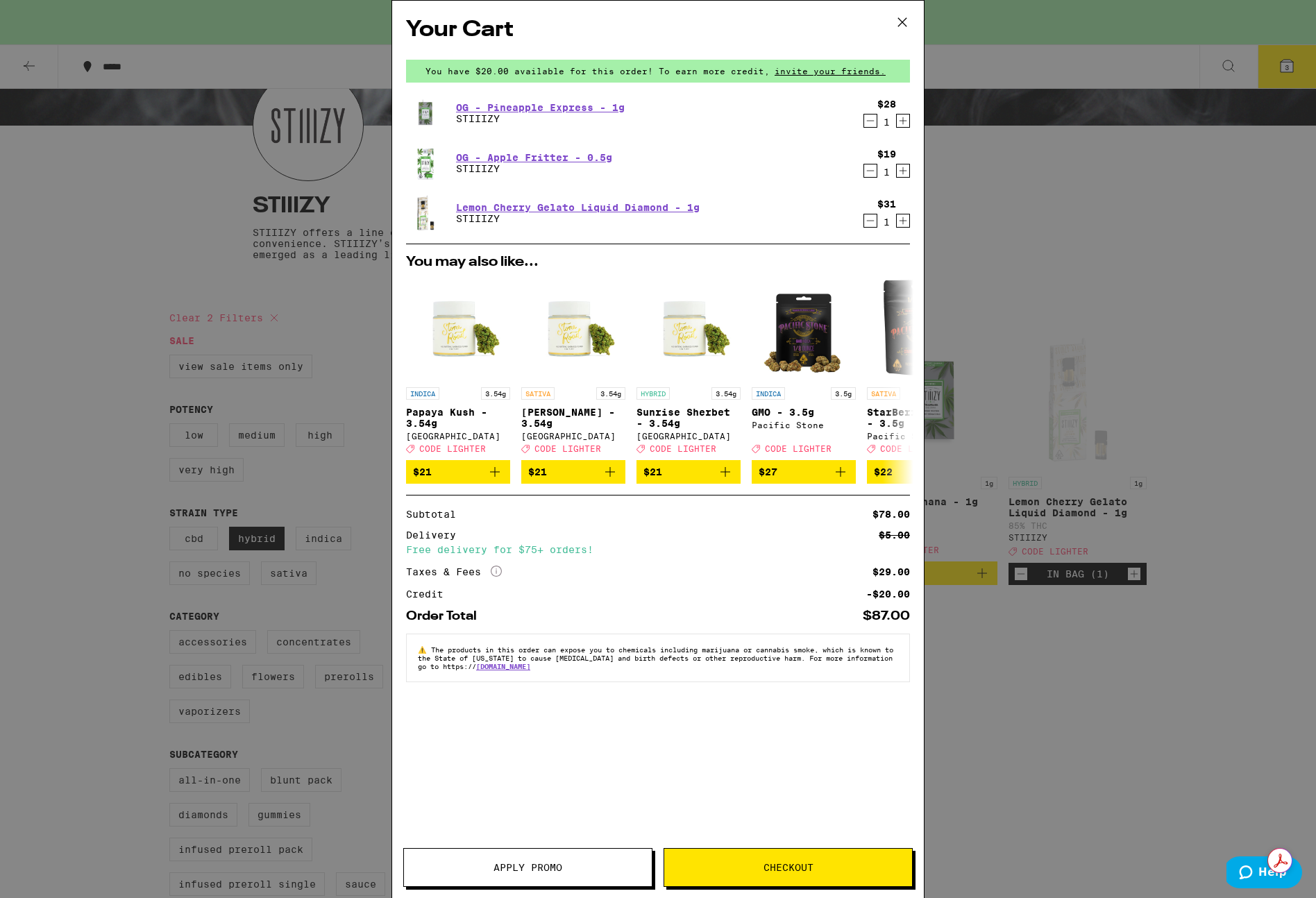
click at [866, 173] on icon "Decrement" at bounding box center [871, 171] width 13 height 17
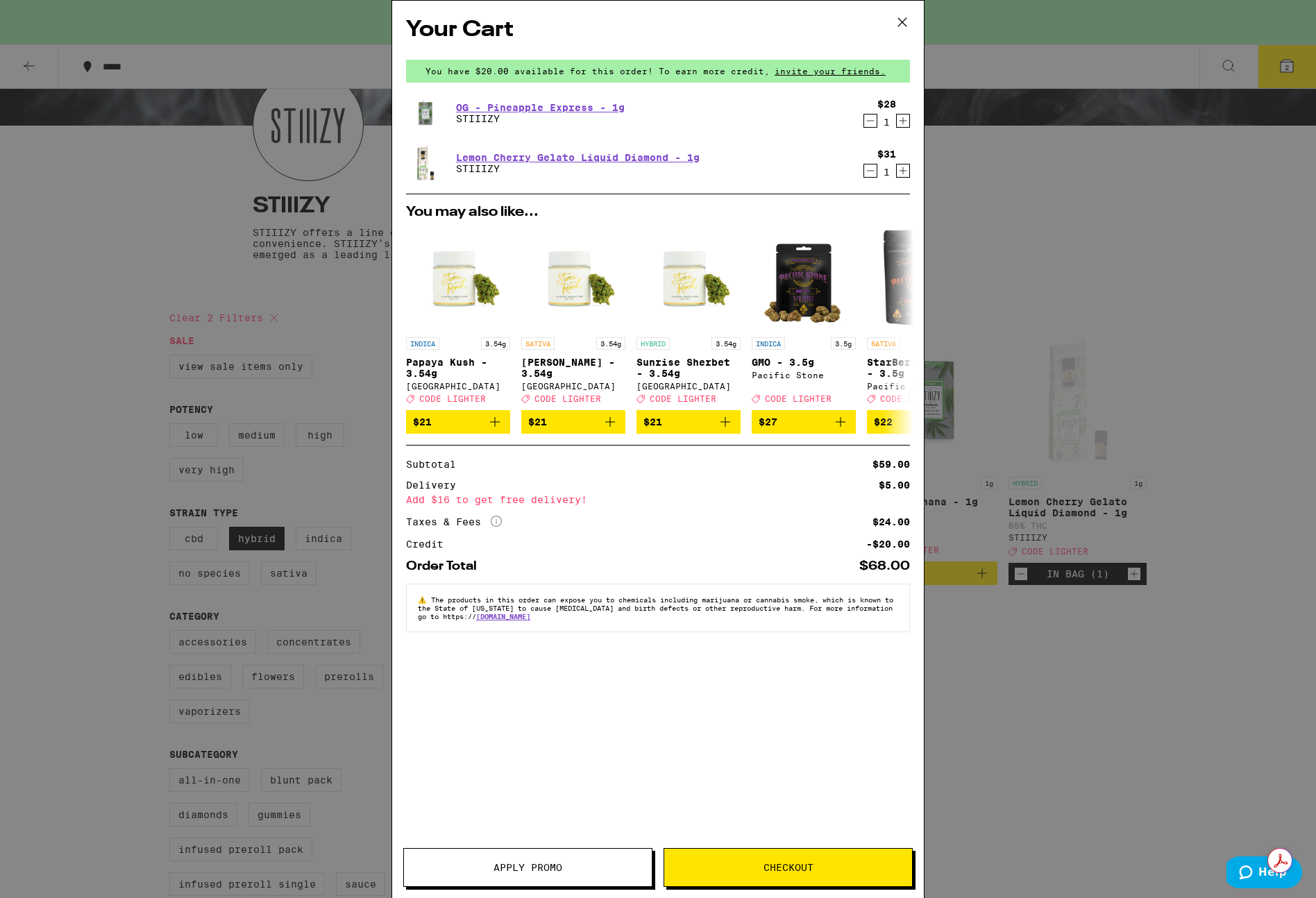
click at [525, 863] on span "Apply Promo" at bounding box center [528, 868] width 68 height 10
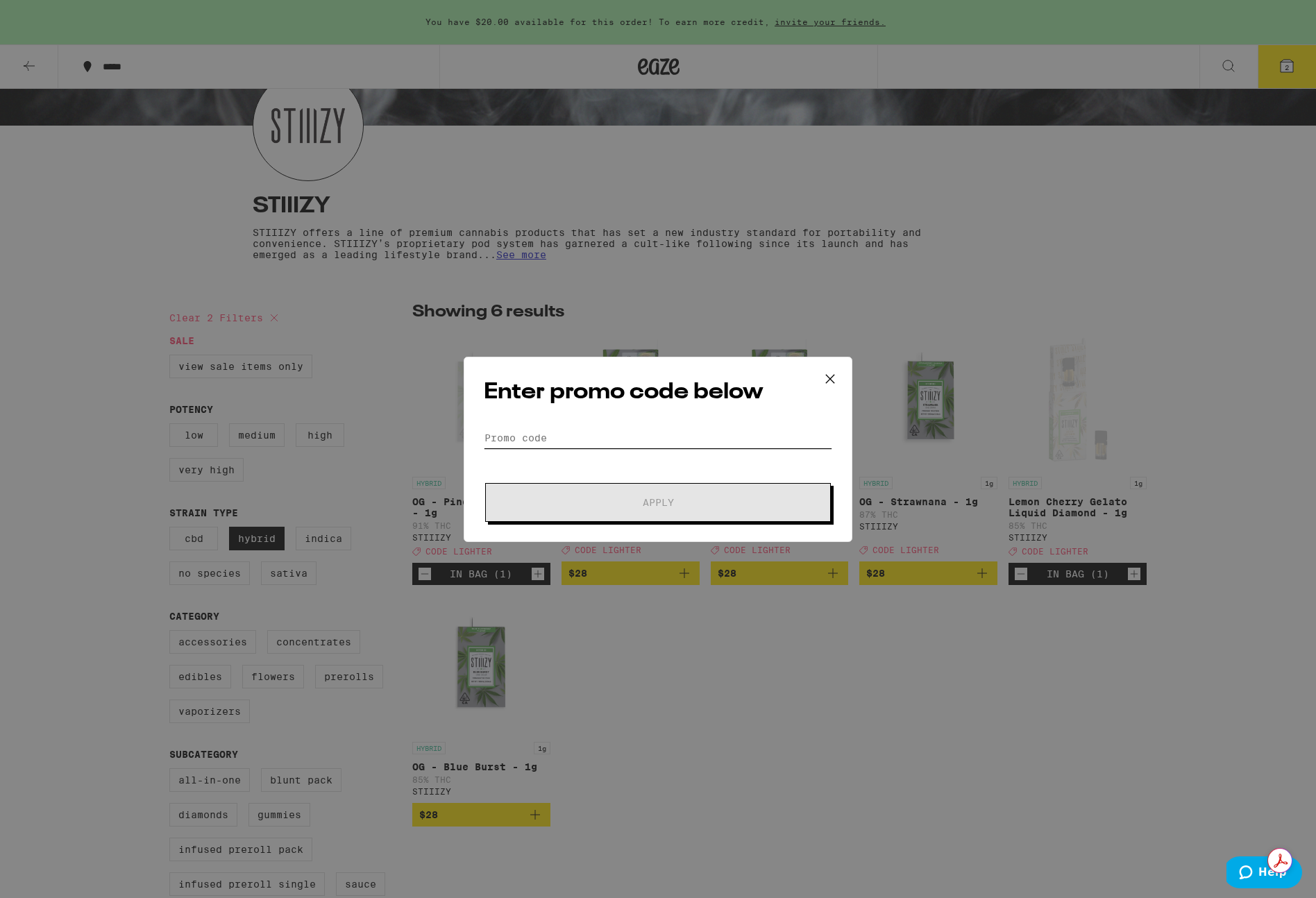
click at [565, 435] on input "Promo Code" at bounding box center [658, 438] width 348 height 21
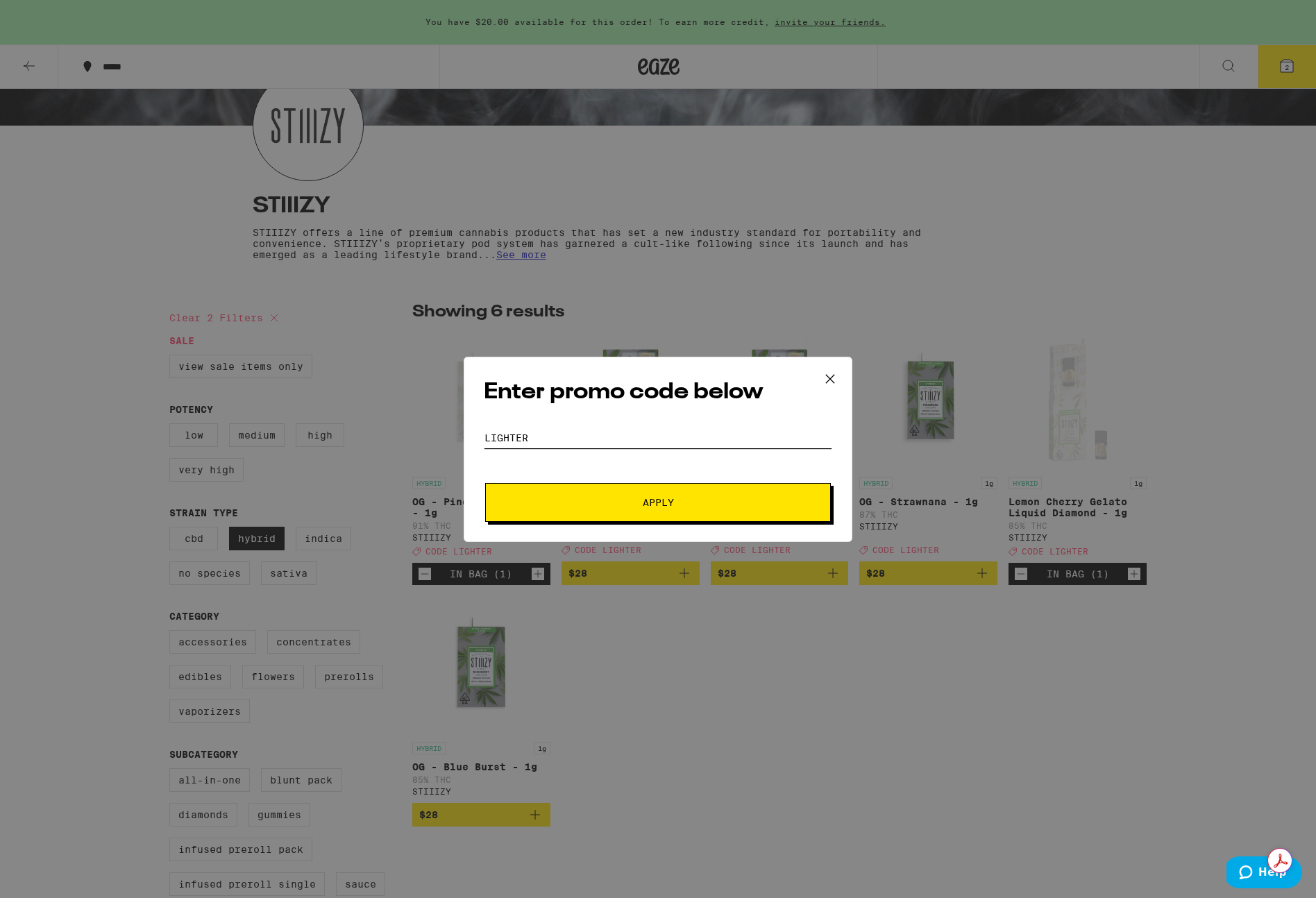
type input "LIGHTER"
click at [642, 499] on span "Apply" at bounding box center [658, 503] width 31 height 10
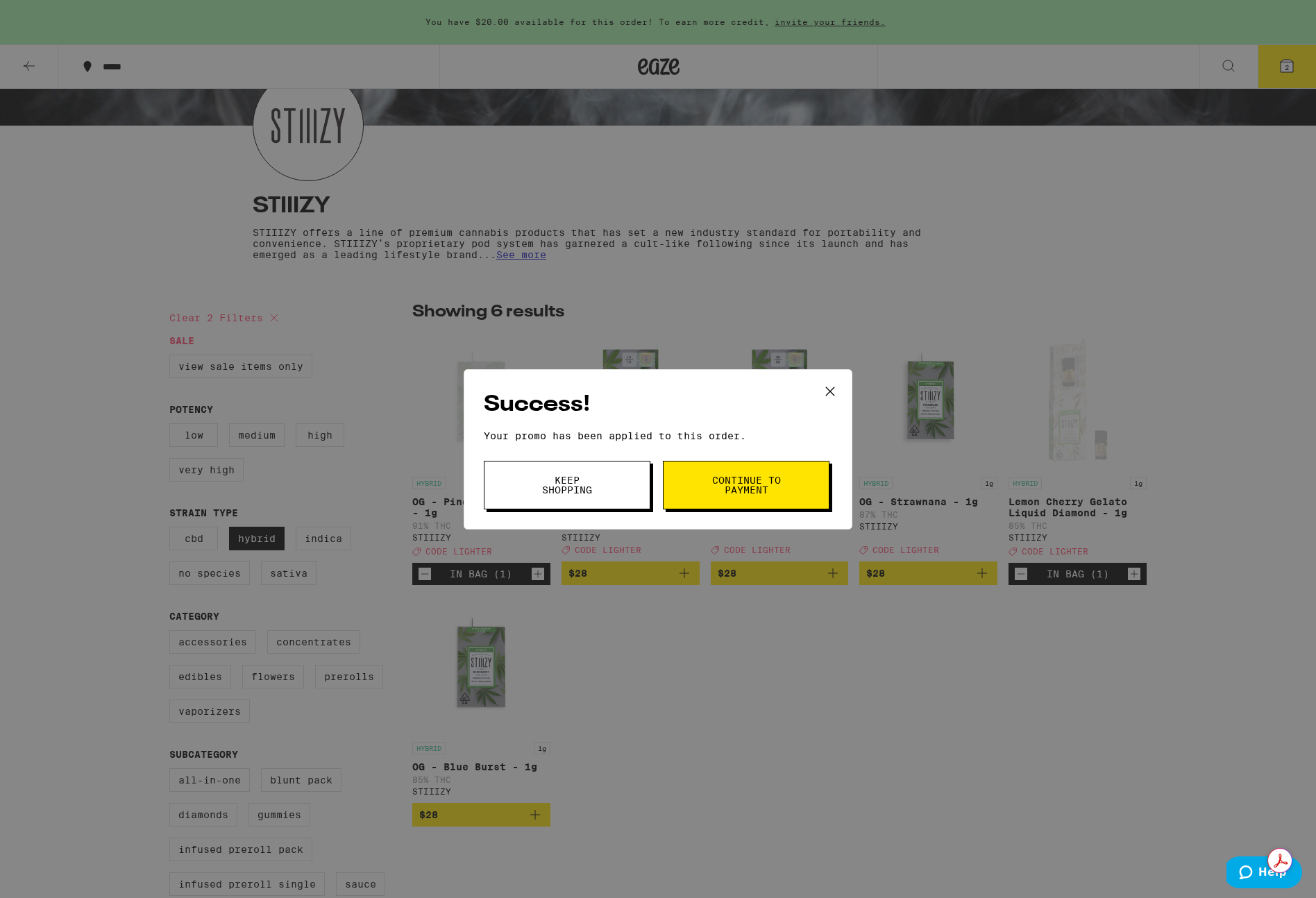
click at [746, 487] on span "Continue to payment" at bounding box center [746, 485] width 71 height 20
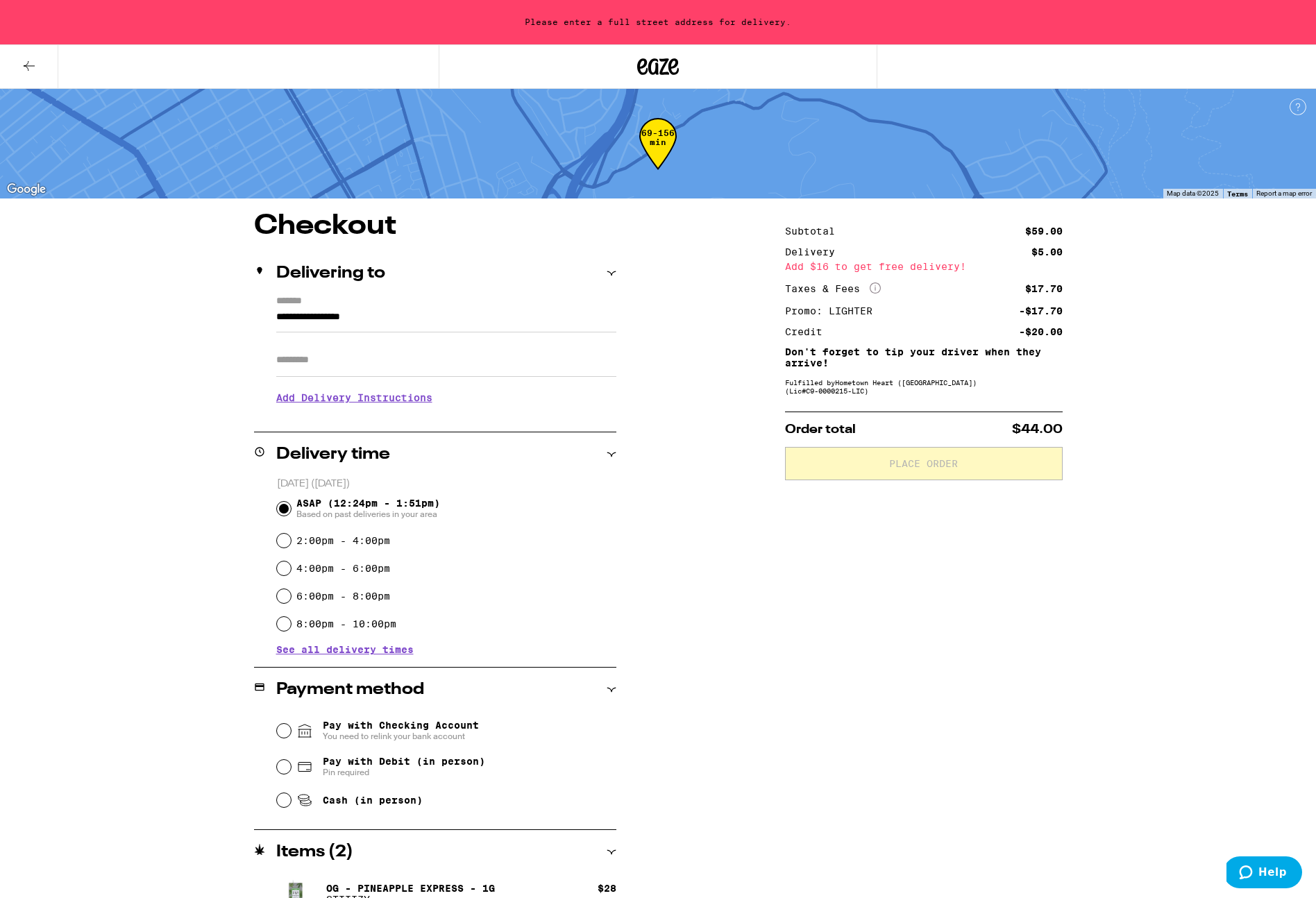
click at [415, 316] on input "**********" at bounding box center [446, 321] width 340 height 24
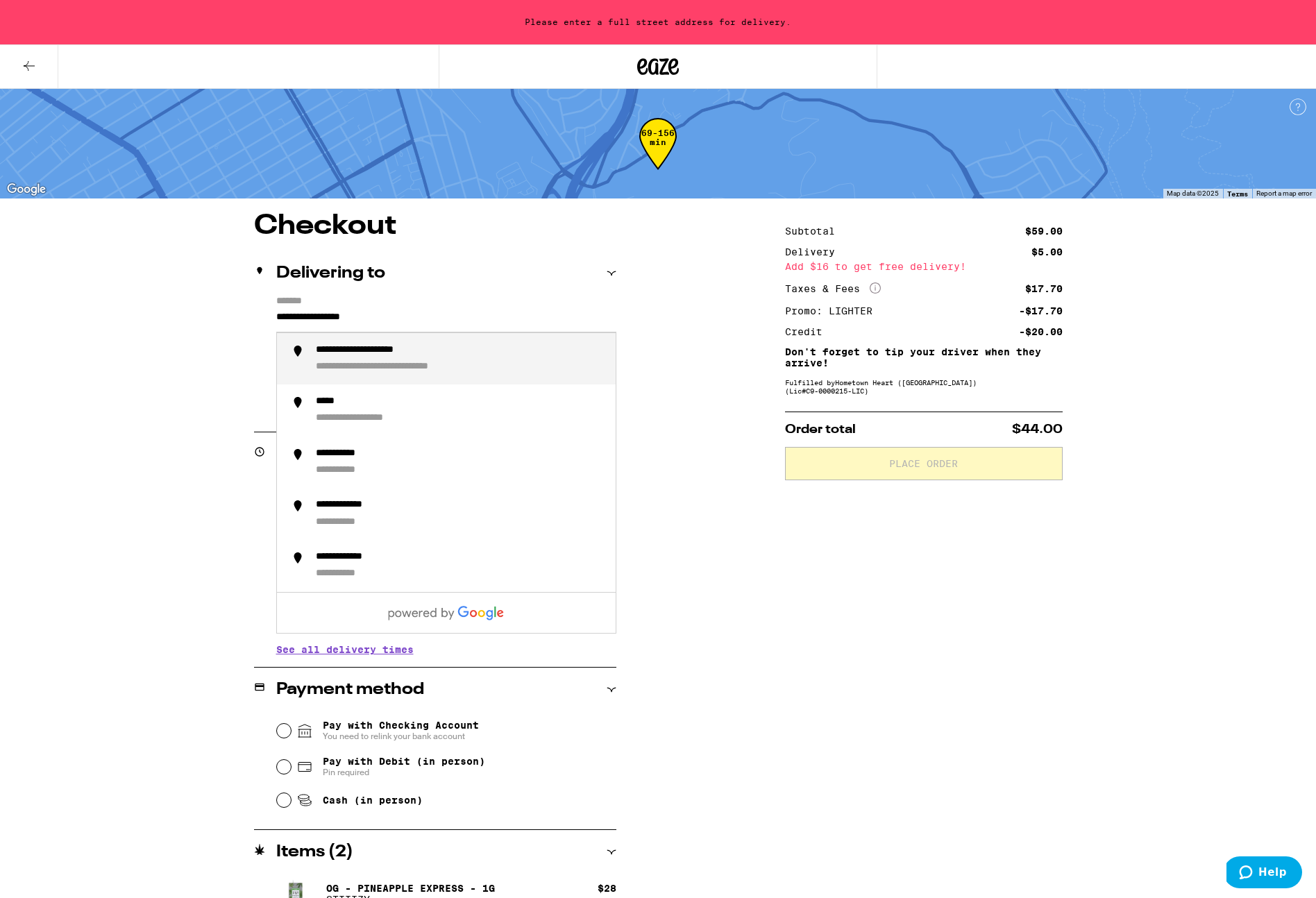
drag, startPoint x: 409, startPoint y: 318, endPoint x: 267, endPoint y: 314, distance: 142.1
click at [267, 314] on div "**********" at bounding box center [435, 355] width 362 height 120
click at [353, 362] on div "**********" at bounding box center [459, 359] width 288 height 30
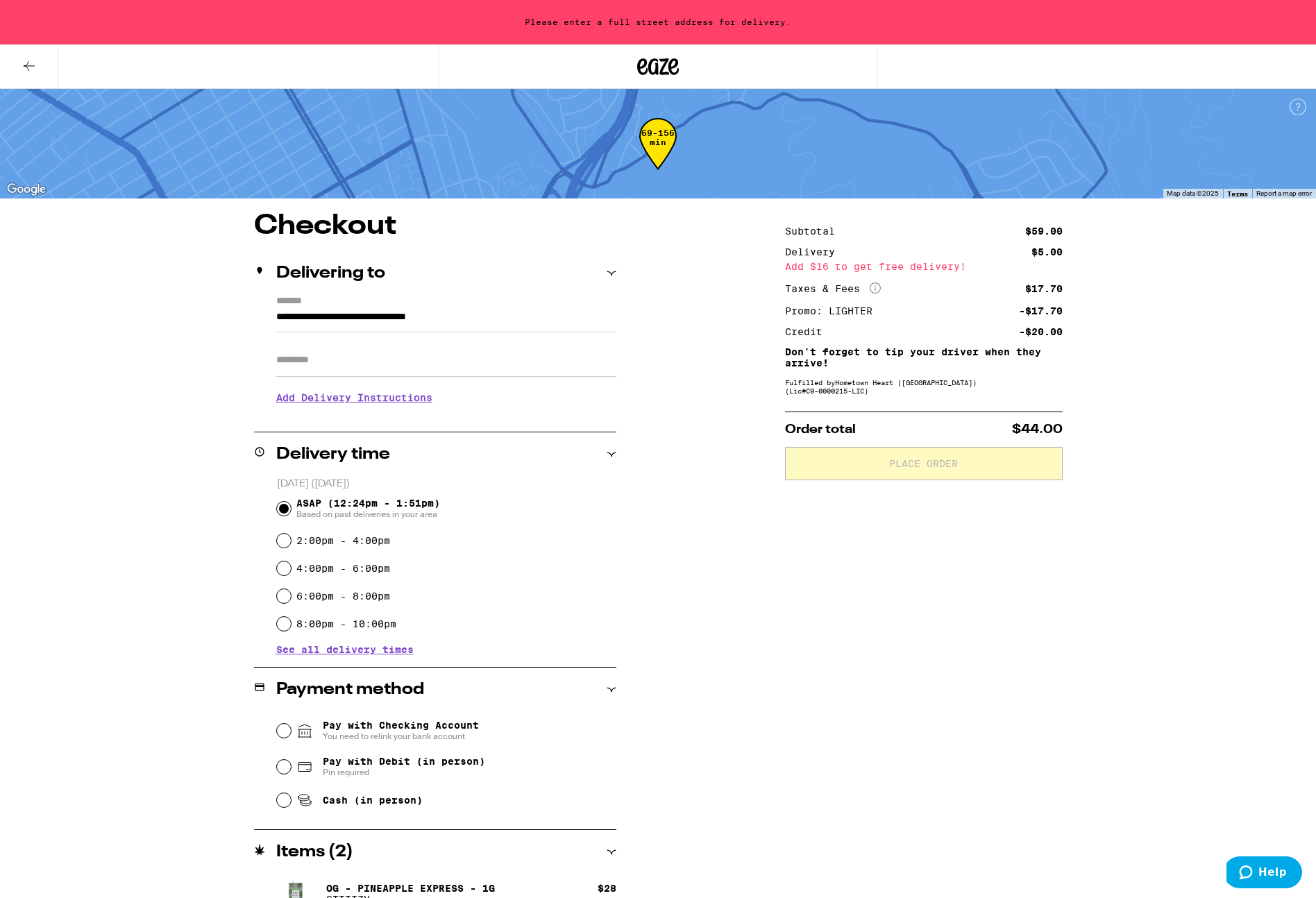
type input "**********"
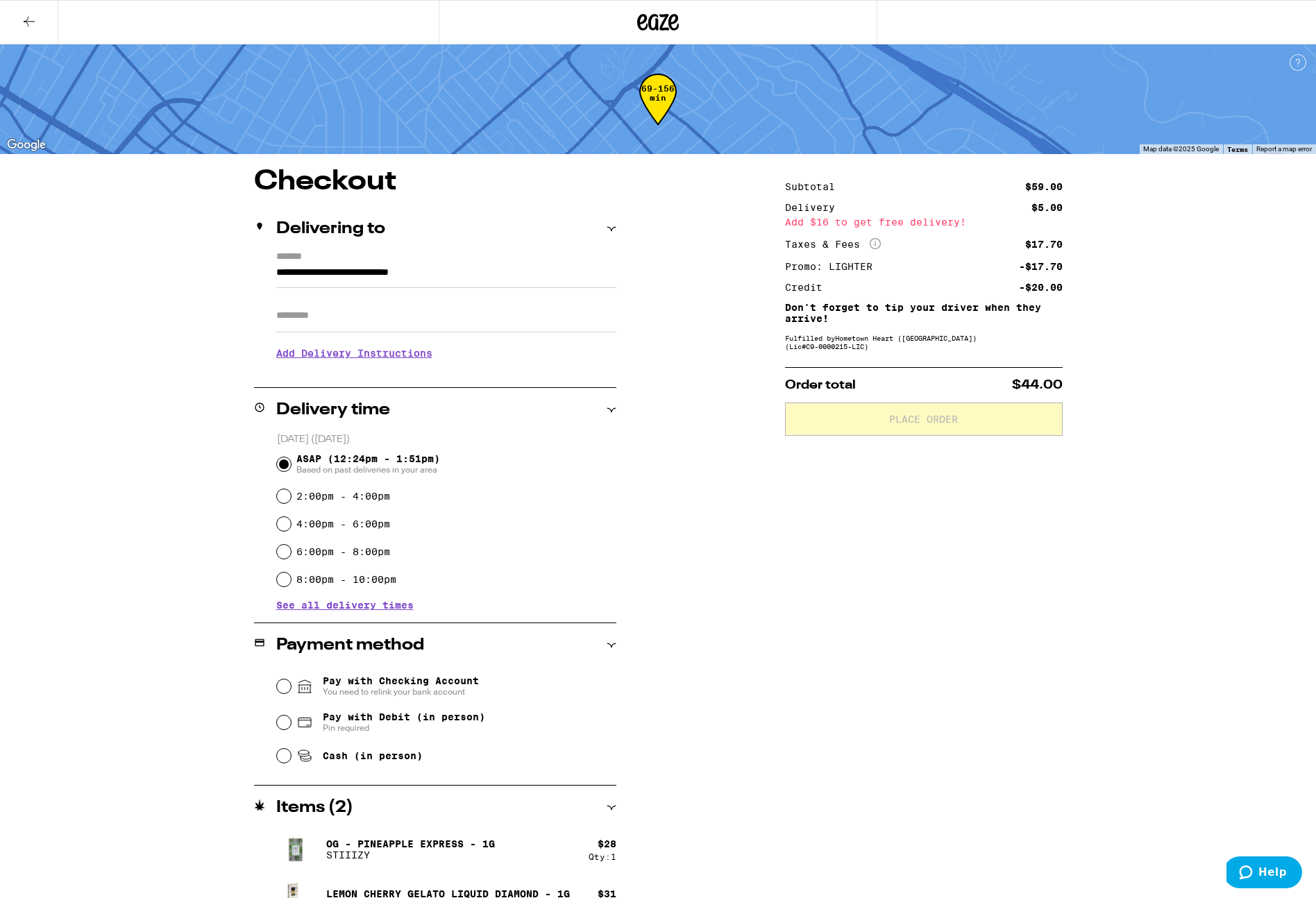
click at [338, 356] on h3 "Add Delivery Instructions" at bounding box center [446, 353] width 340 height 32
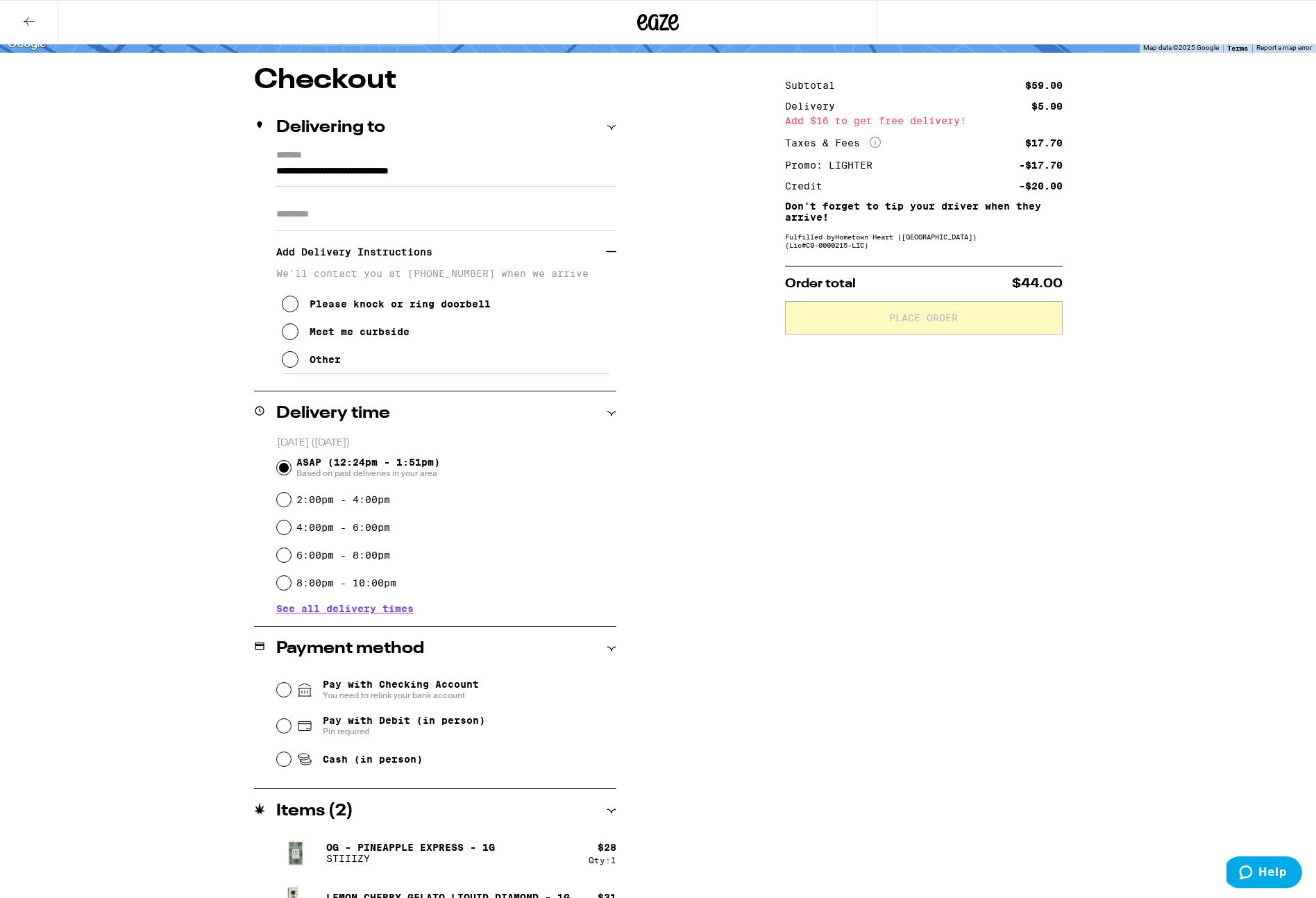
scroll to position [138, 0]
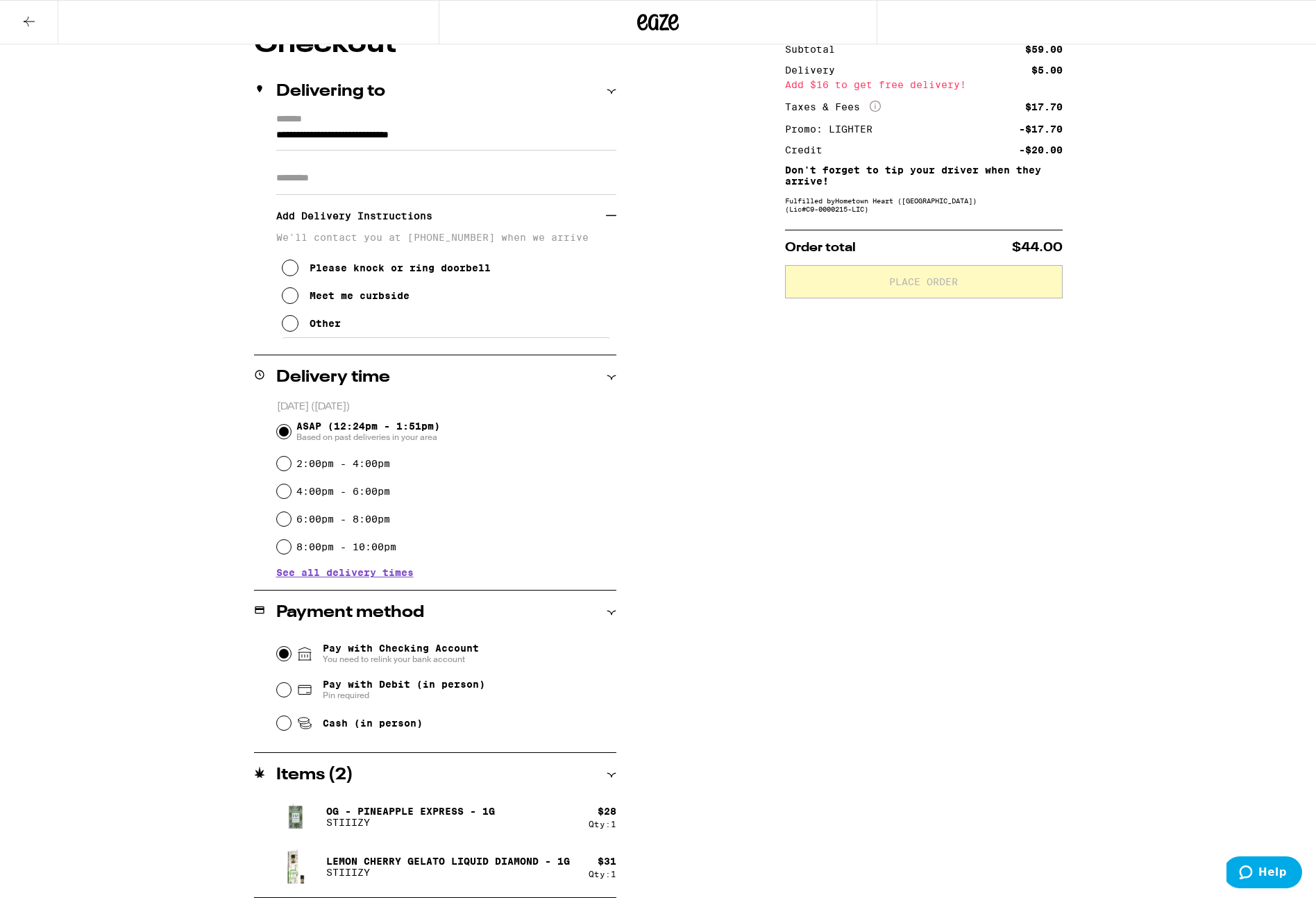
click at [284, 654] on input "Pay with Checking Account You need to relink your bank account" at bounding box center [284, 654] width 14 height 14
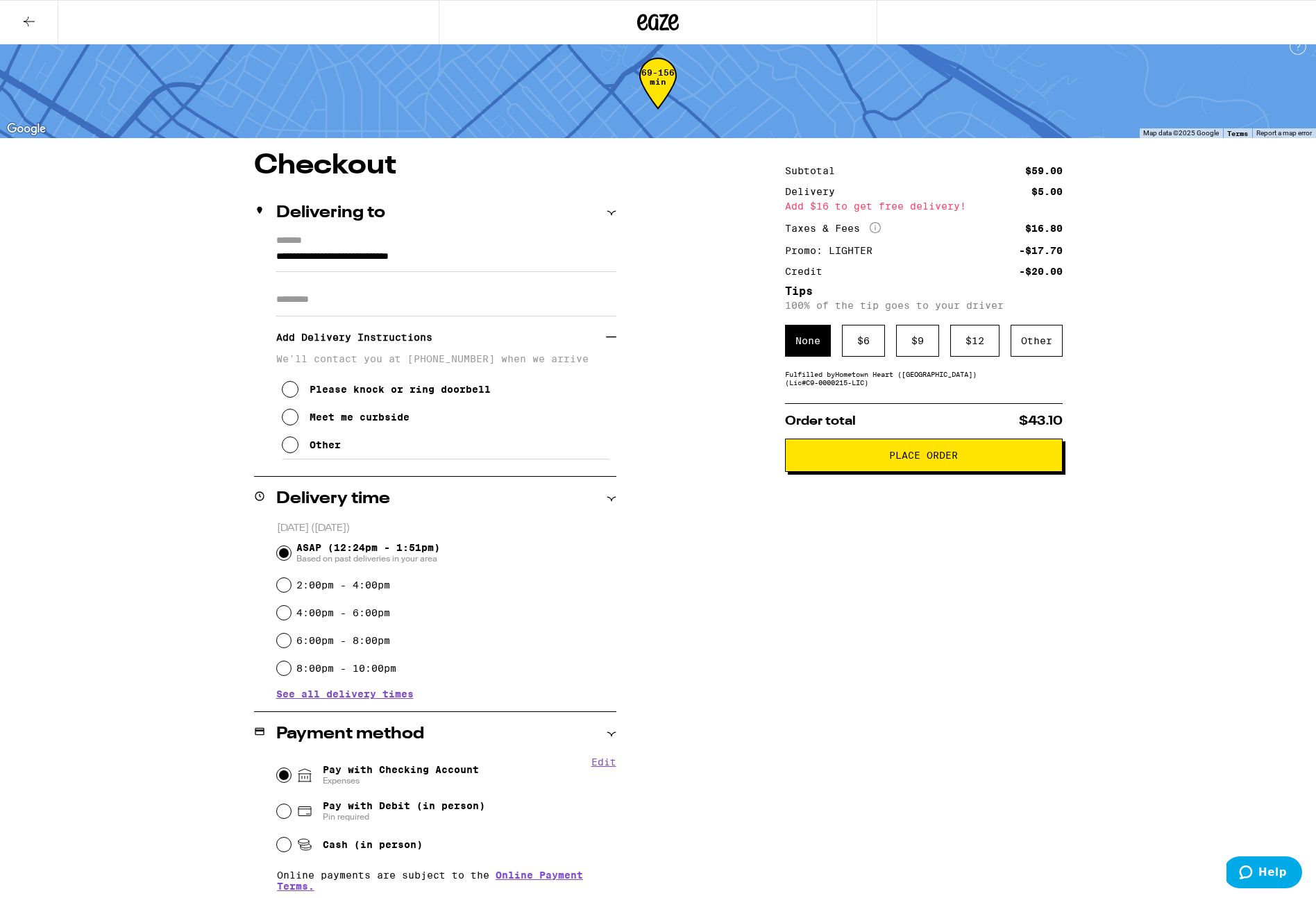
scroll to position [13, 0]
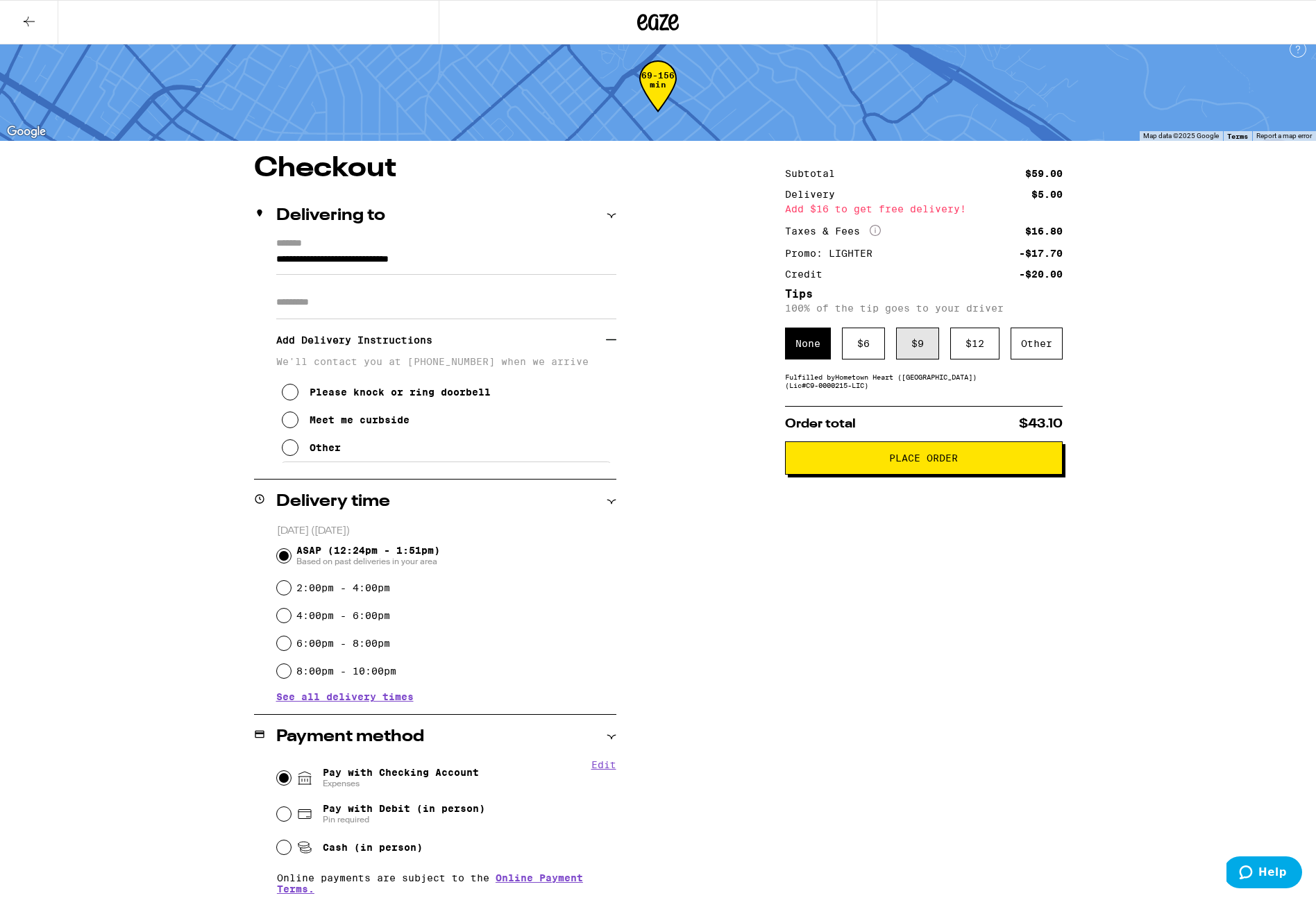
click at [915, 345] on div "$ 9" at bounding box center [917, 344] width 43 height 32
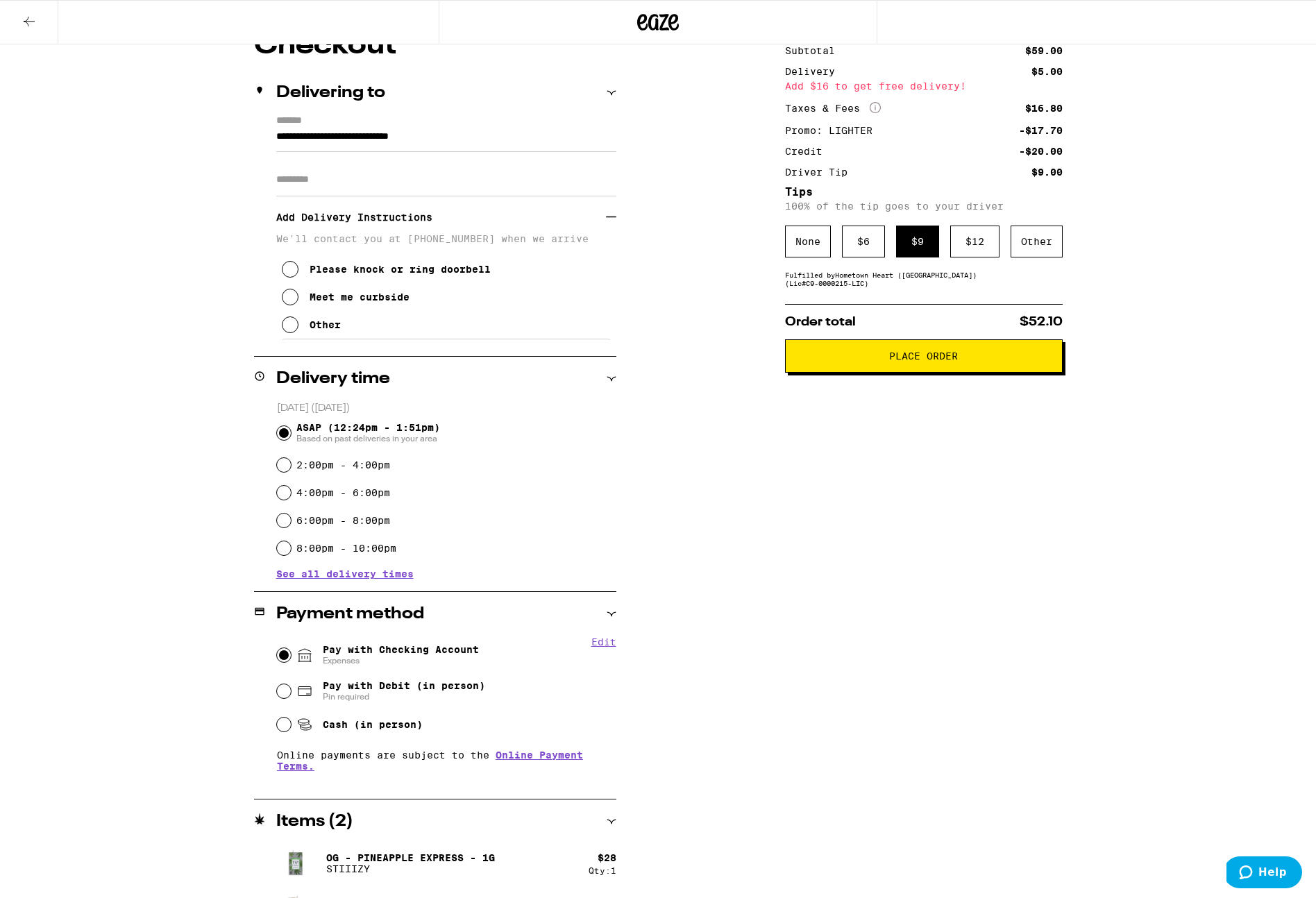
scroll to position [102, 0]
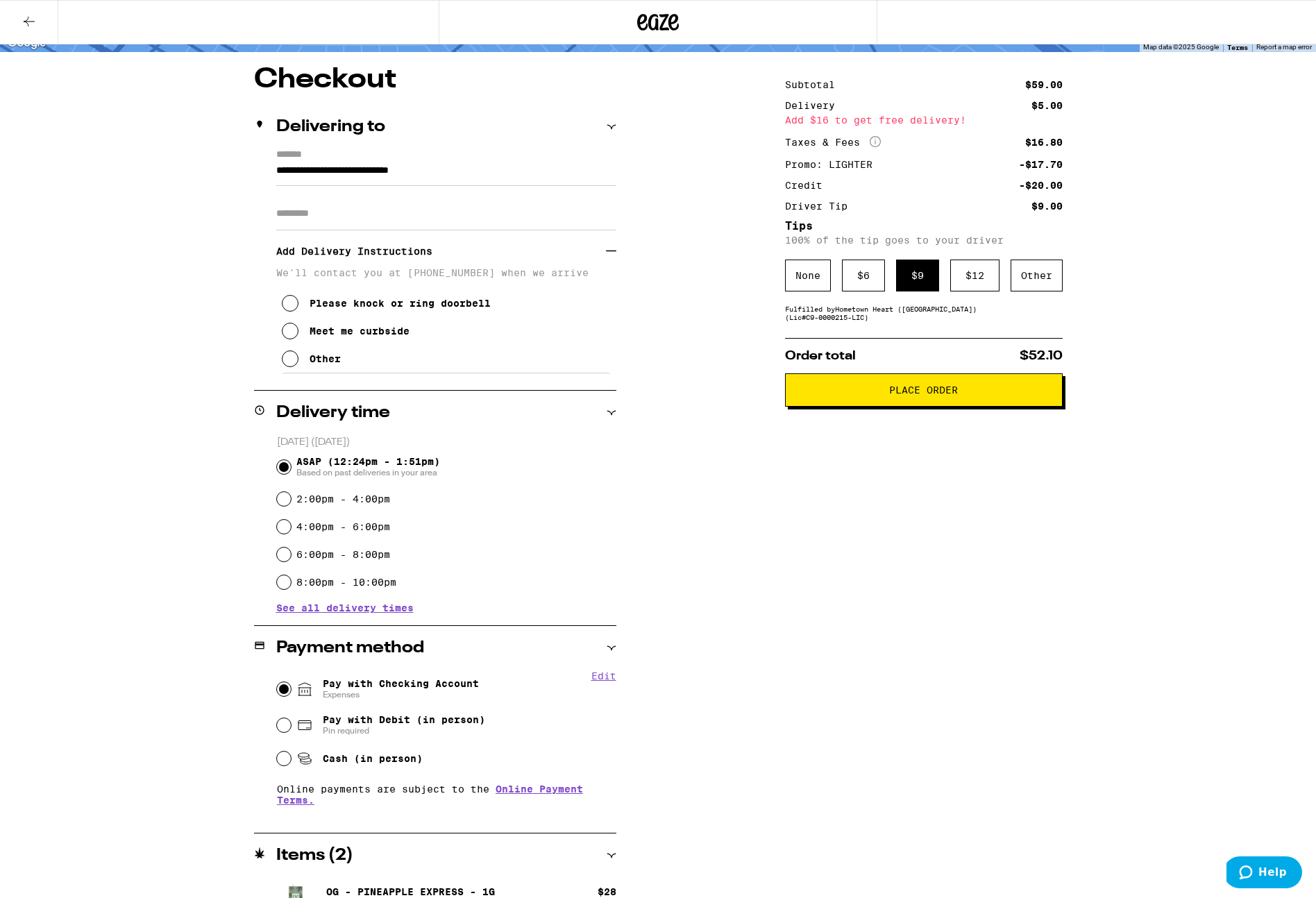
drag, startPoint x: 289, startPoint y: 309, endPoint x: 230, endPoint y: 335, distance: 64.5
click at [288, 309] on icon at bounding box center [290, 303] width 17 height 17
click at [310, 219] on input "Apt/Suite" at bounding box center [446, 214] width 340 height 34
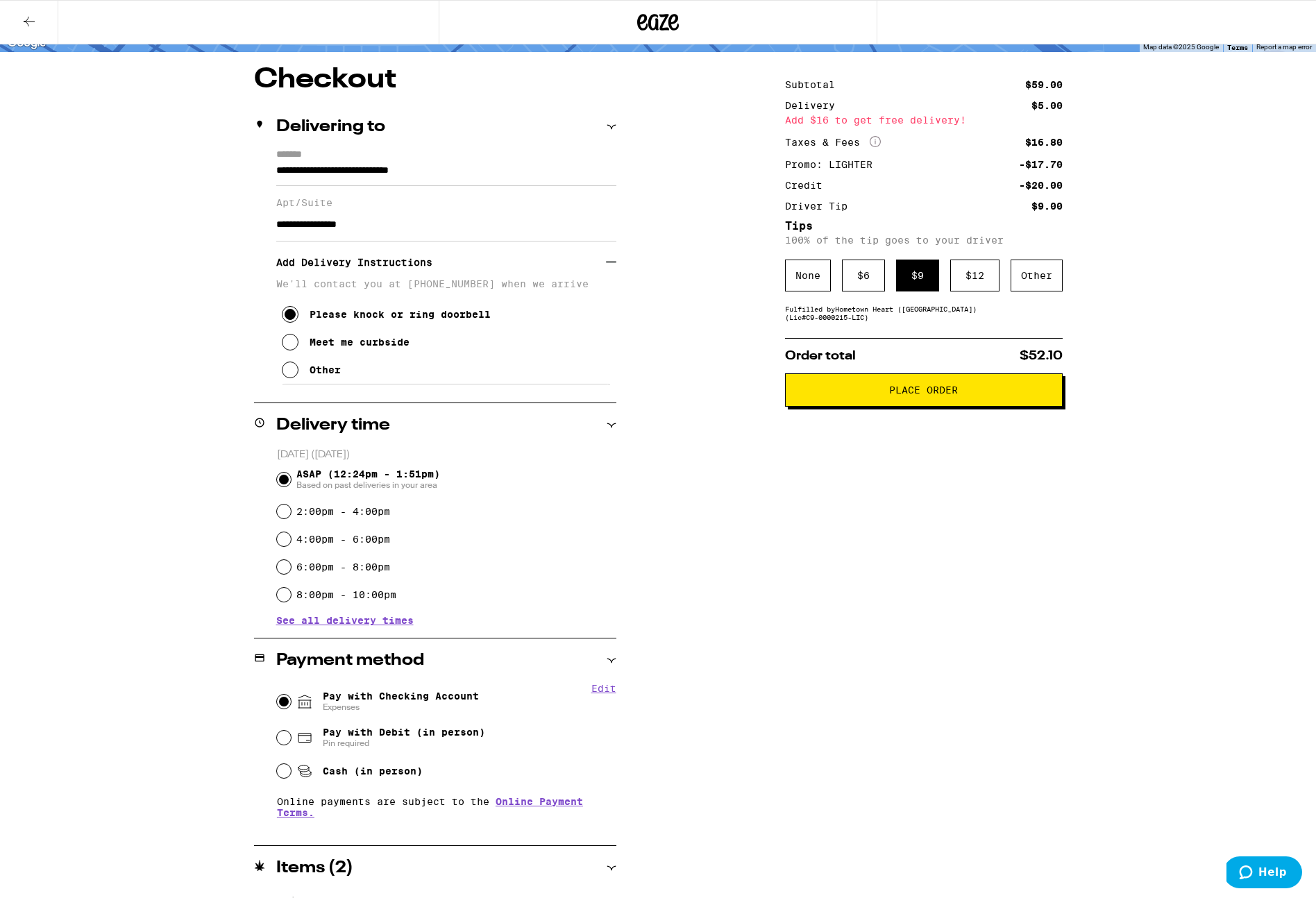
type input "**********"
click at [917, 395] on span "Place Order" at bounding box center [923, 390] width 68 height 10
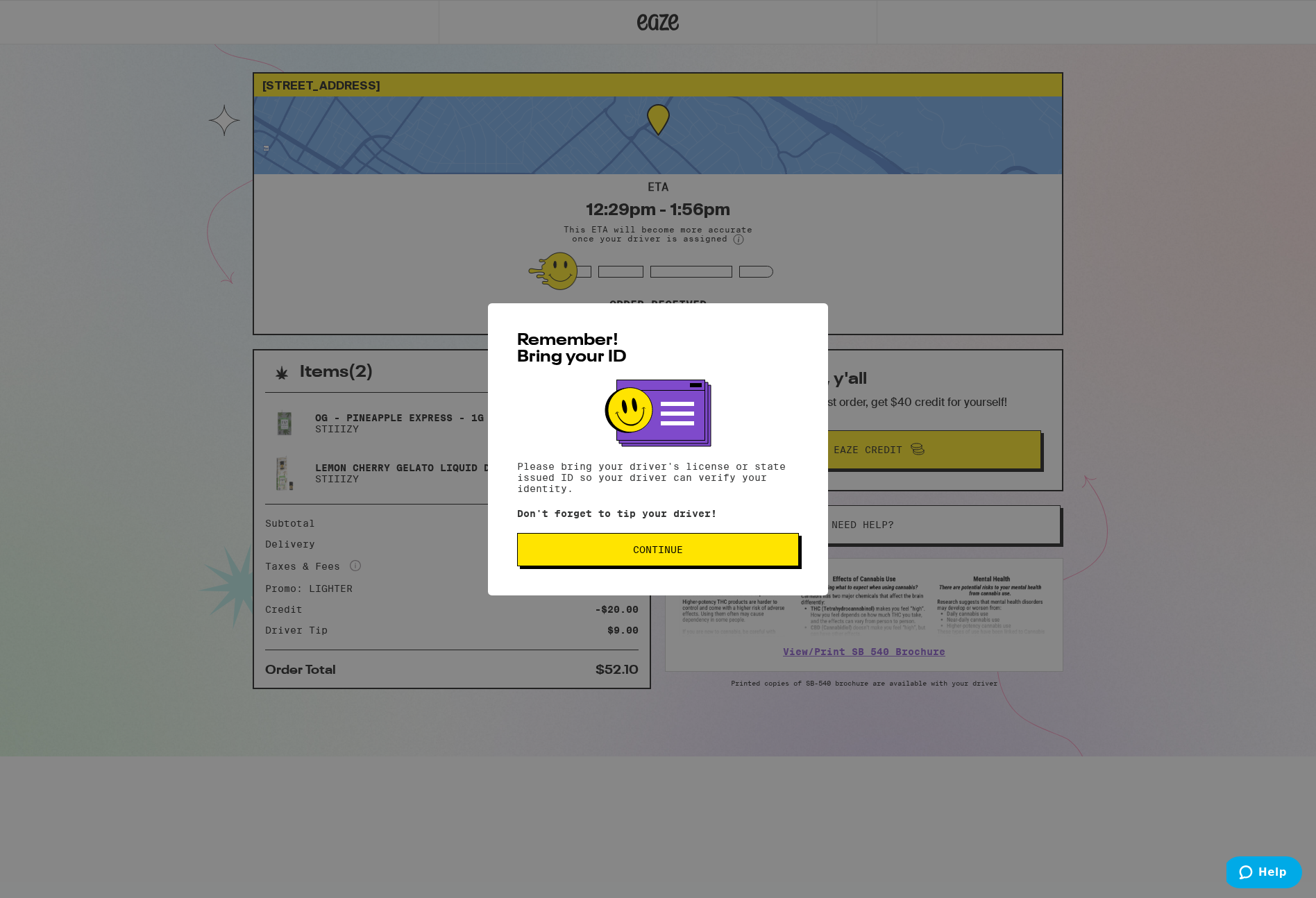
click at [670, 546] on span "Continue" at bounding box center [658, 550] width 50 height 10
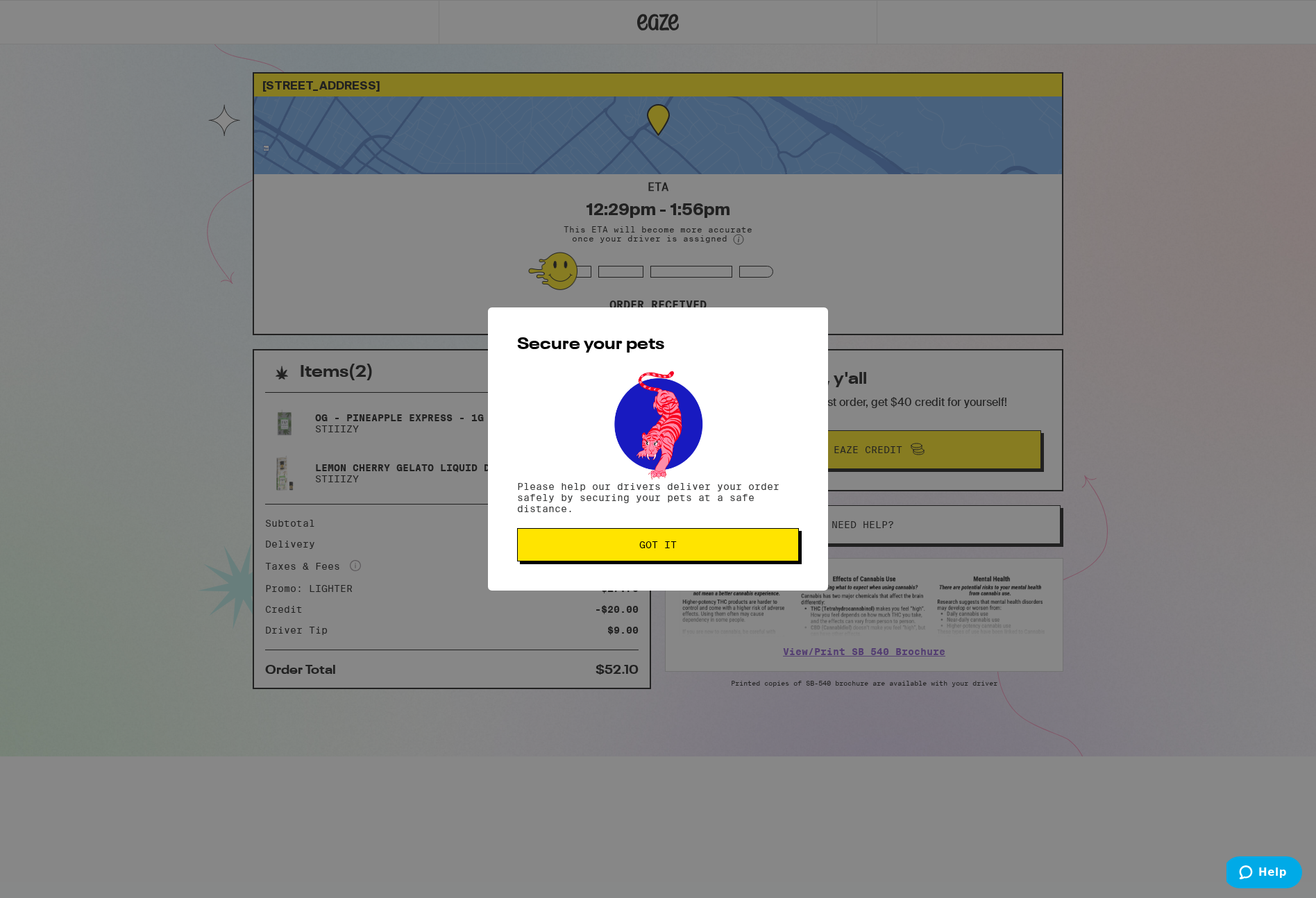
click at [660, 550] on span "Got it" at bounding box center [658, 545] width 38 height 10
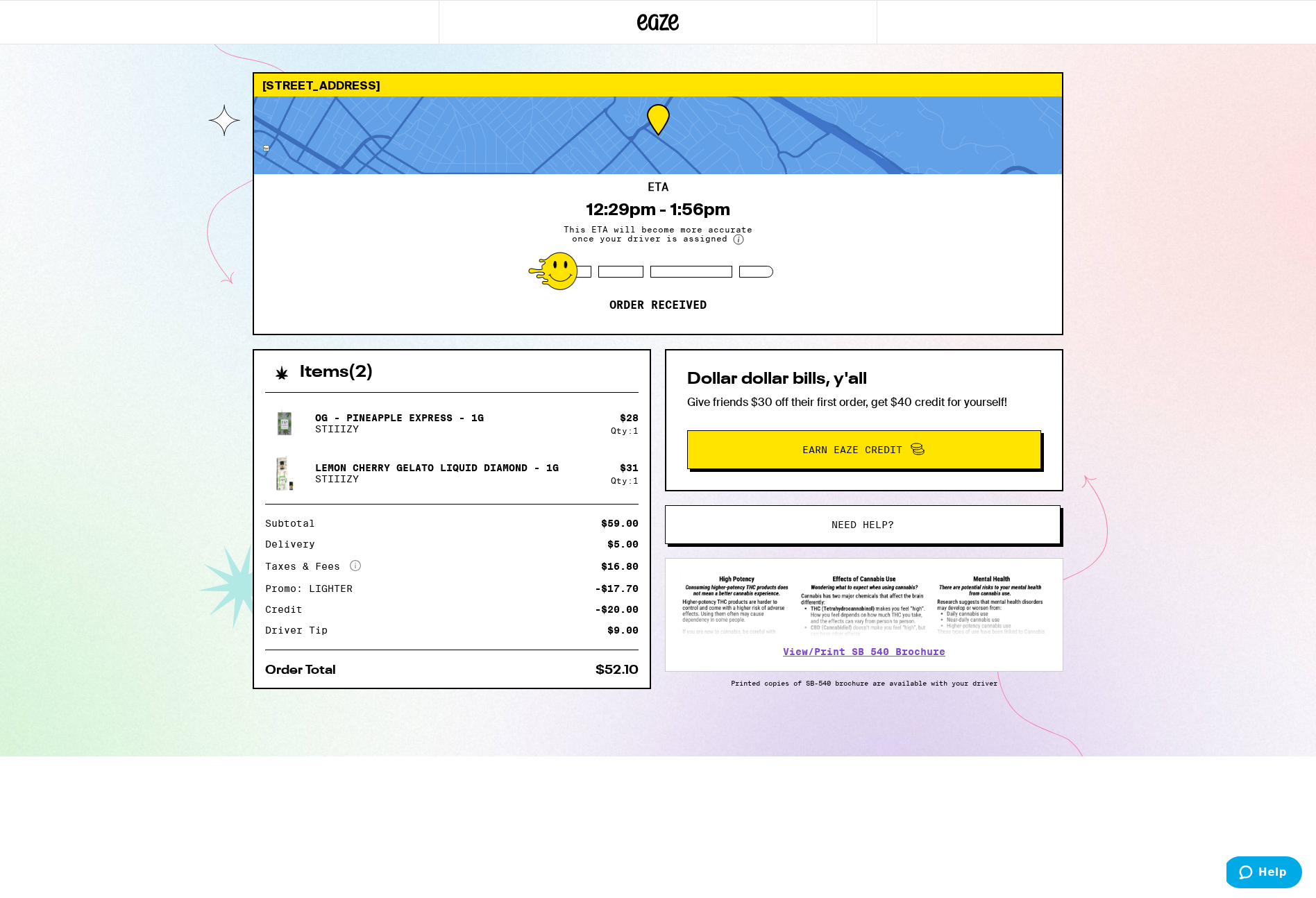
click at [59, 334] on div "[STREET_ADDRESS] 12:29pm - 1:56pm This ETA will become more accurate once your …" at bounding box center [658, 378] width 1316 height 756
click at [480, 243] on div "ETA 12:29pm - 1:56pm This ETA will become more accurate once your driver is ass…" at bounding box center [658, 253] width 808 height 160
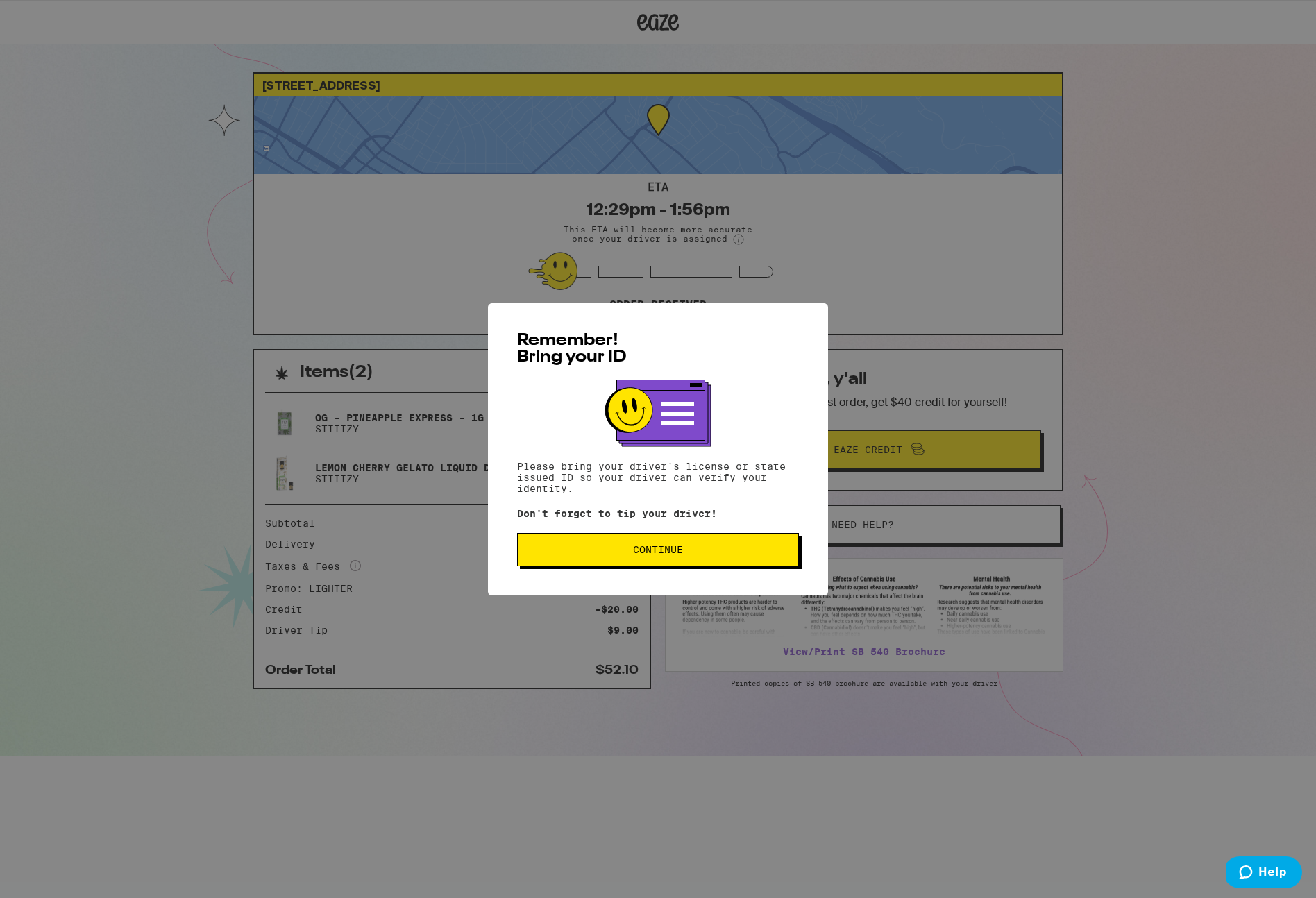
drag, startPoint x: 689, startPoint y: 552, endPoint x: 658, endPoint y: 486, distance: 72.9
click at [689, 552] on span "Continue" at bounding box center [658, 550] width 258 height 10
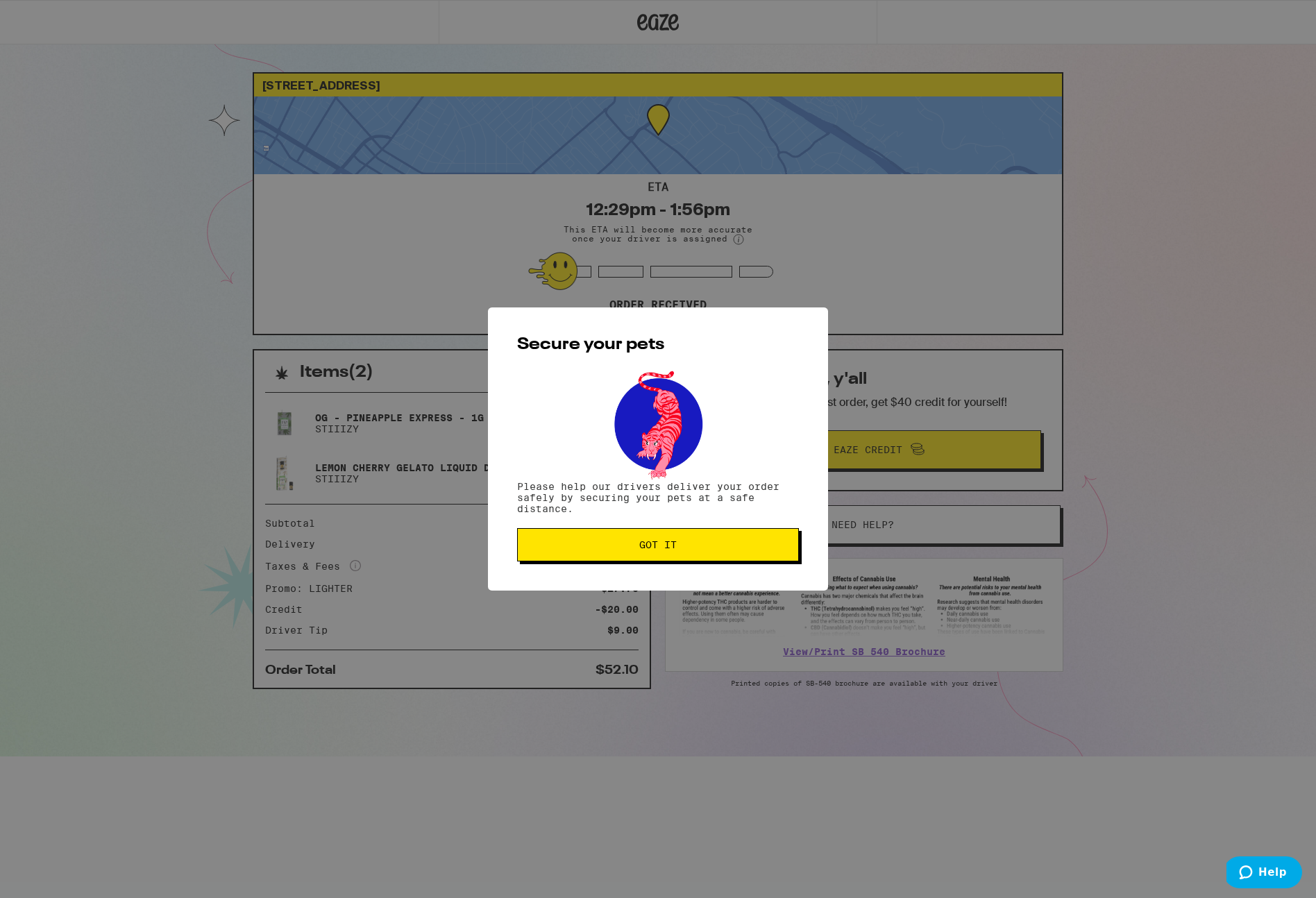
click at [667, 535] on button "Got it" at bounding box center [658, 545] width 282 height 34
